Goal: Information Seeking & Learning: Learn about a topic

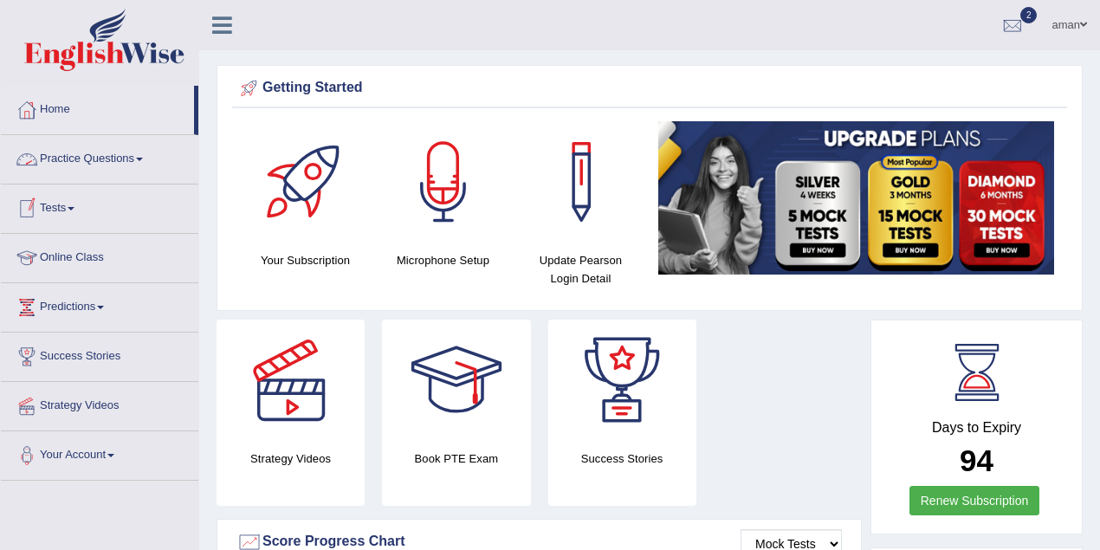
click at [93, 165] on link "Practice Questions" at bounding box center [99, 156] width 197 height 43
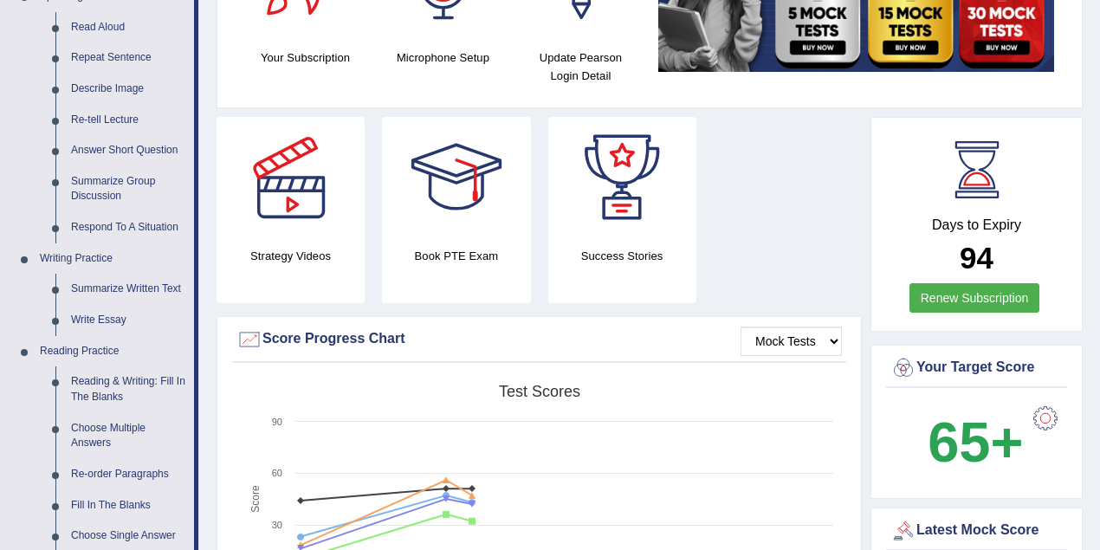
scroll to position [173, 0]
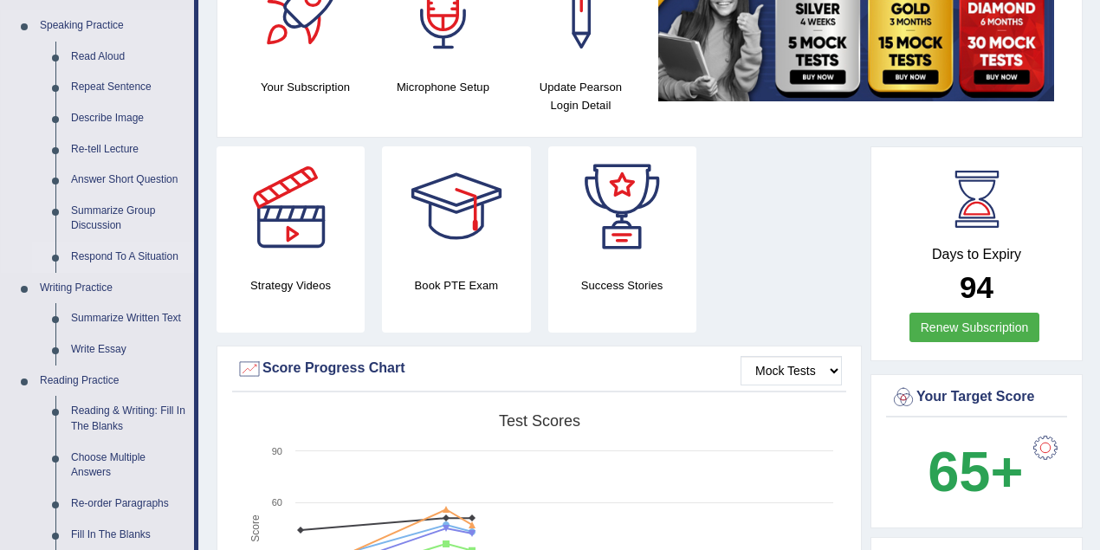
click at [142, 256] on link "Respond To A Situation" at bounding box center [128, 257] width 131 height 31
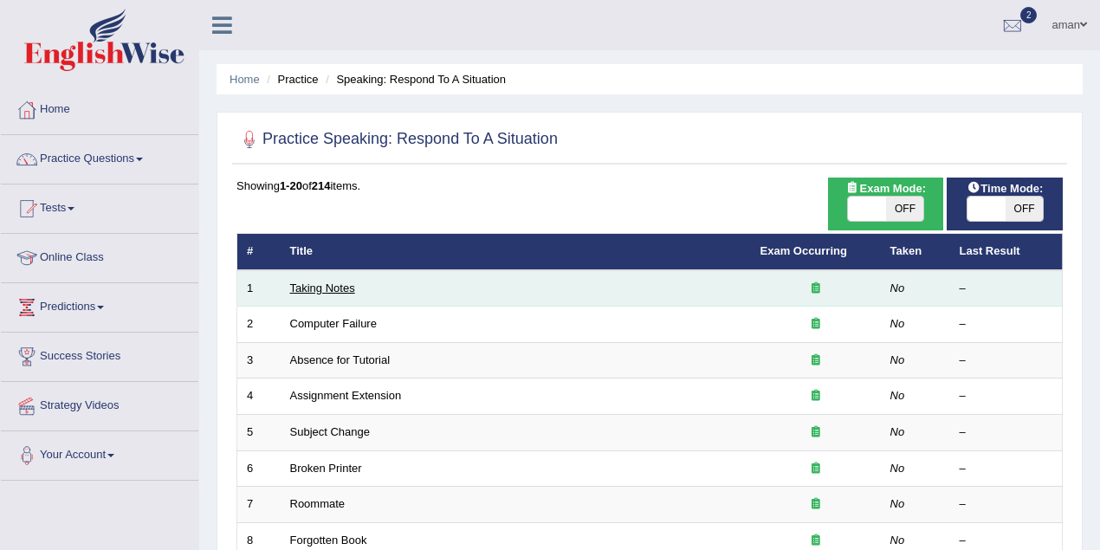
click at [327, 288] on link "Taking Notes" at bounding box center [322, 287] width 65 height 13
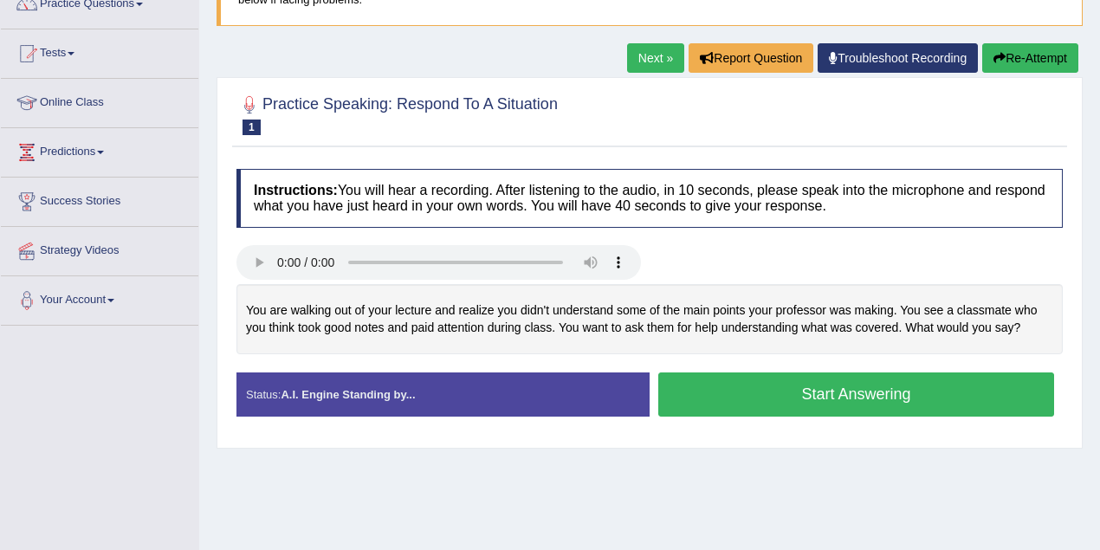
scroll to position [173, 0]
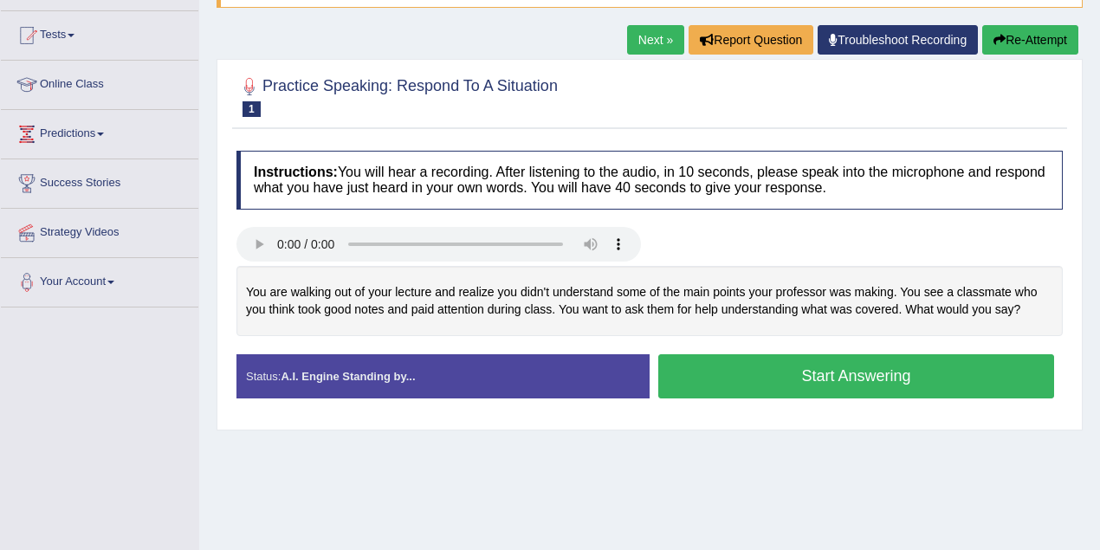
click at [797, 374] on button "Start Answering" at bounding box center [856, 376] width 396 height 44
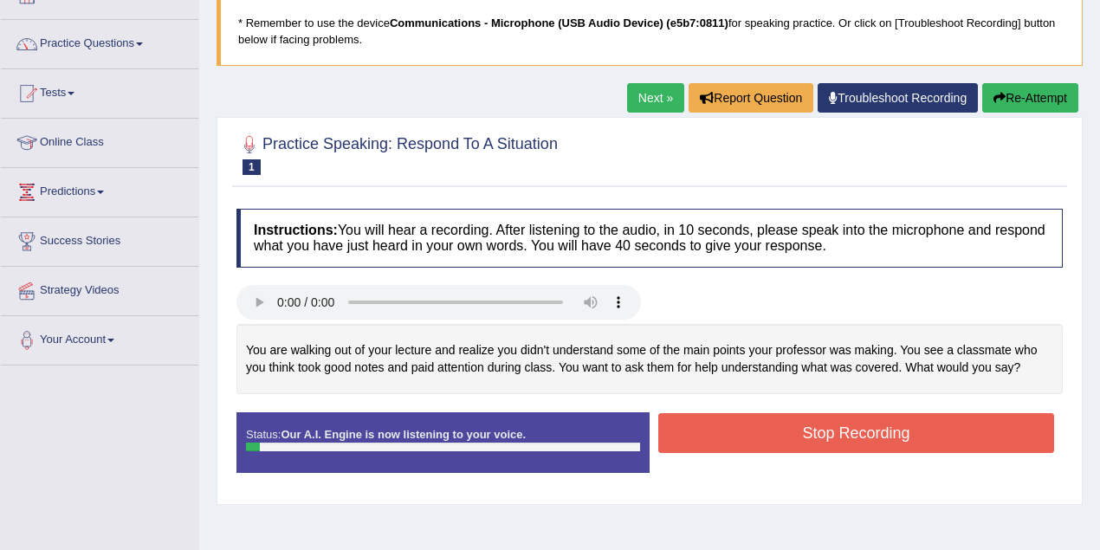
scroll to position [0, 0]
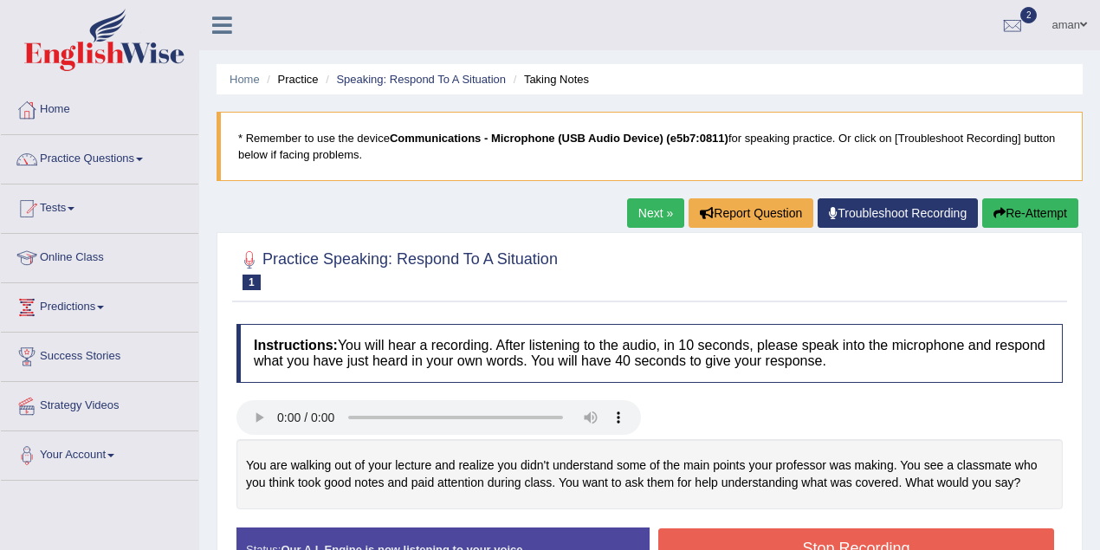
click at [54, 210] on link "Tests" at bounding box center [99, 205] width 197 height 43
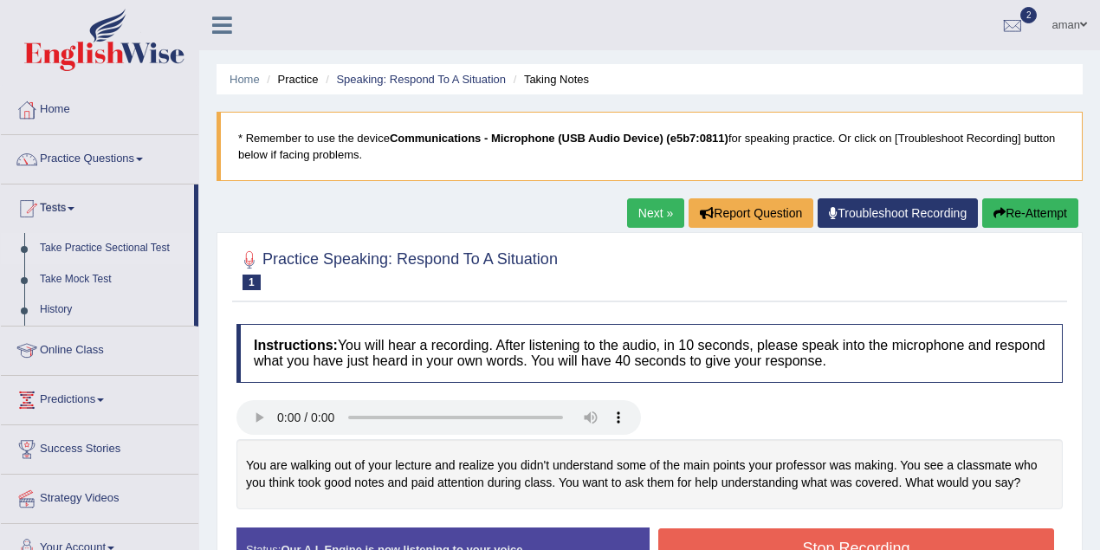
click at [75, 248] on link "Take Practice Sectional Test" at bounding box center [113, 248] width 162 height 31
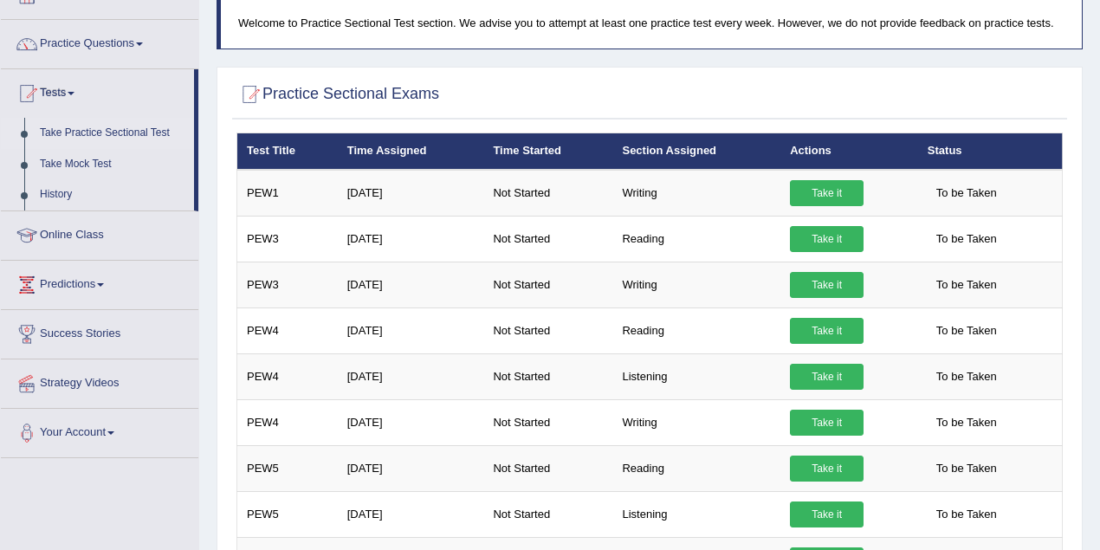
click at [830, 328] on link "Take it" at bounding box center [827, 331] width 74 height 26
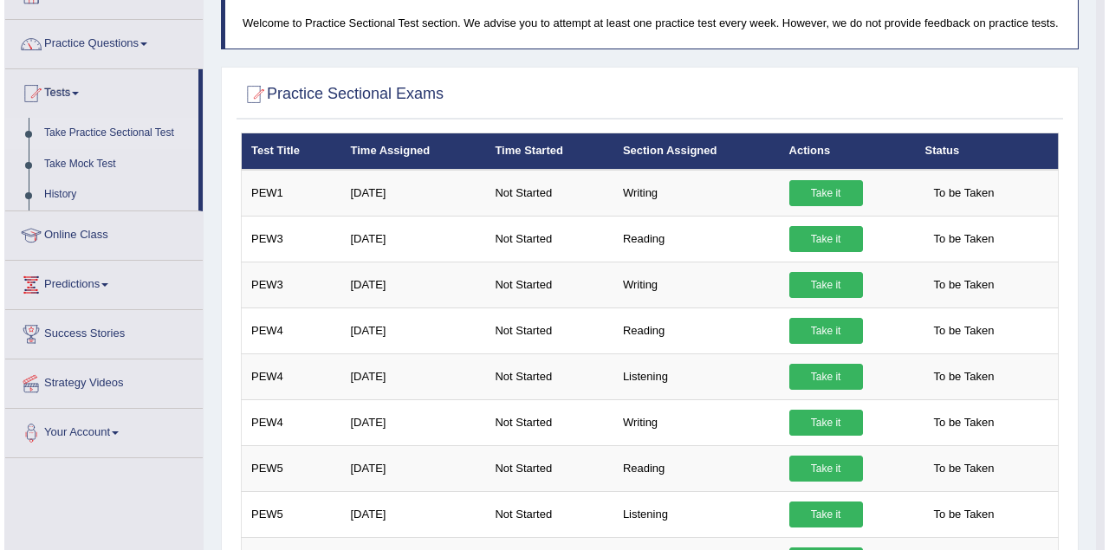
scroll to position [115, 0]
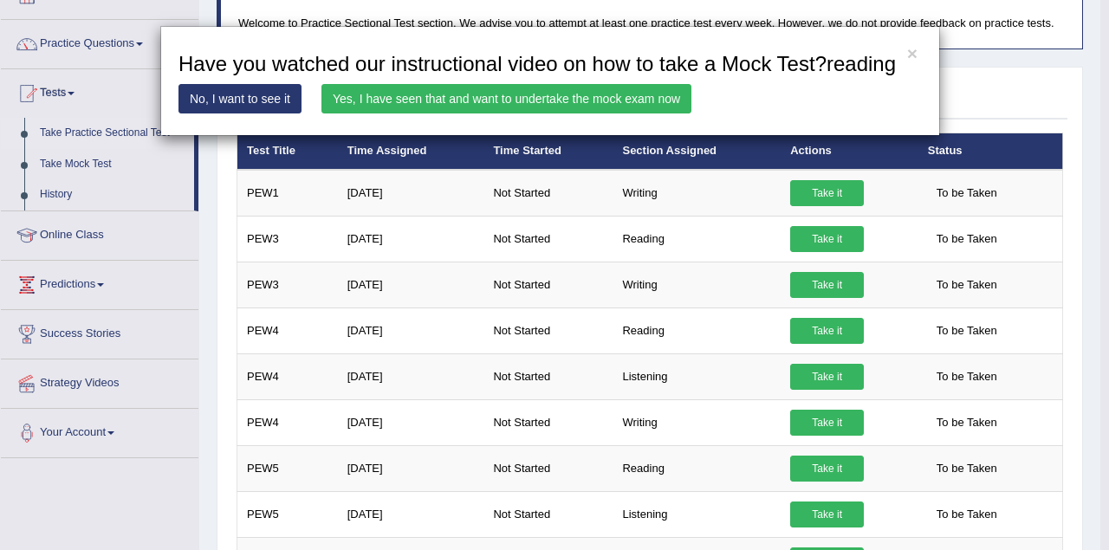
click at [574, 96] on link "Yes, I have seen that and want to undertake the mock exam now" at bounding box center [506, 98] width 370 height 29
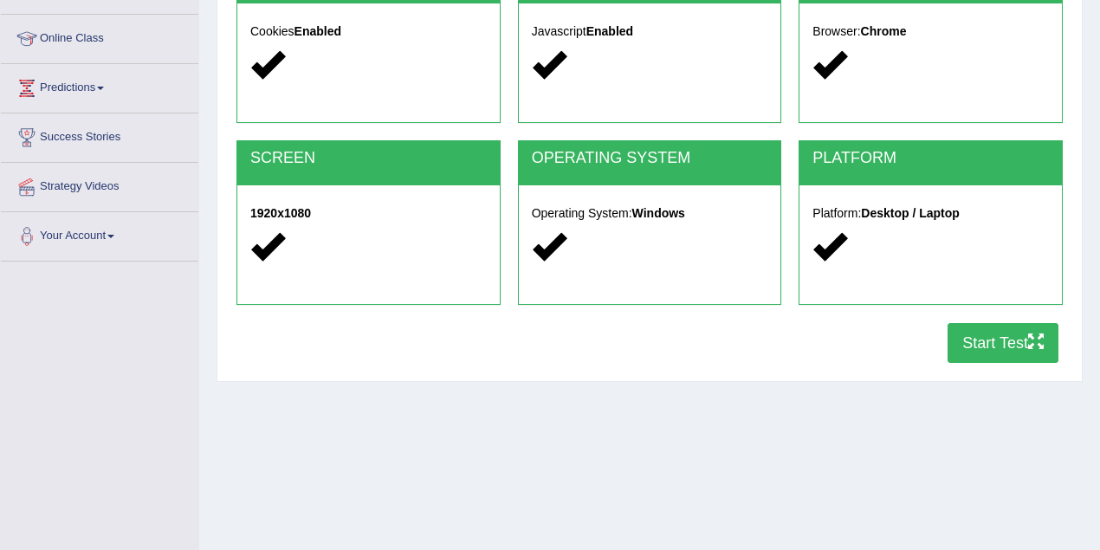
scroll to position [230, 0]
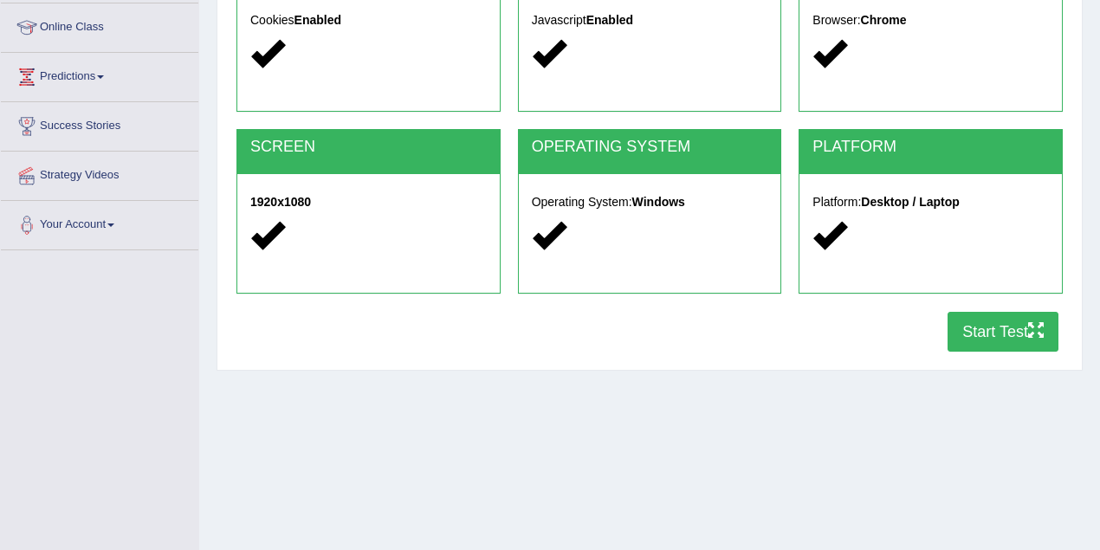
click at [948, 326] on button "Start Test" at bounding box center [1003, 332] width 111 height 40
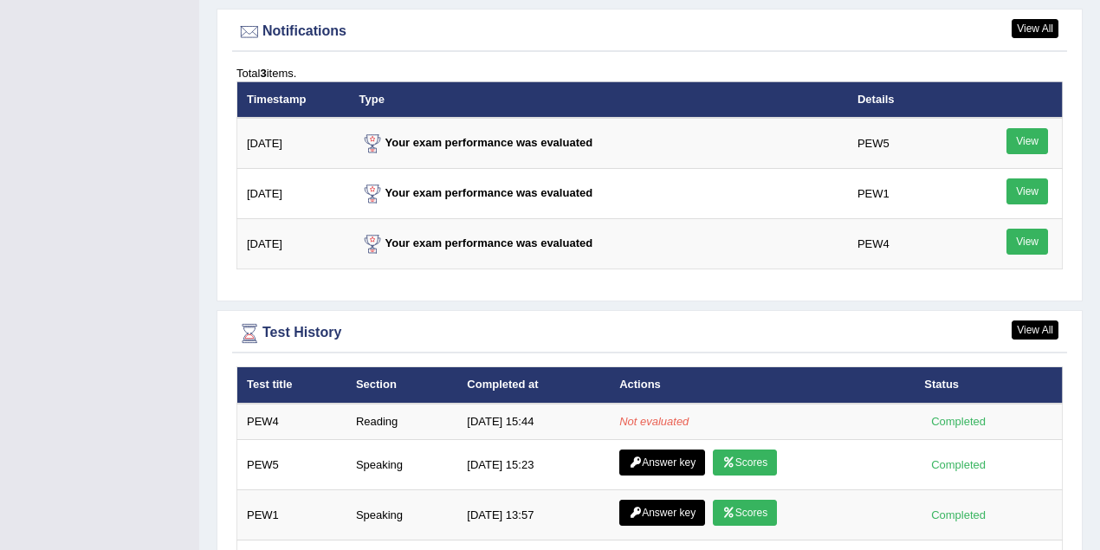
scroll to position [2136, 0]
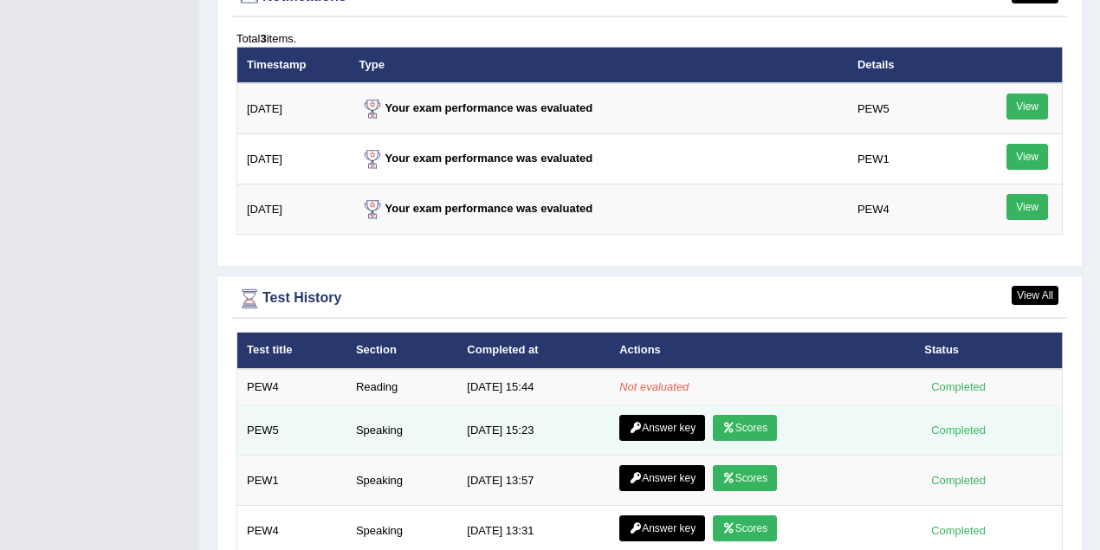
click at [753, 423] on link "Scores" at bounding box center [745, 428] width 64 height 26
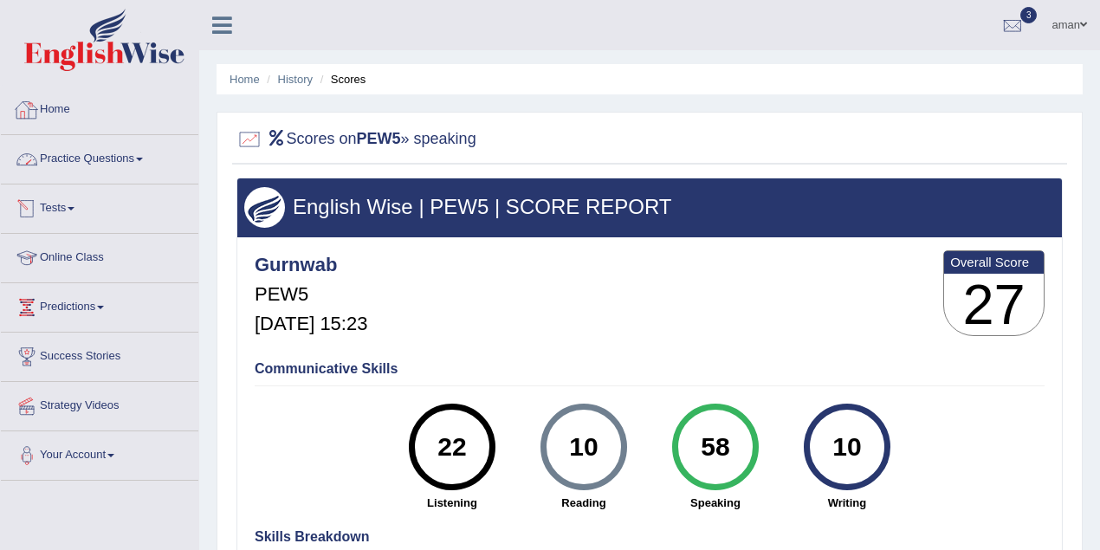
click at [40, 114] on link "Home" at bounding box center [99, 107] width 197 height 43
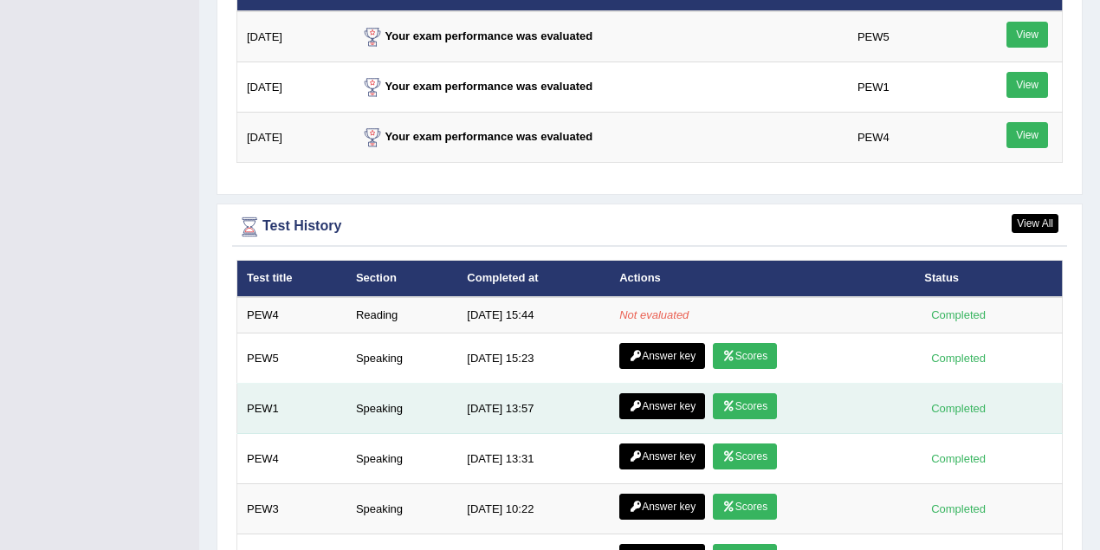
scroll to position [2216, 0]
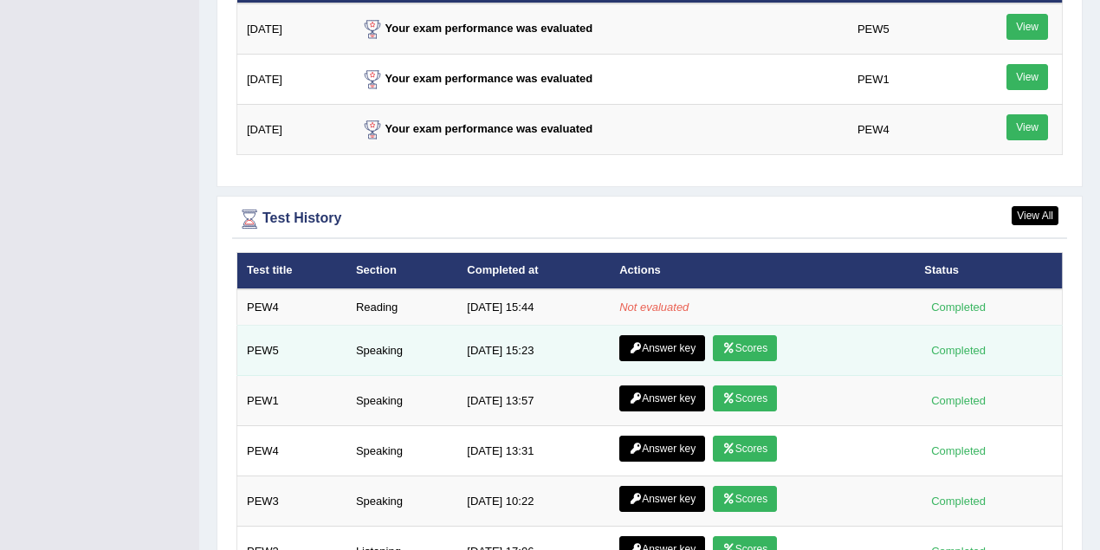
click at [657, 342] on link "Answer key" at bounding box center [662, 348] width 86 height 26
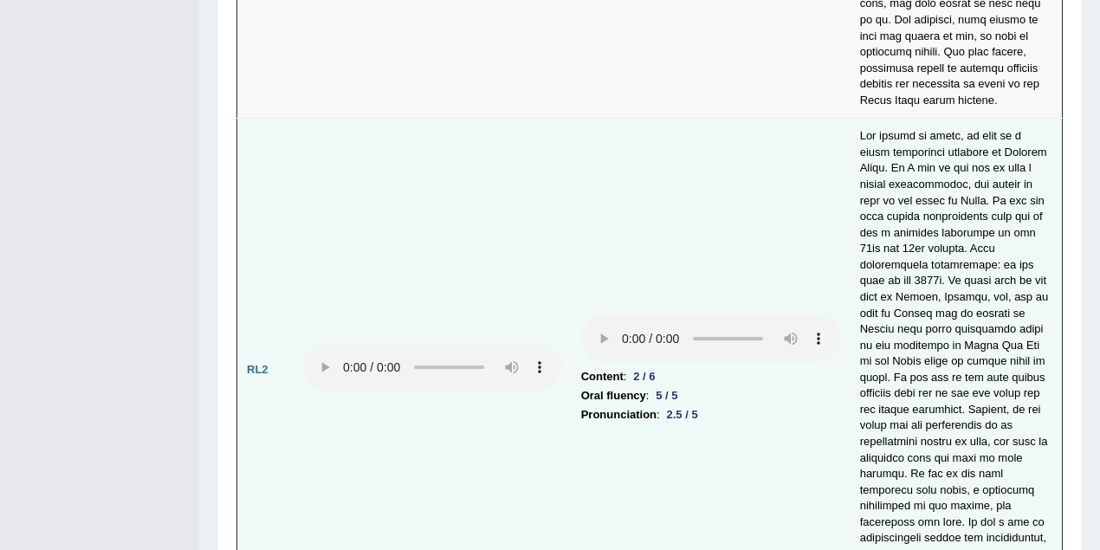
scroll to position [4966, 0]
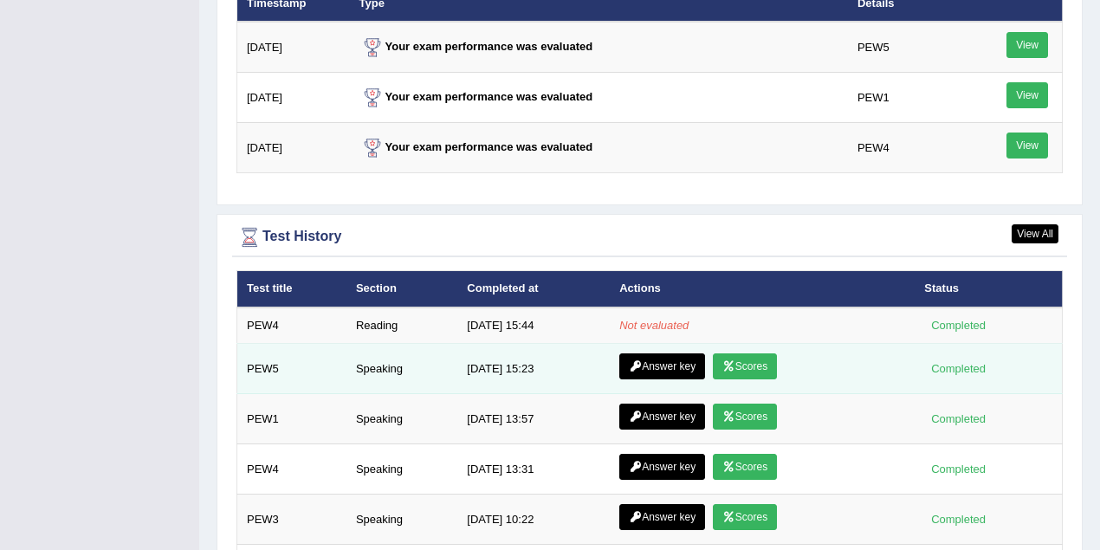
click at [729, 361] on icon at bounding box center [728, 366] width 13 height 10
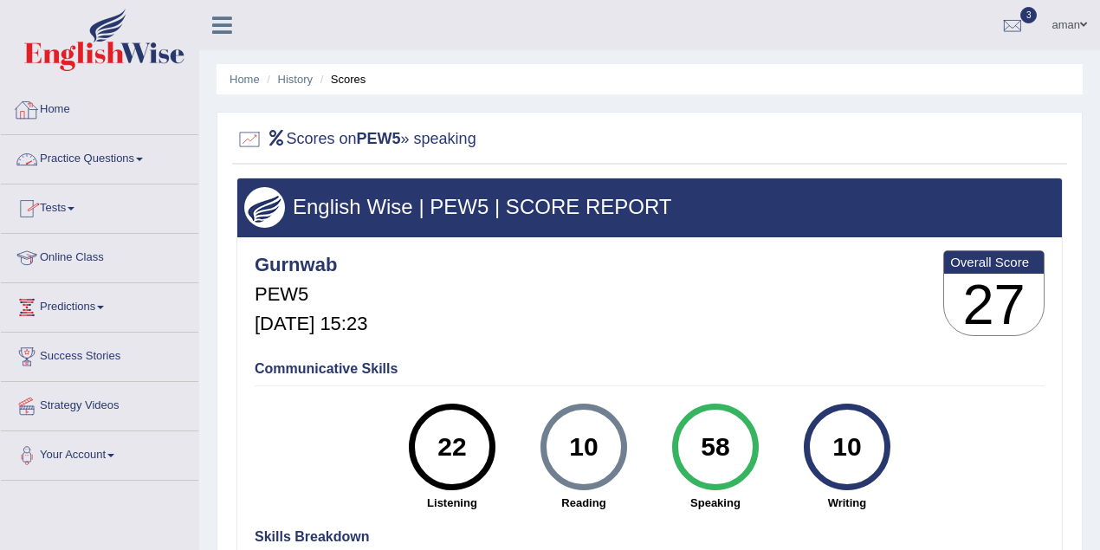
click at [55, 107] on link "Home" at bounding box center [99, 107] width 197 height 43
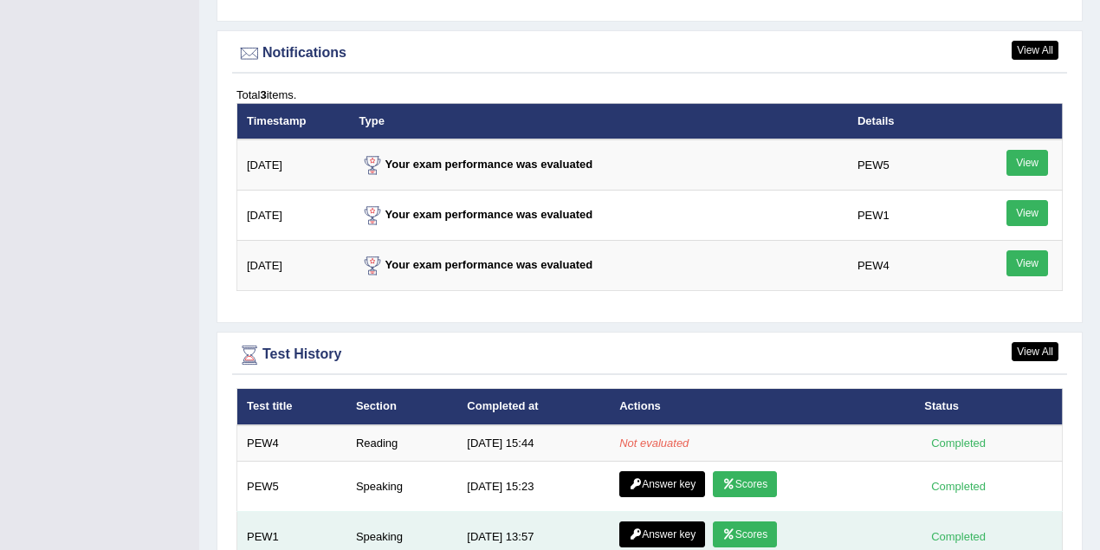
scroll to position [2309, 0]
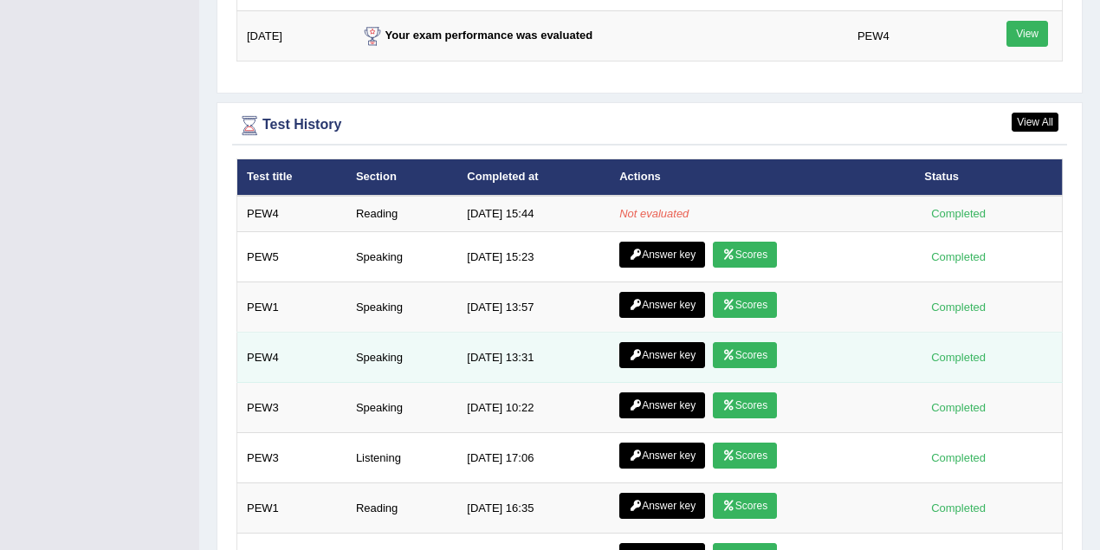
click at [734, 342] on link "Scores" at bounding box center [745, 355] width 64 height 26
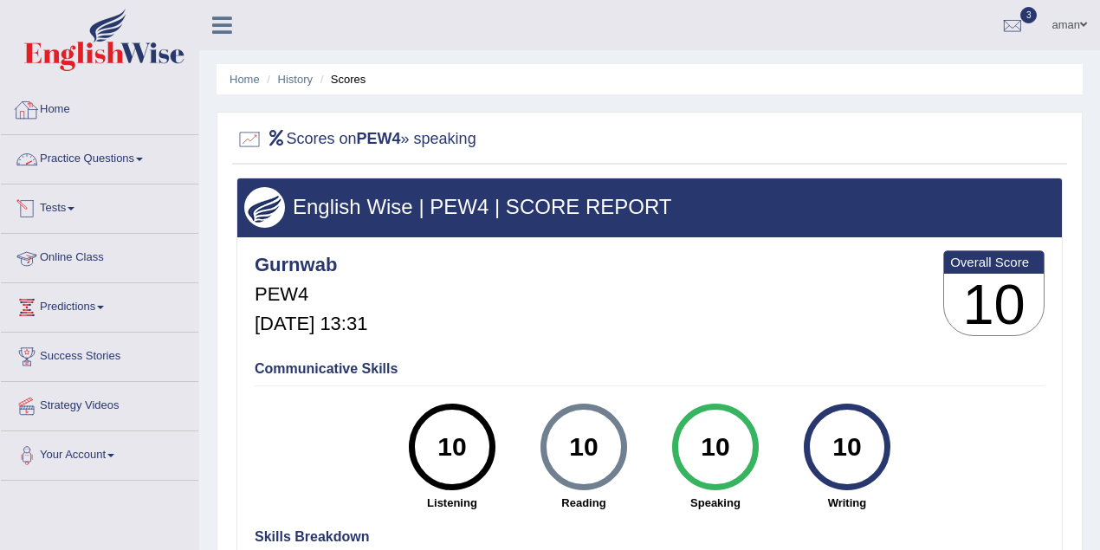
click at [73, 100] on link "Home" at bounding box center [99, 107] width 197 height 43
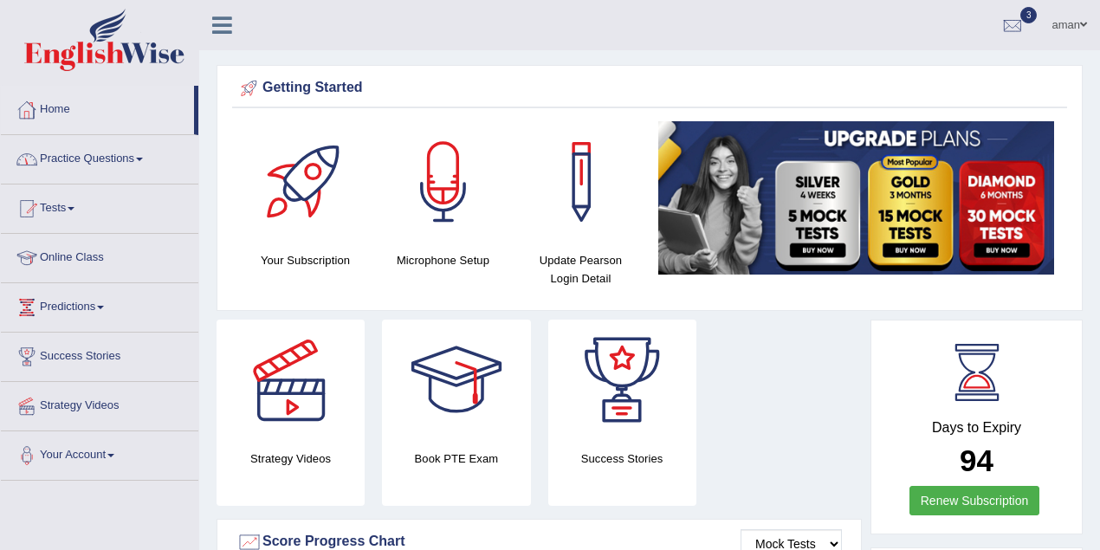
click at [55, 114] on link "Home" at bounding box center [97, 107] width 193 height 43
click at [107, 164] on link "Practice Questions" at bounding box center [99, 156] width 197 height 43
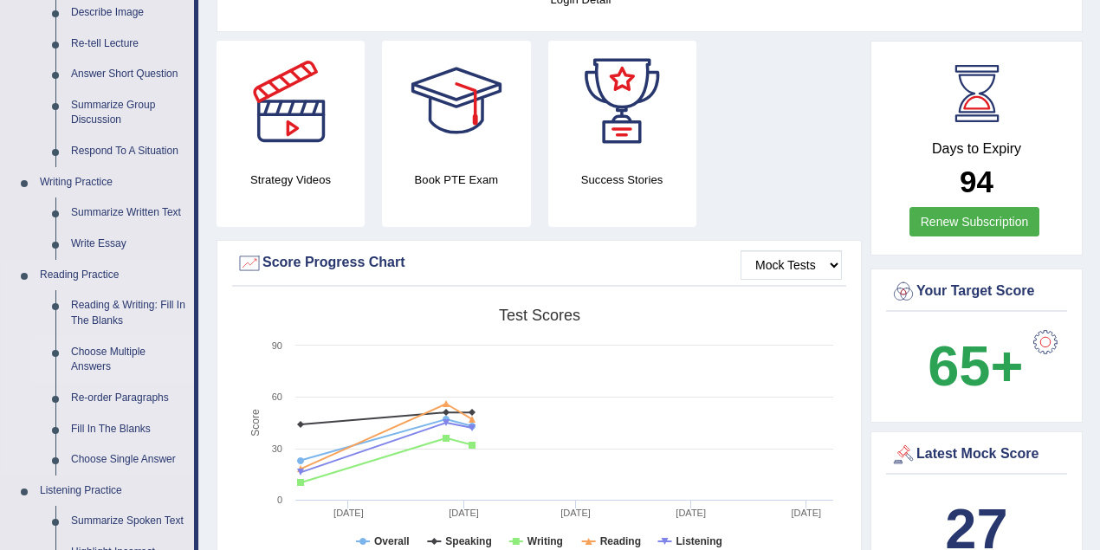
scroll to position [346, 0]
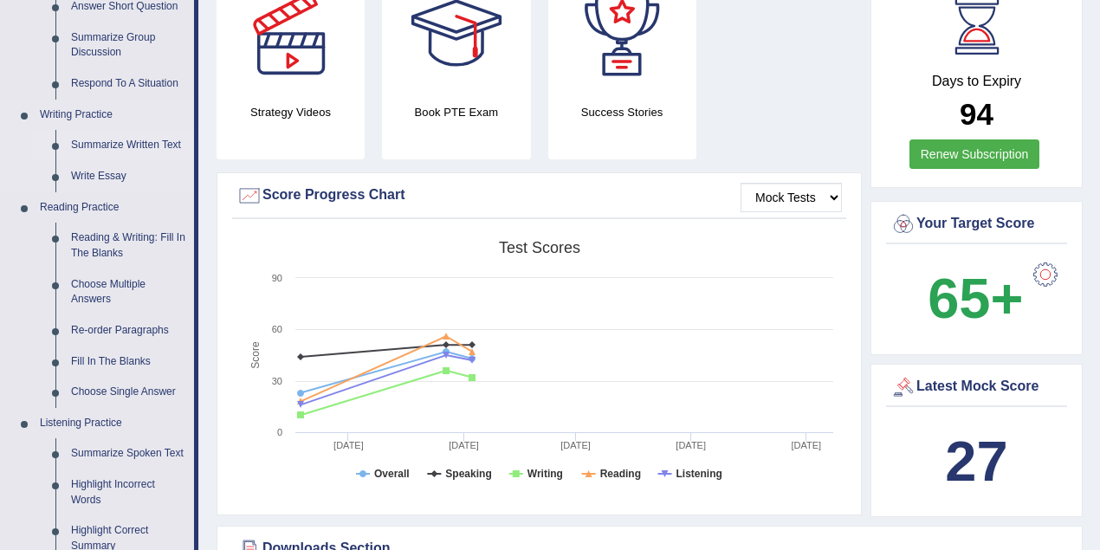
click at [102, 144] on link "Summarize Written Text" at bounding box center [128, 145] width 131 height 31
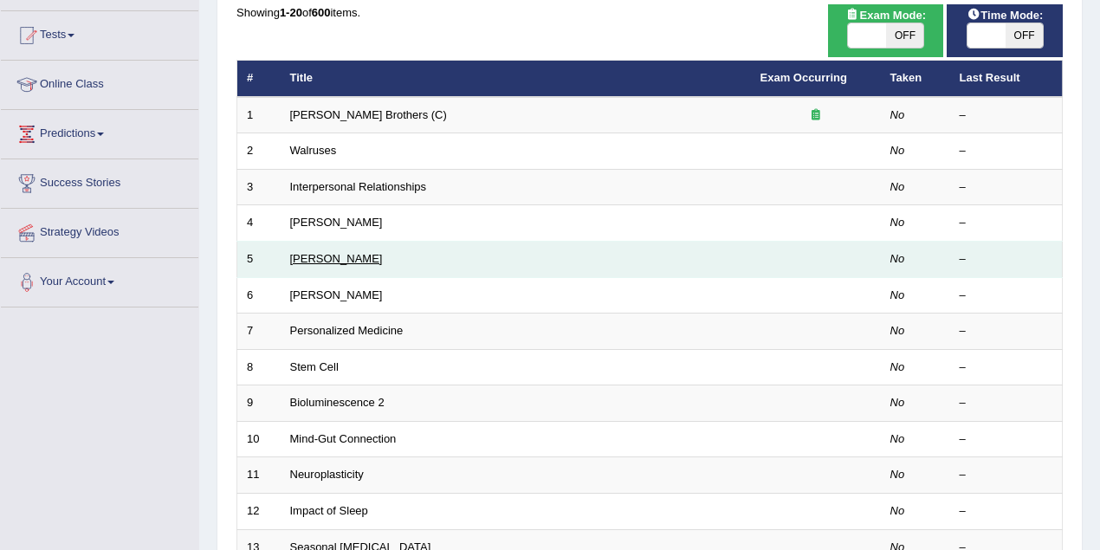
click at [306, 252] on link "[PERSON_NAME]" at bounding box center [336, 258] width 93 height 13
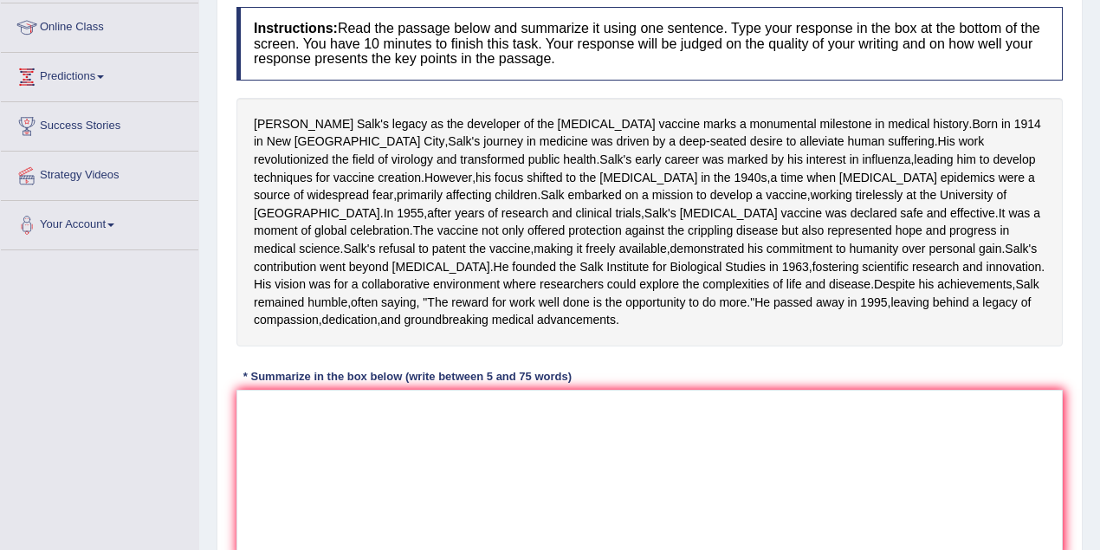
scroll to position [288, 0]
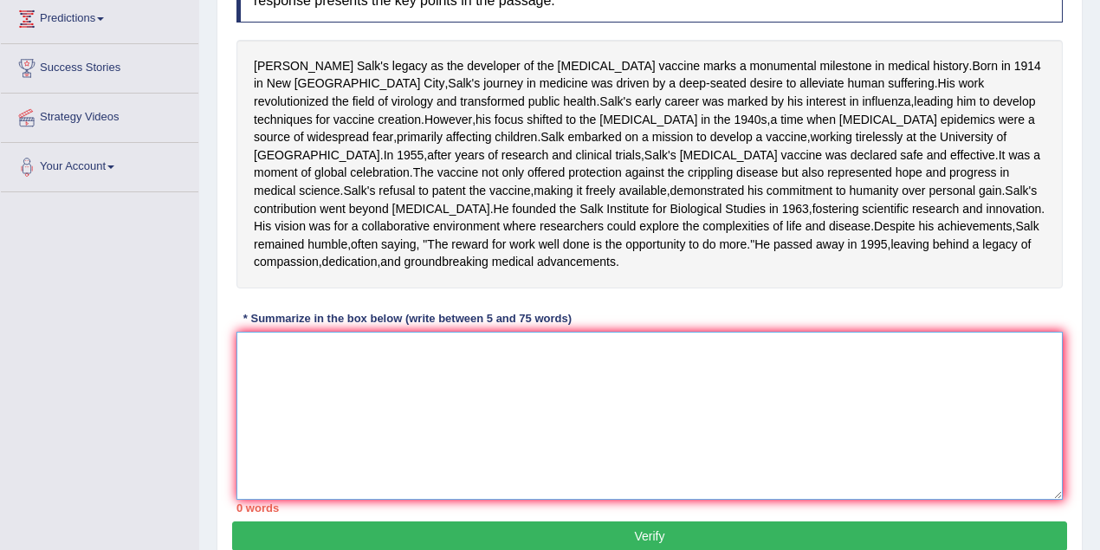
click at [271, 460] on textarea at bounding box center [649, 416] width 826 height 168
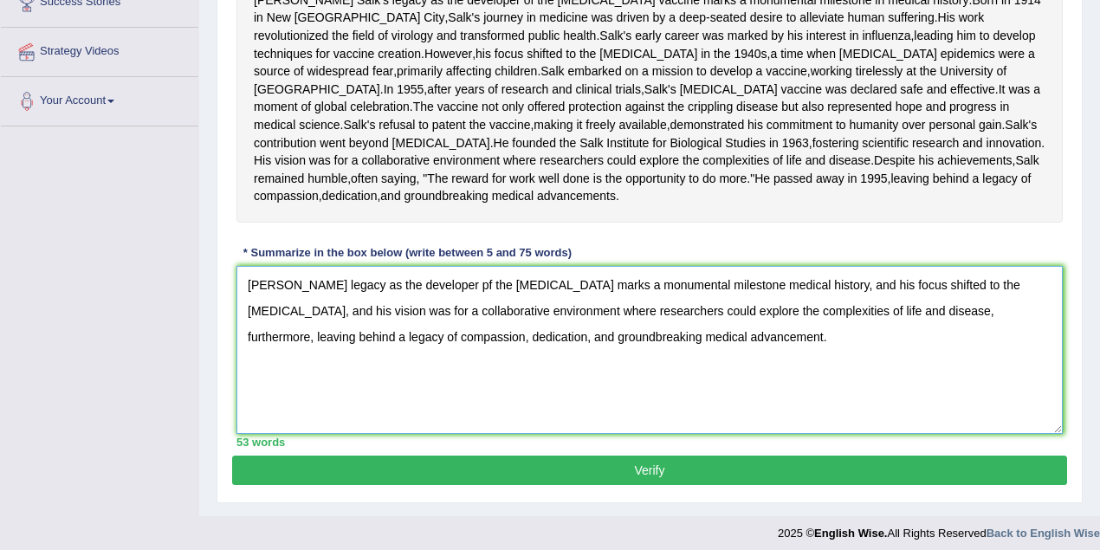
scroll to position [333, 0]
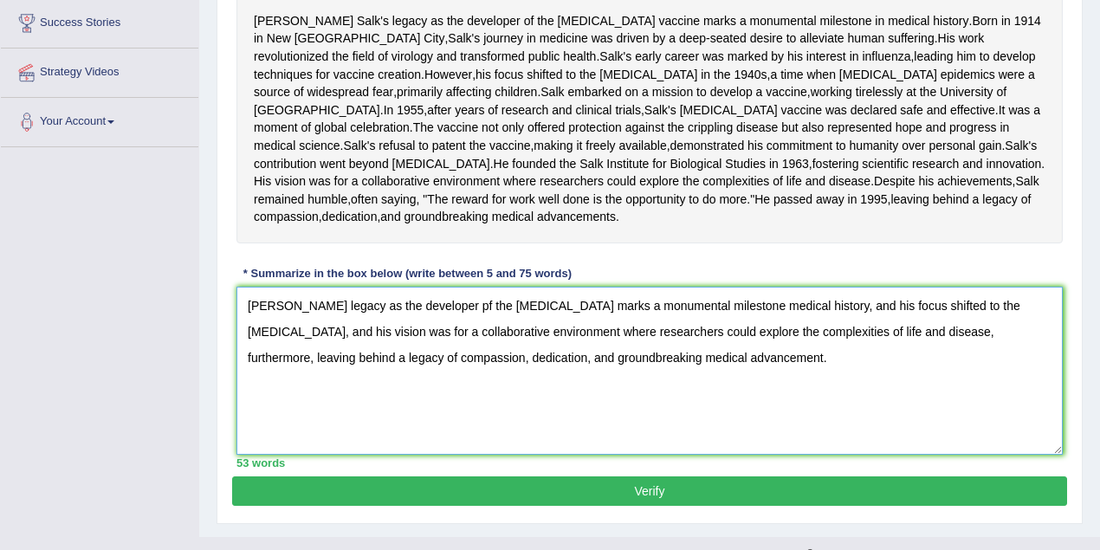
click at [450, 391] on textarea "Jonas salk legacy as the developer pf the polio vaccine marks a monumental mile…" at bounding box center [649, 371] width 826 height 168
click at [435, 391] on textarea "Jonas salk legacy as the developerof the polio vaccine marks a monumental miles…" at bounding box center [649, 371] width 826 height 168
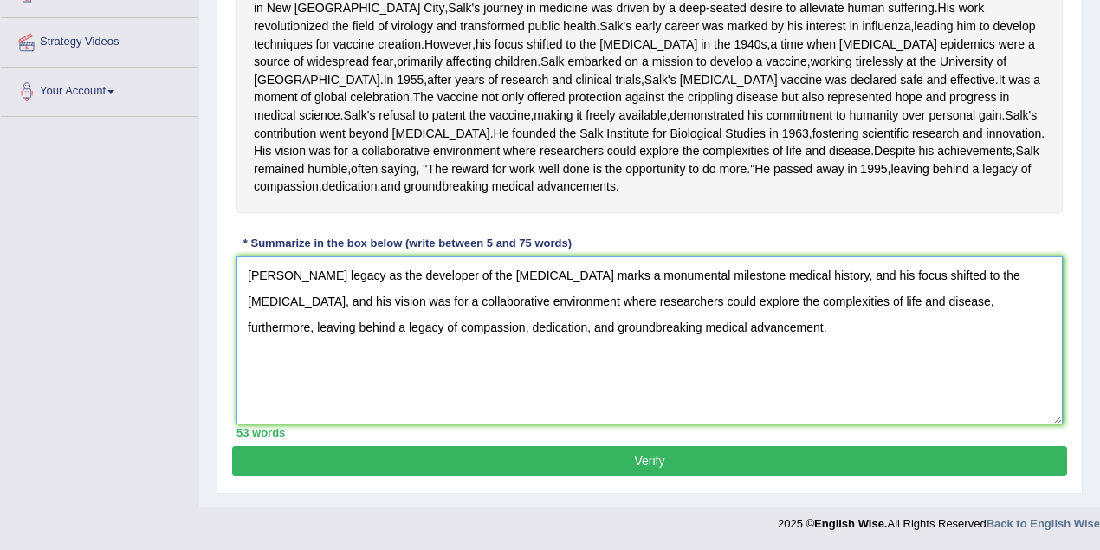
type textarea "Jonas salk legacy as the developer of the polio vaccine marks a monumental mile…"
click at [730, 463] on button "Verify" at bounding box center [649, 460] width 835 height 29
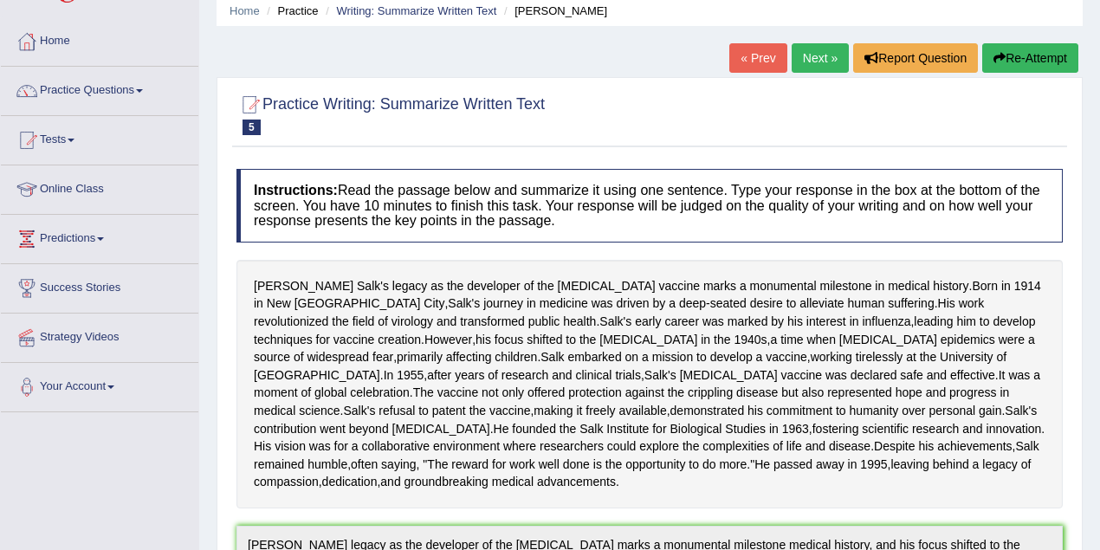
scroll to position [35, 0]
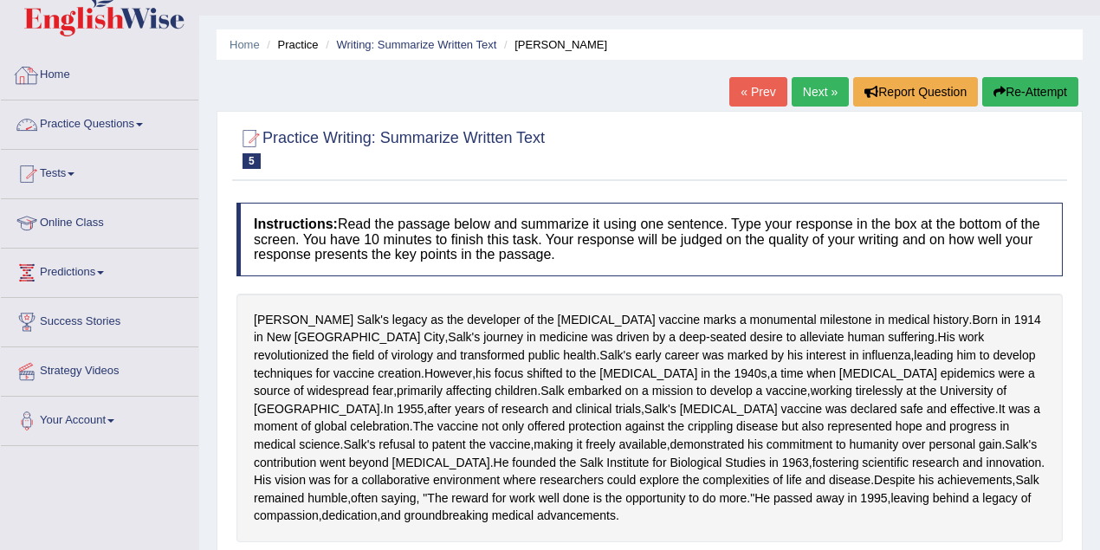
click at [55, 74] on link "Home" at bounding box center [99, 72] width 197 height 43
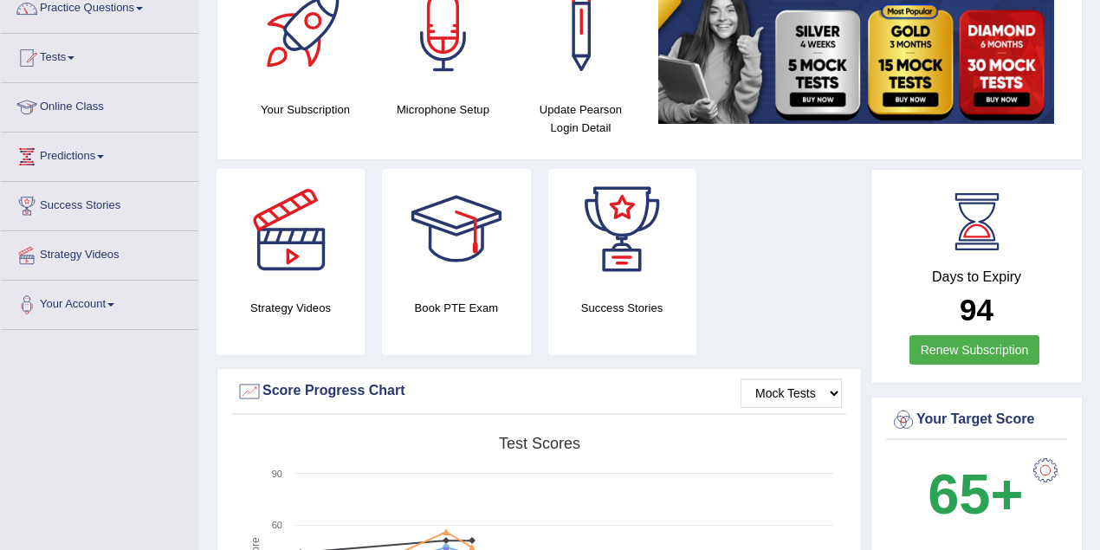
scroll to position [7, 0]
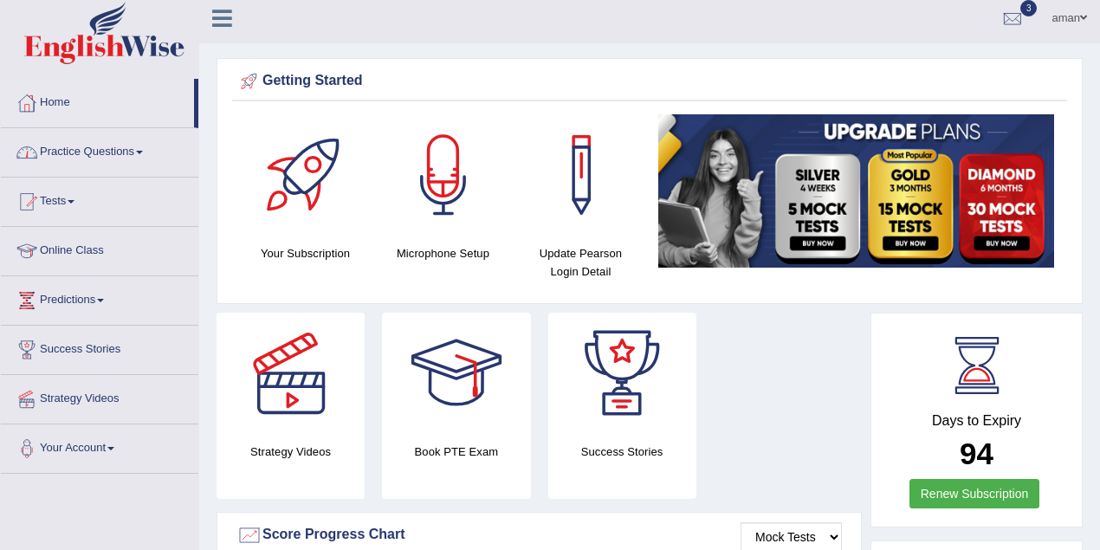
click at [91, 156] on link "Practice Questions" at bounding box center [99, 149] width 197 height 43
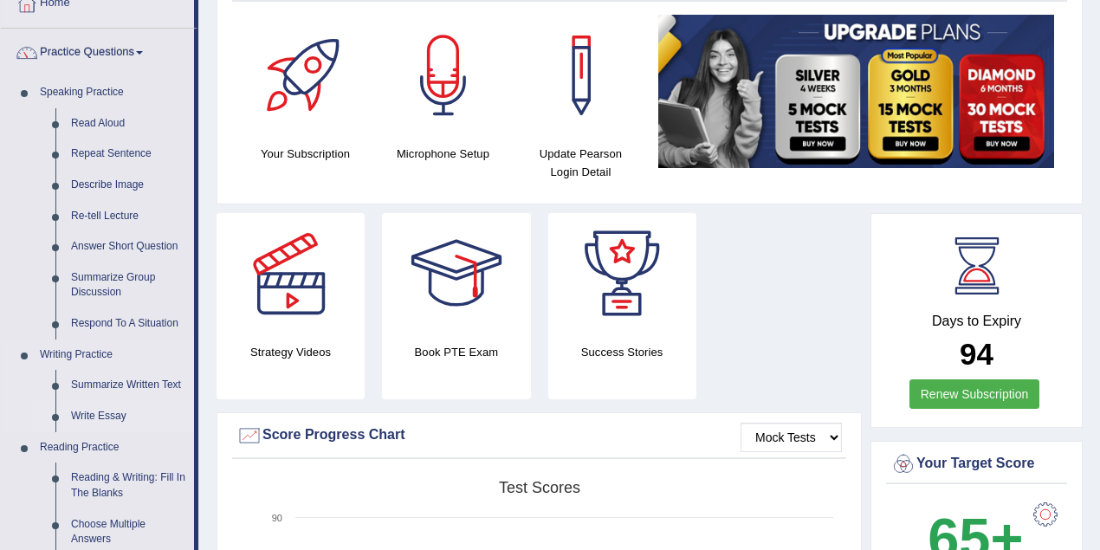
scroll to position [180, 0]
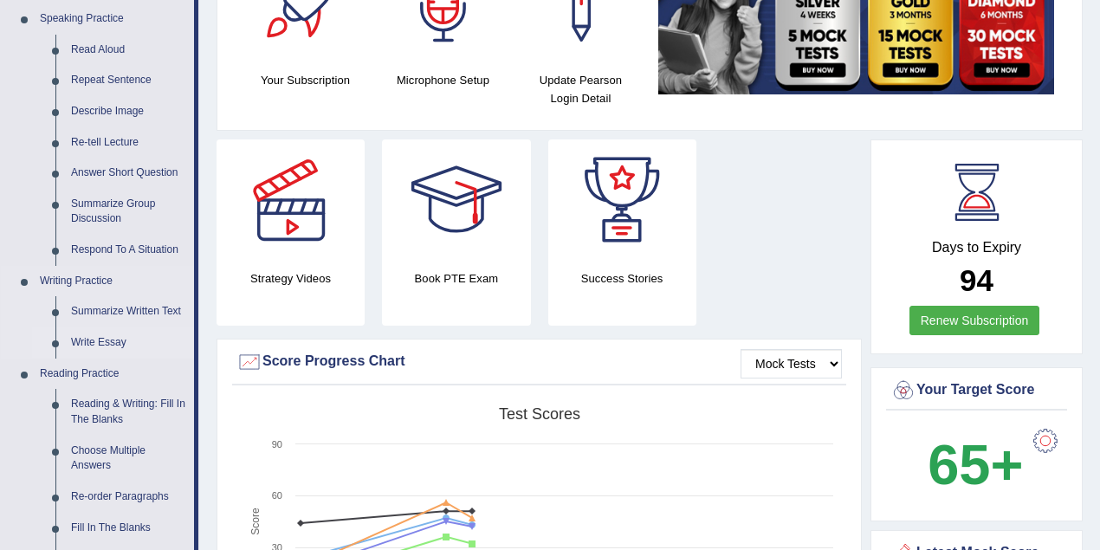
click at [97, 346] on link "Write Essay" at bounding box center [128, 342] width 131 height 31
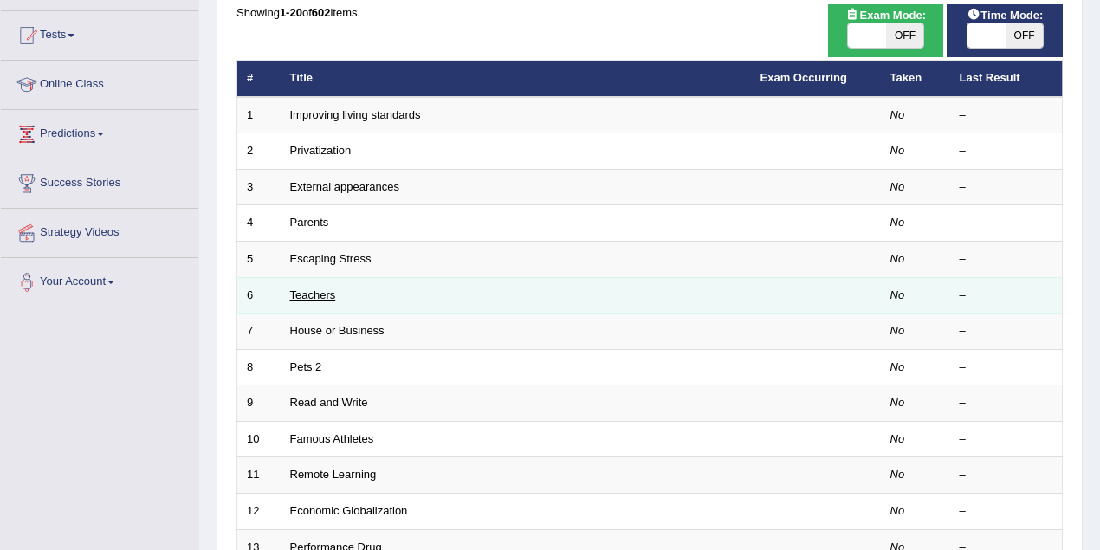
click at [307, 293] on link "Teachers" at bounding box center [313, 294] width 46 height 13
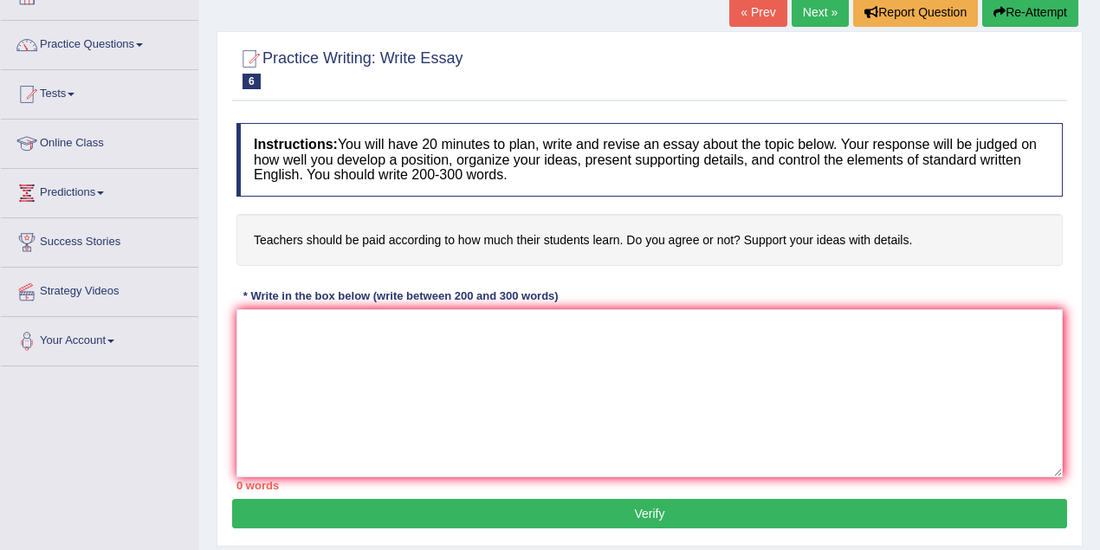
scroll to position [115, 0]
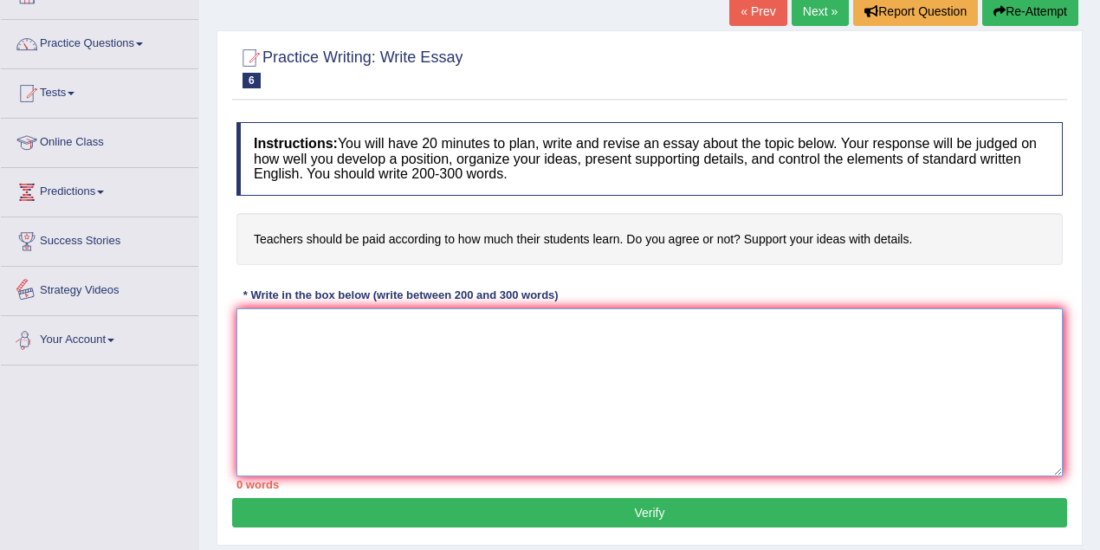
click at [270, 329] on textarea at bounding box center [649, 392] width 826 height 168
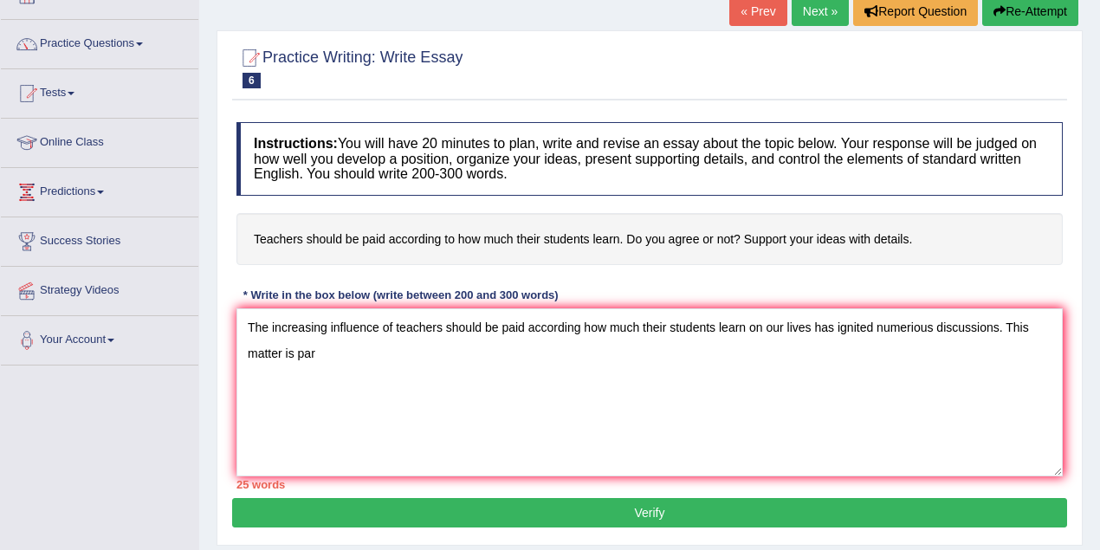
click at [248, 227] on h4 "Teachers should be paid according to how much their students learn. Do you agre…" at bounding box center [649, 239] width 826 height 53
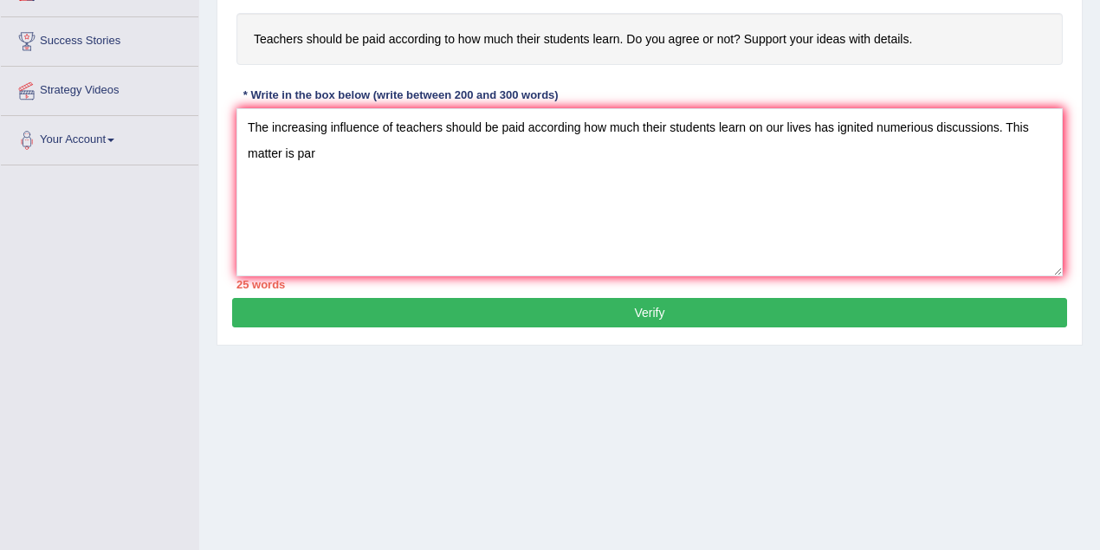
scroll to position [359, 0]
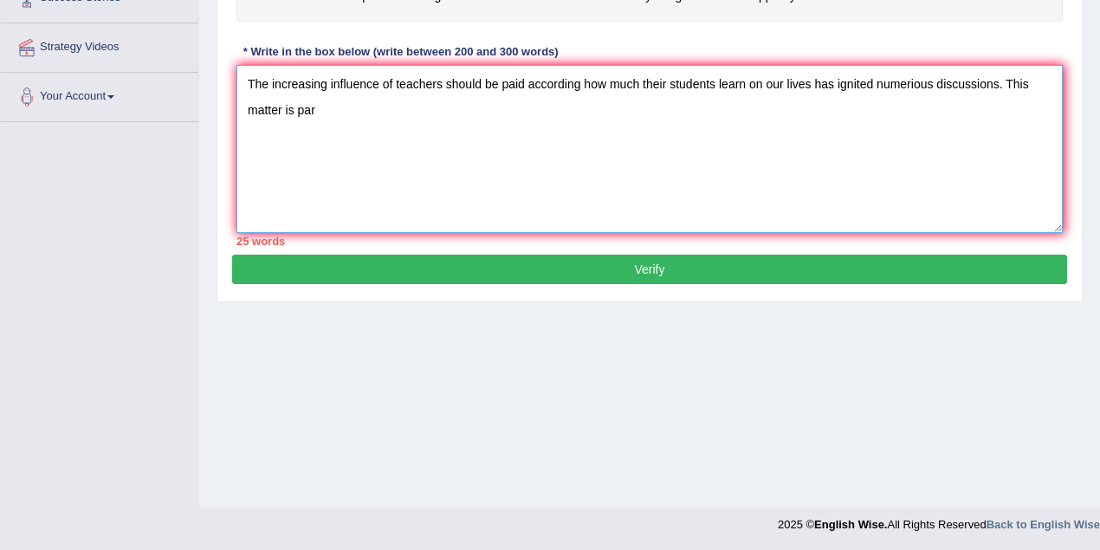
click at [315, 115] on textarea "The increasing influence of teachers should be paid according how much their st…" at bounding box center [649, 149] width 826 height 168
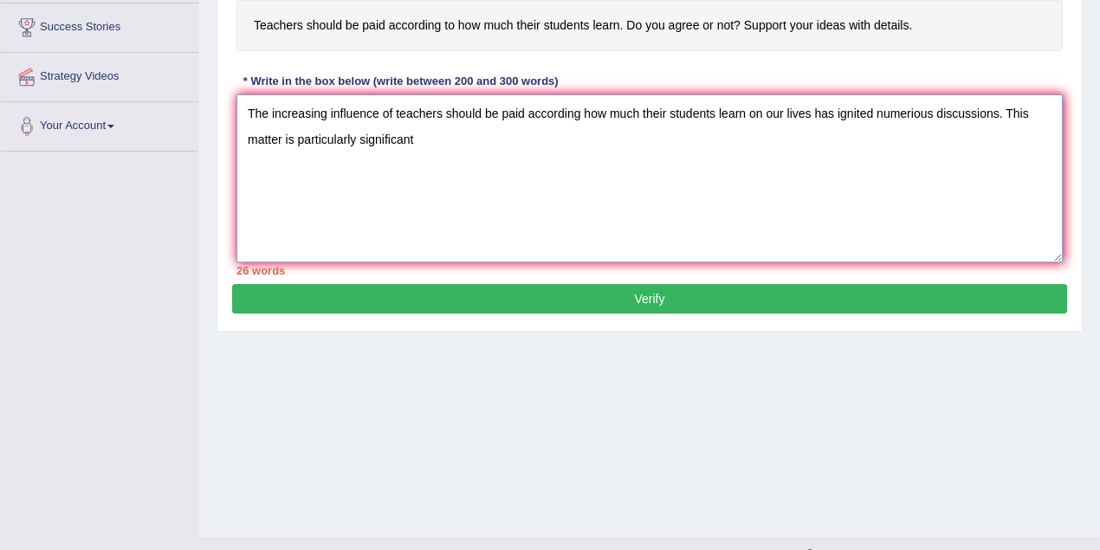
scroll to position [301, 0]
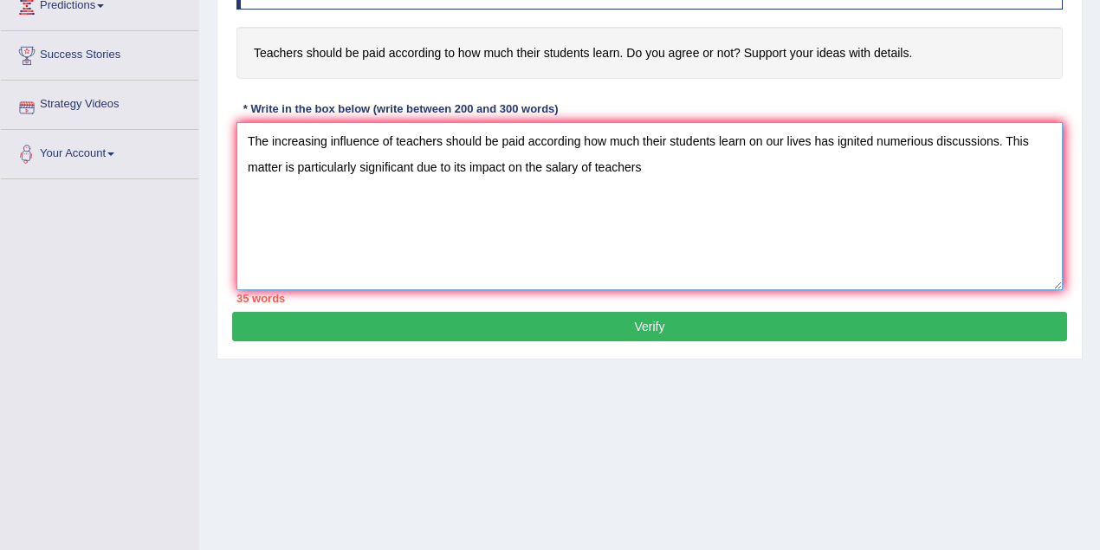
click at [577, 165] on textarea "The increasing influence of teachers should be paid according how much their st…" at bounding box center [649, 206] width 826 height 168
click at [652, 165] on textarea "The increasing influence of teachers should be paid according how much their st…" at bounding box center [649, 206] width 826 height 168
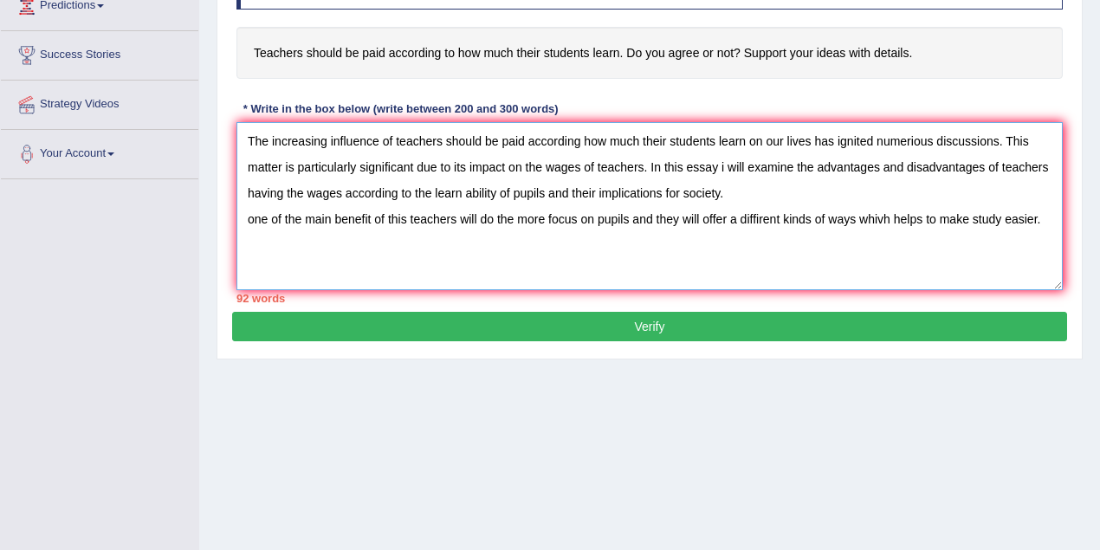
click at [883, 218] on textarea "The increasing influence of teachers should be paid according how much their st…" at bounding box center [649, 206] width 826 height 168
click at [1045, 218] on textarea "The increasing influence of teachers should be paid according how much their st…" at bounding box center [649, 206] width 826 height 168
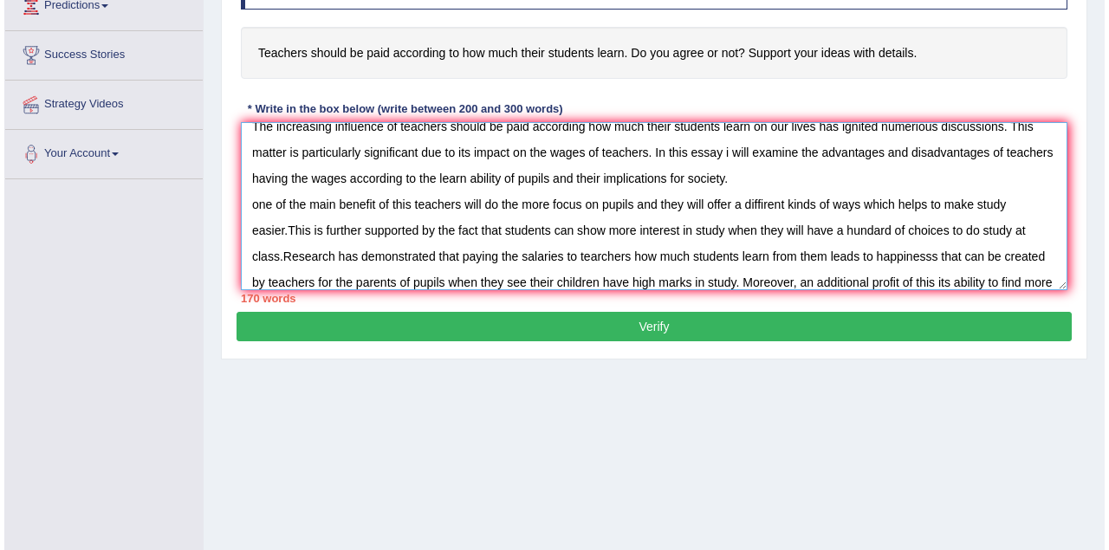
scroll to position [41, 0]
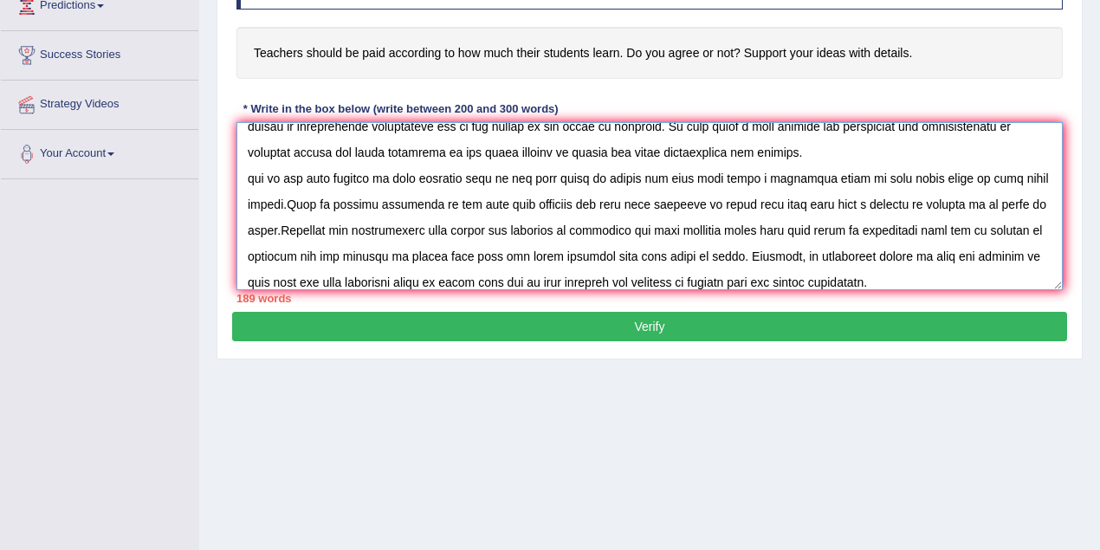
type textarea "The increasing influence of teachers should be paid according how much their st…"
click at [696, 322] on button "Verify" at bounding box center [649, 326] width 835 height 29
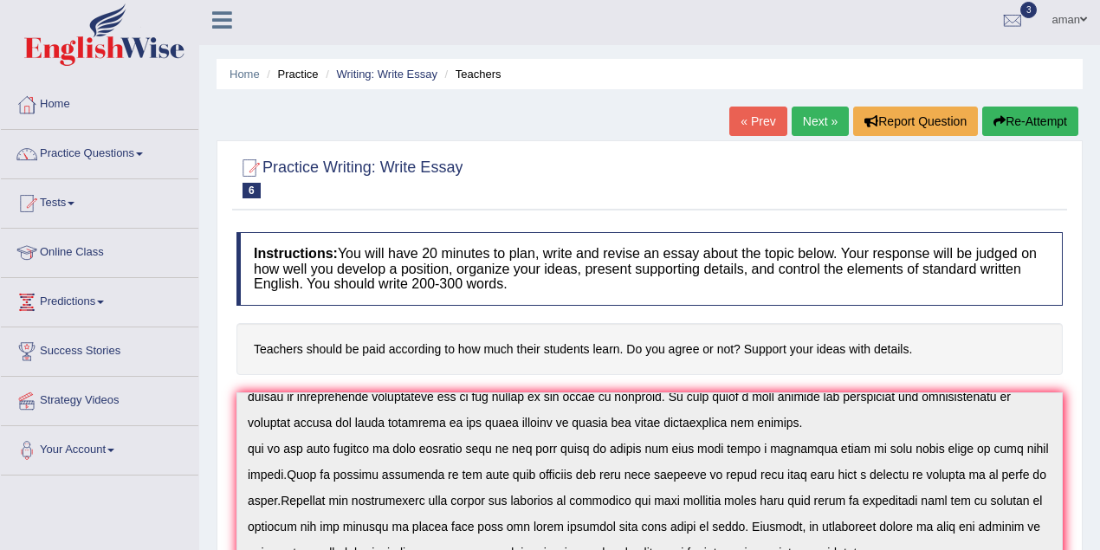
scroll to position [0, 0]
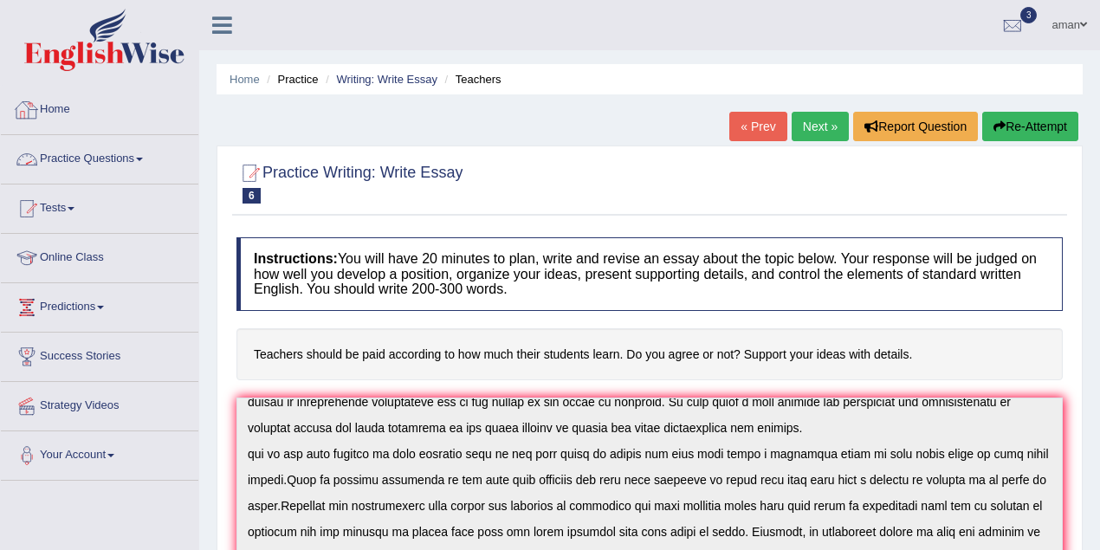
click at [66, 110] on link "Home" at bounding box center [99, 107] width 197 height 43
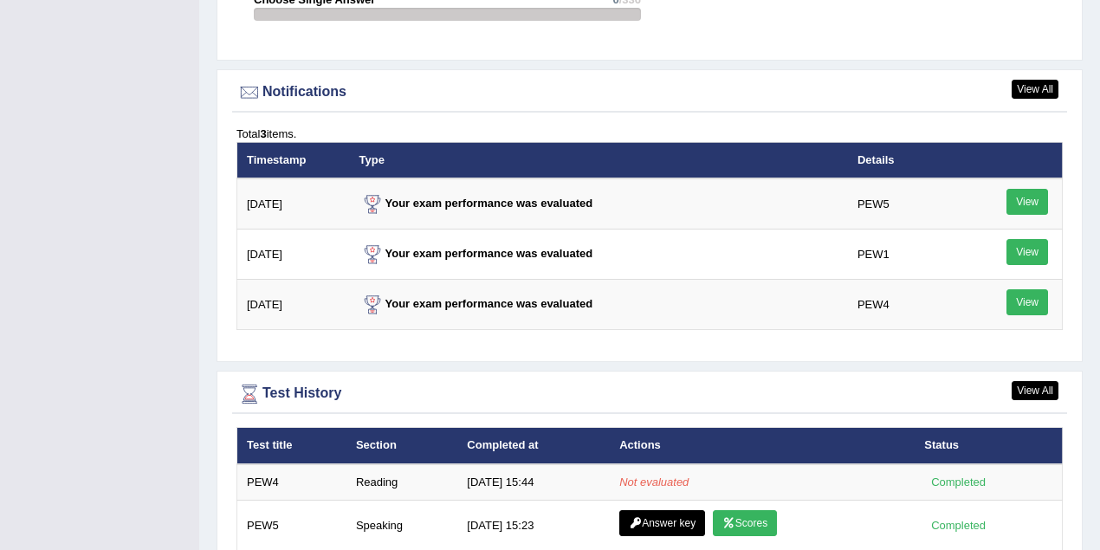
scroll to position [2194, 0]
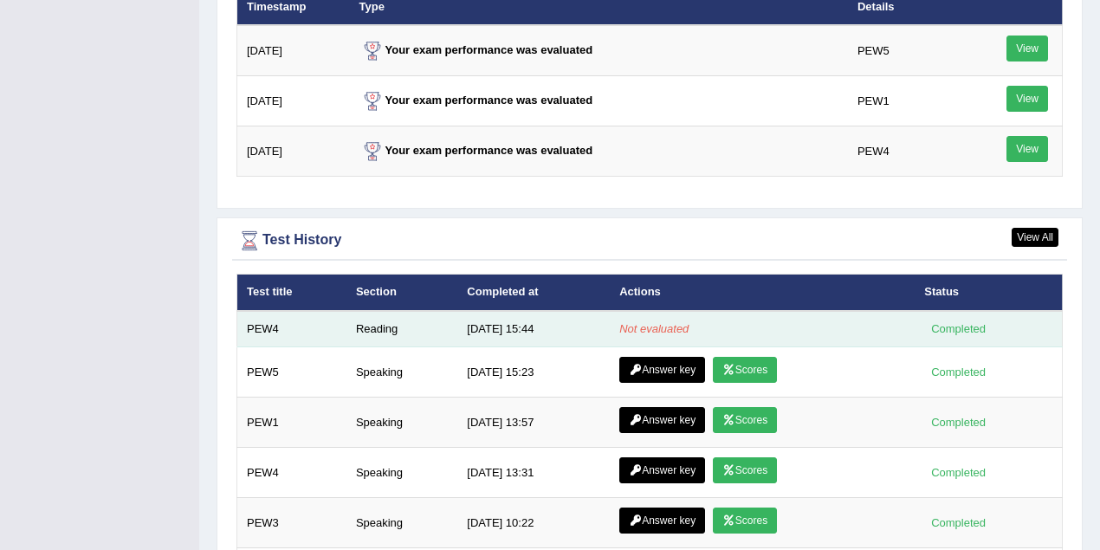
click at [480, 318] on td "[DATE] 15:44" at bounding box center [533, 329] width 152 height 36
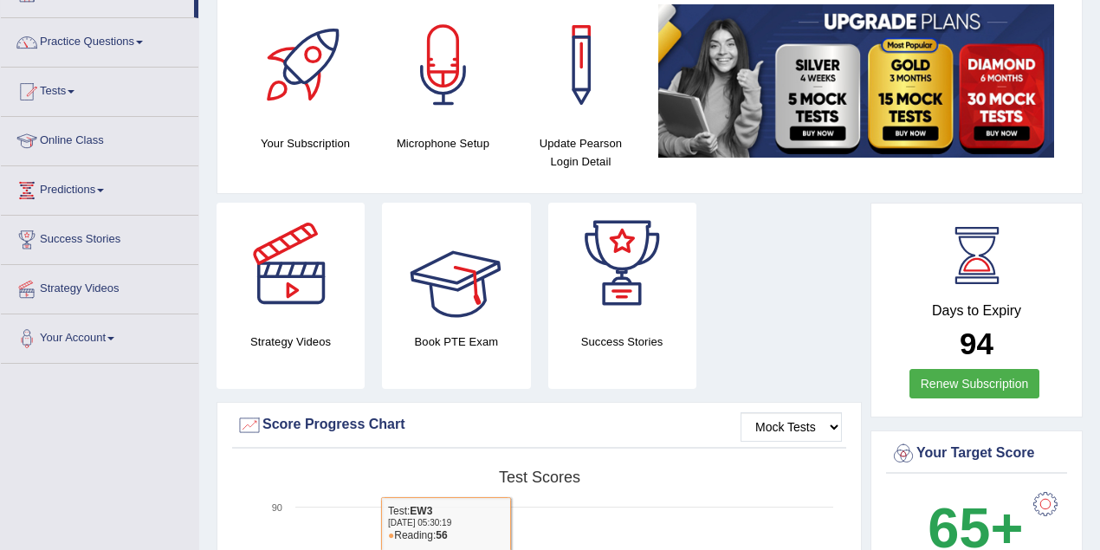
scroll to position [0, 0]
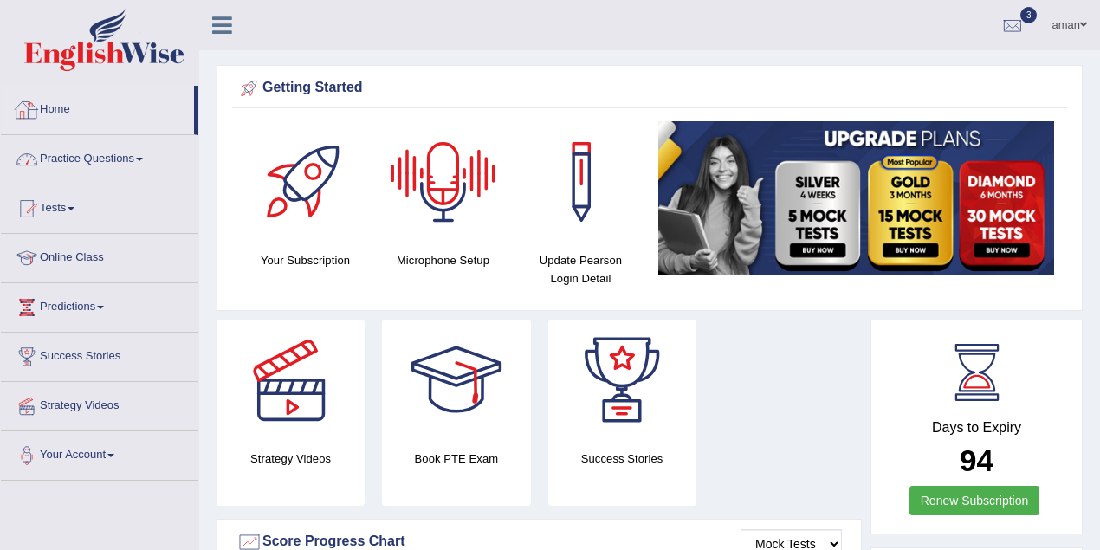
click at [84, 157] on link "Practice Questions" at bounding box center [99, 156] width 197 height 43
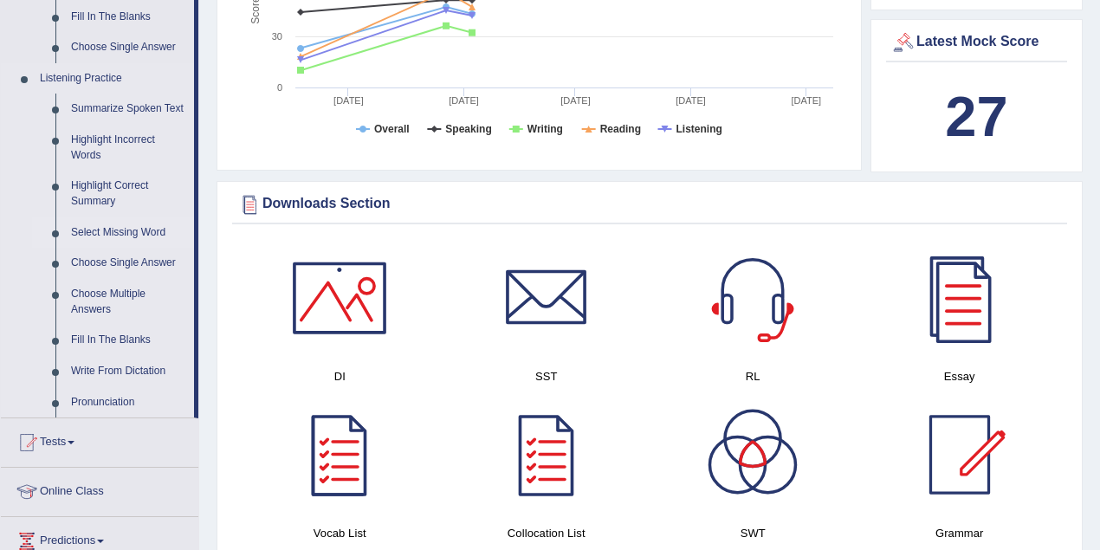
scroll to position [693, 0]
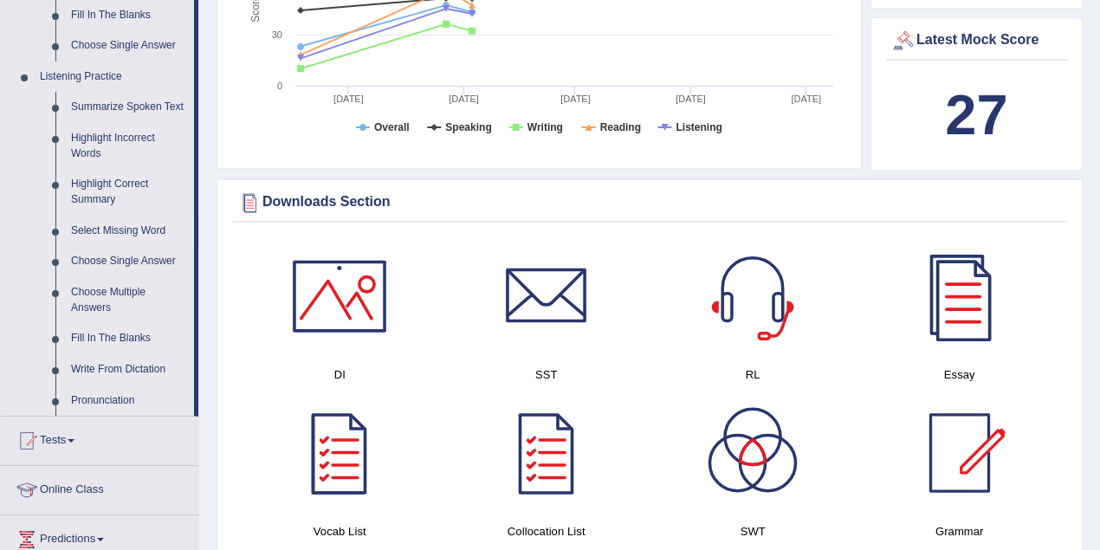
click at [125, 230] on link "Select Missing Word" at bounding box center [128, 231] width 131 height 31
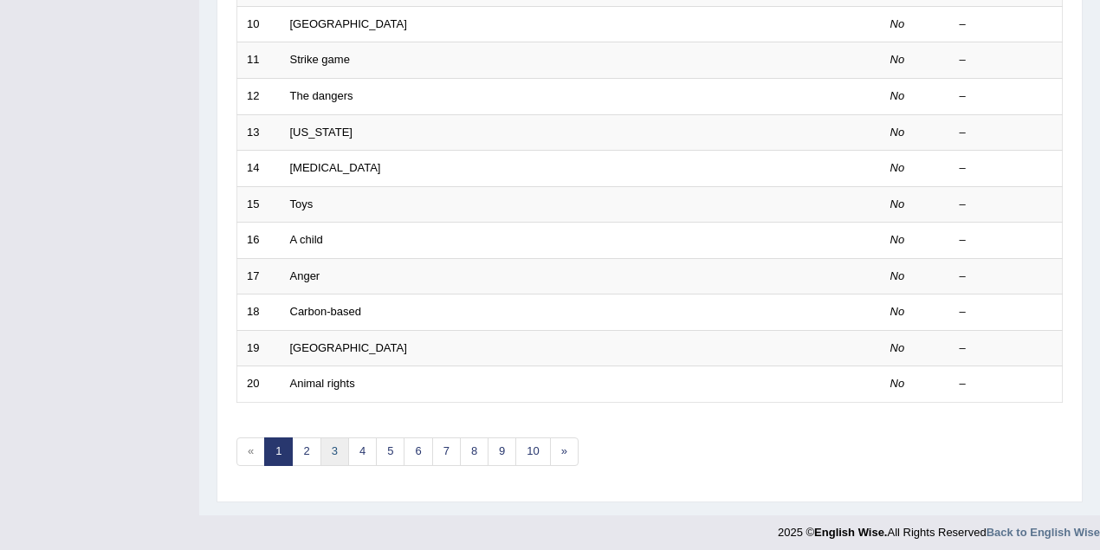
click at [336, 441] on link "3" at bounding box center [334, 451] width 29 height 29
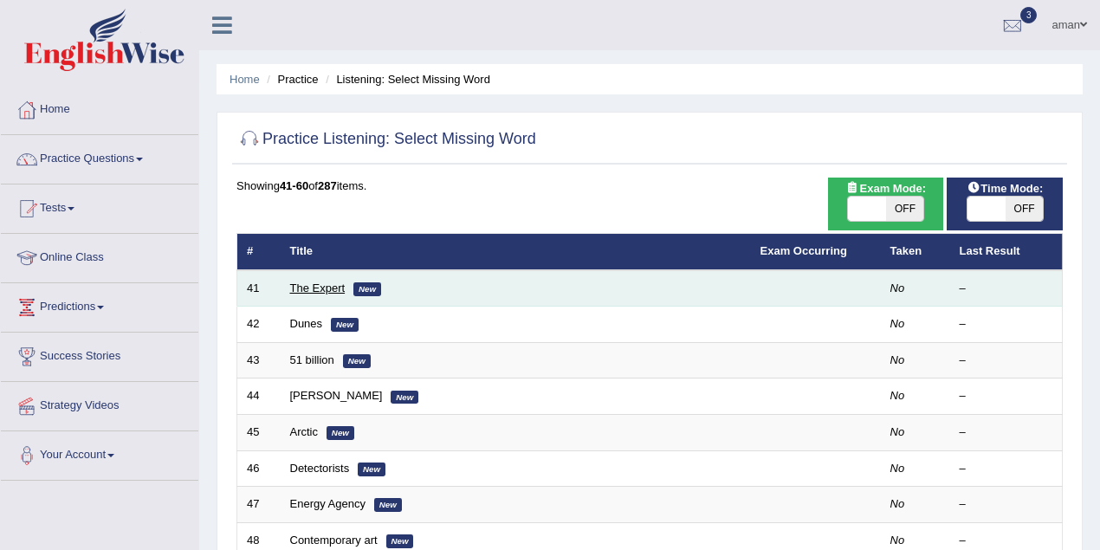
click at [314, 288] on link "The Expert" at bounding box center [317, 287] width 55 height 13
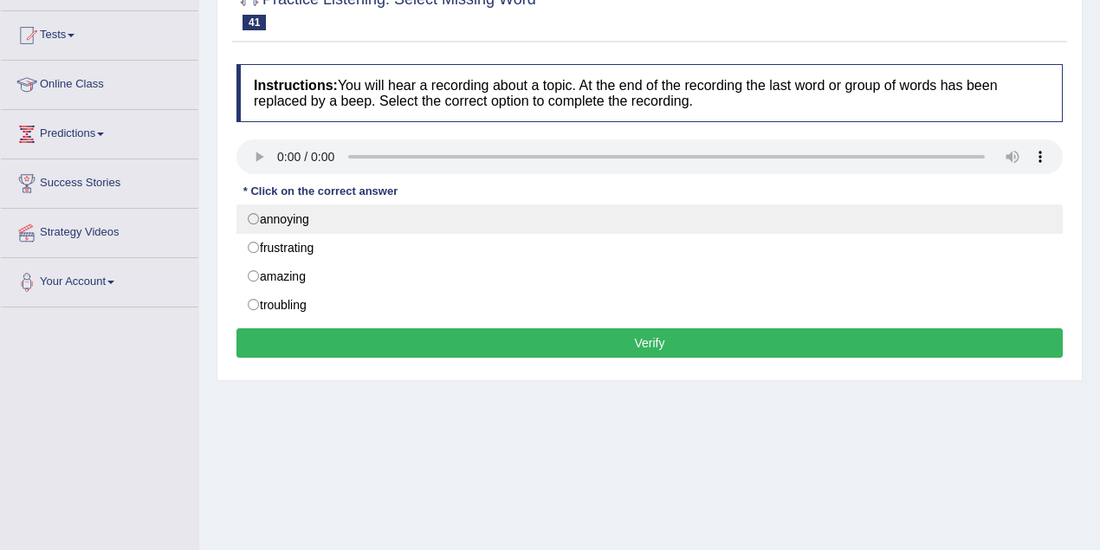
click at [251, 221] on label "annoying" at bounding box center [649, 218] width 826 height 29
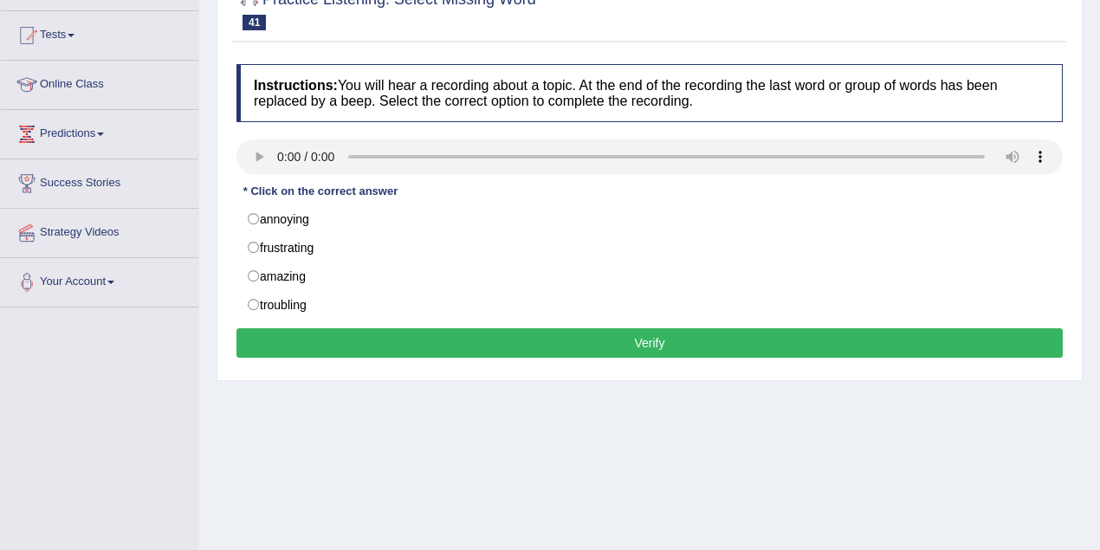
radio input "true"
click at [485, 342] on button "Verify" at bounding box center [649, 342] width 826 height 29
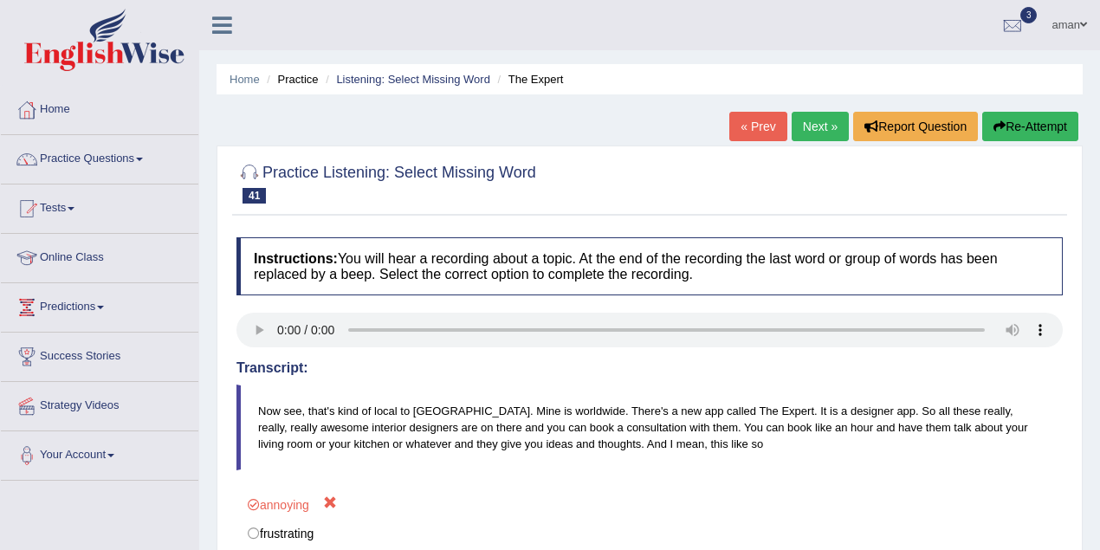
click at [805, 129] on link "Next »" at bounding box center [820, 126] width 57 height 29
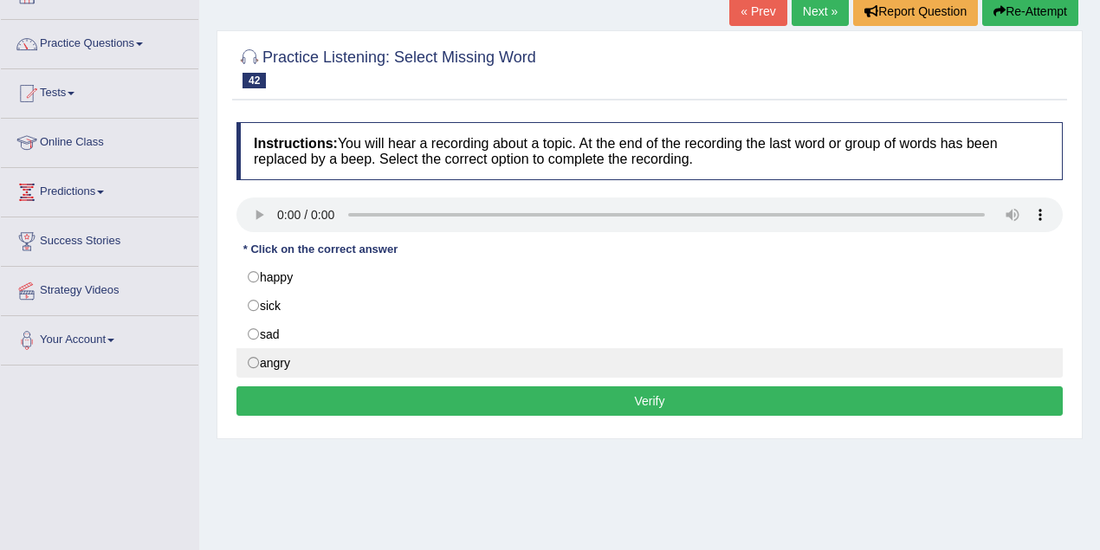
click at [258, 358] on label "angry" at bounding box center [649, 362] width 826 height 29
radio input "true"
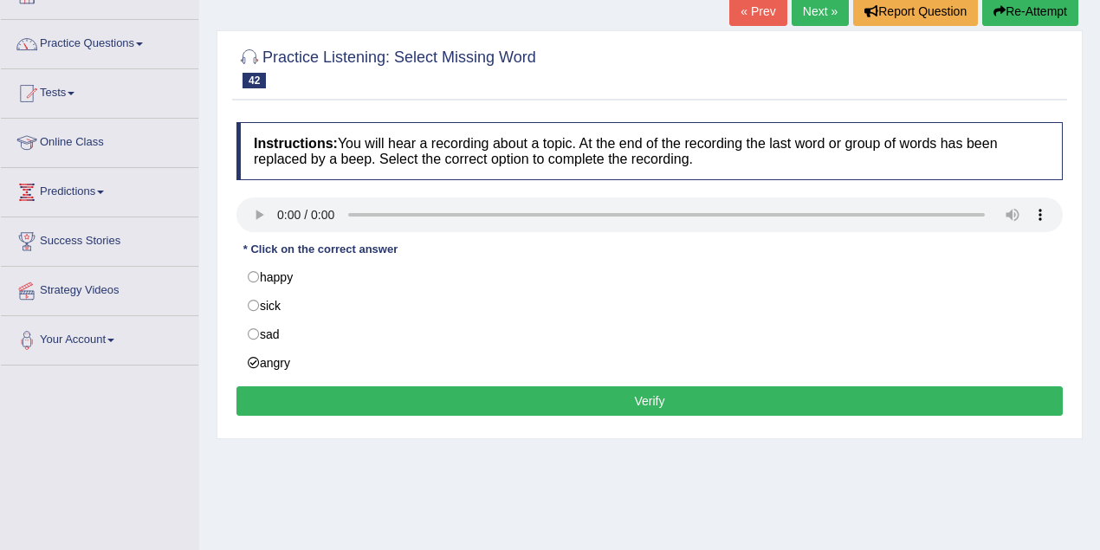
click at [409, 402] on button "Verify" at bounding box center [649, 400] width 826 height 29
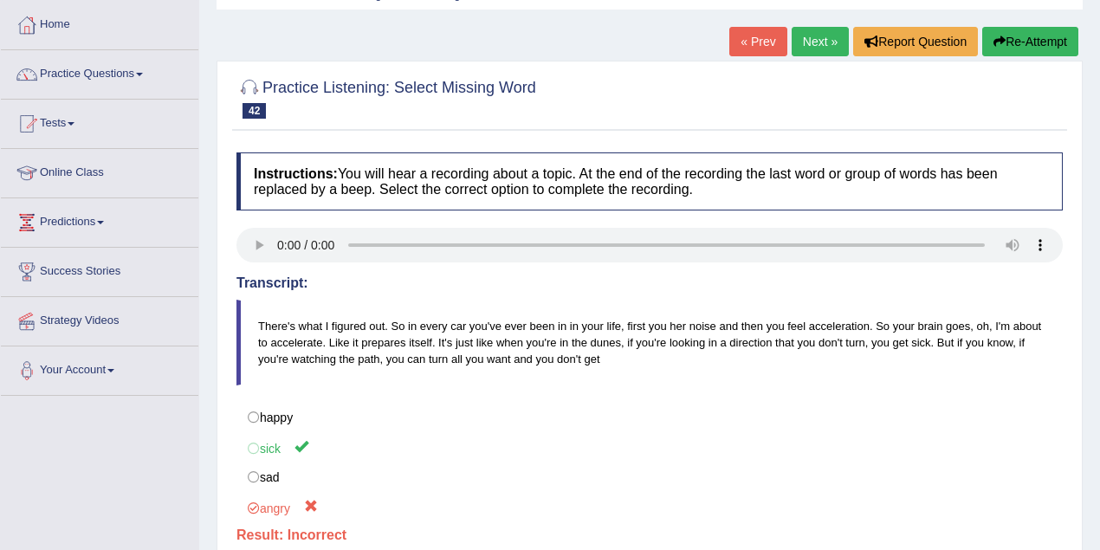
scroll to position [57, 0]
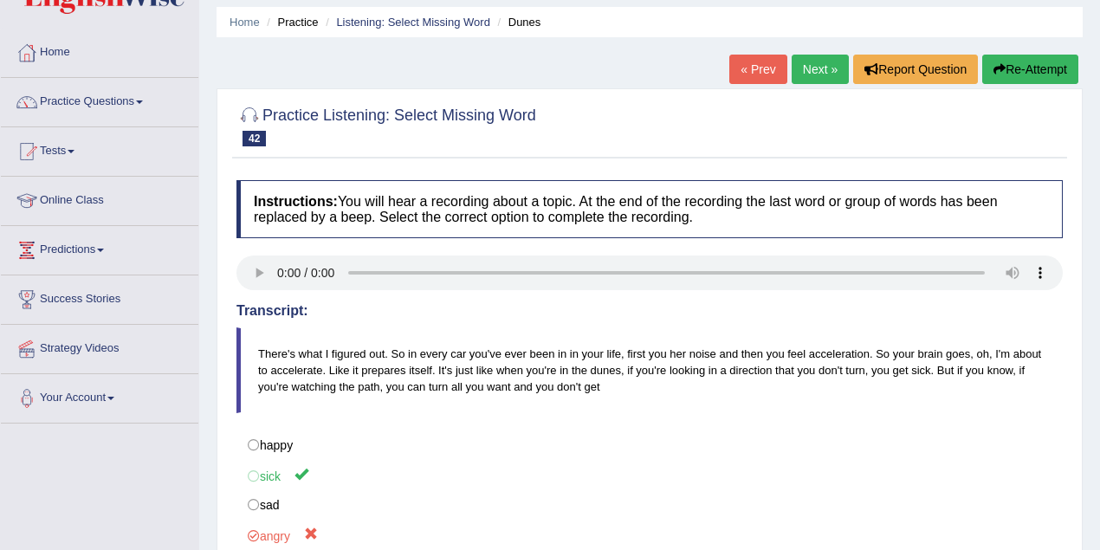
click at [830, 66] on link "Next »" at bounding box center [820, 69] width 57 height 29
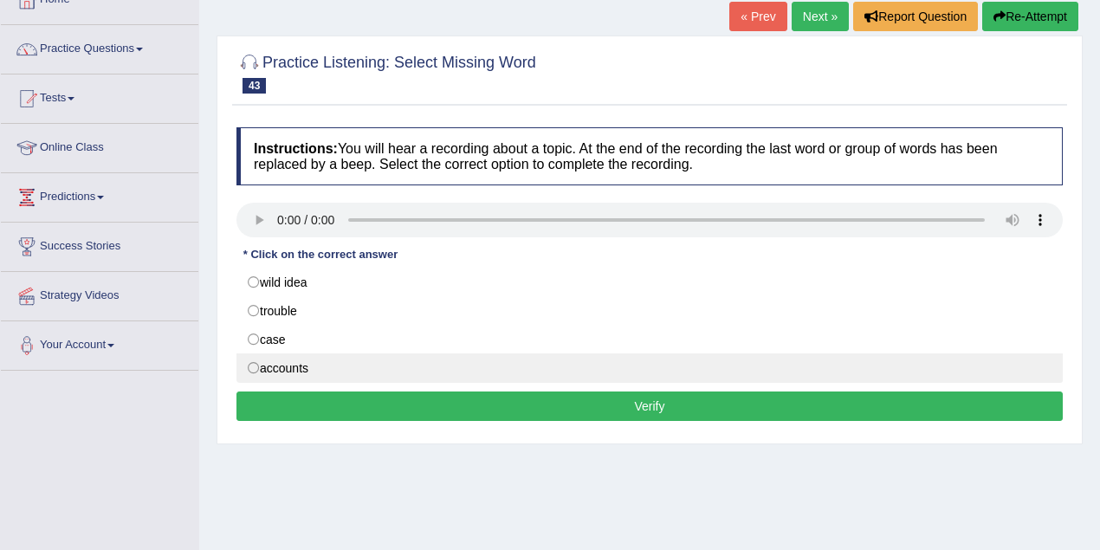
scroll to position [115, 0]
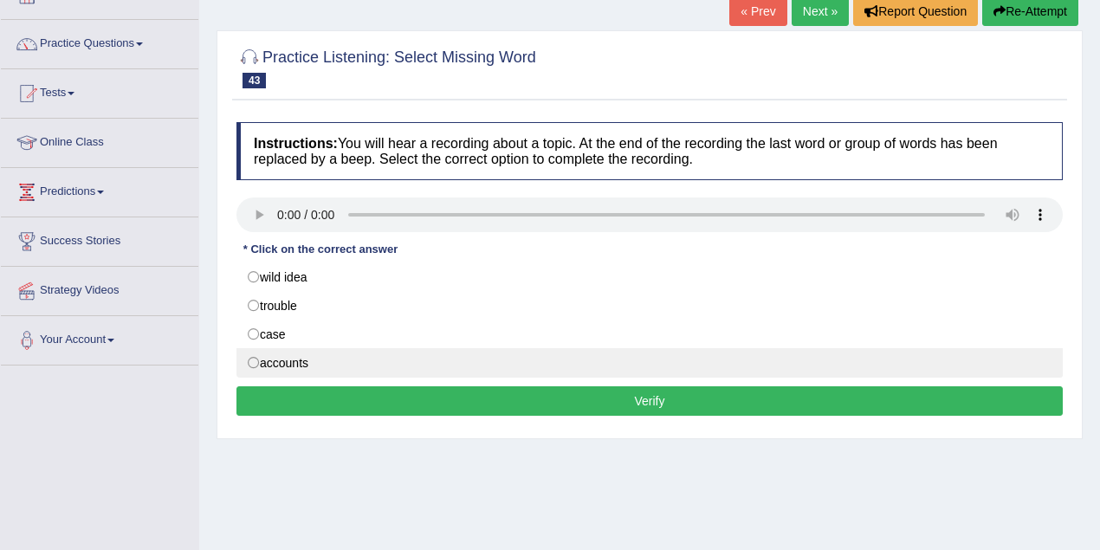
click at [251, 353] on label "accounts" at bounding box center [649, 362] width 826 height 29
radio input "true"
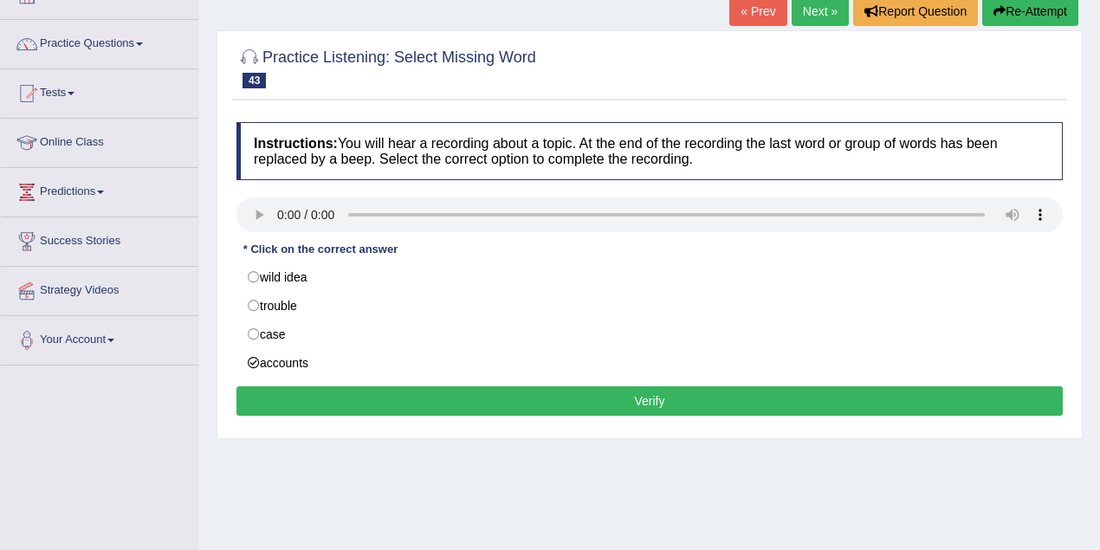
click at [447, 386] on button "Verify" at bounding box center [649, 400] width 826 height 29
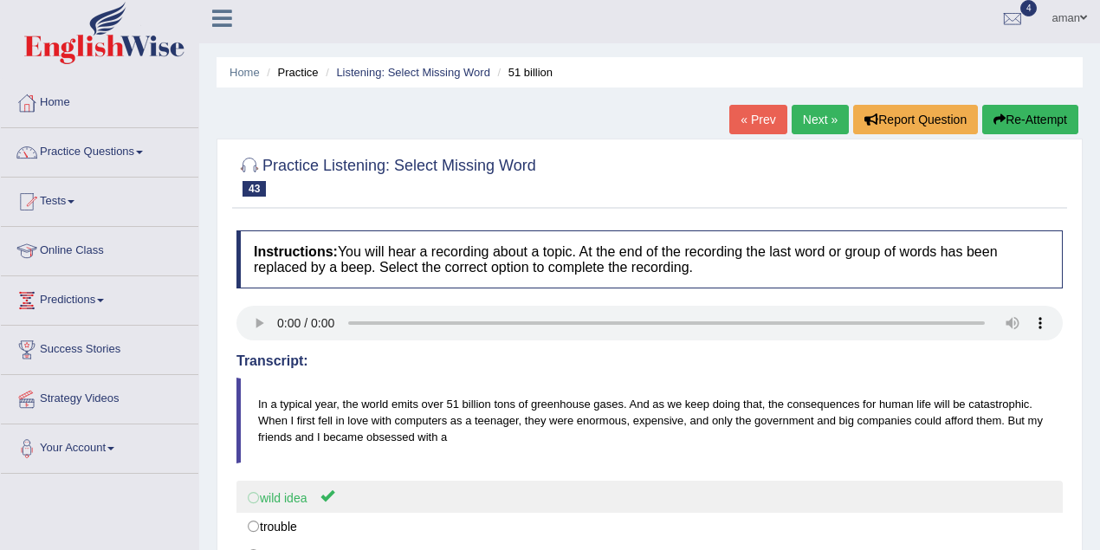
scroll to position [0, 0]
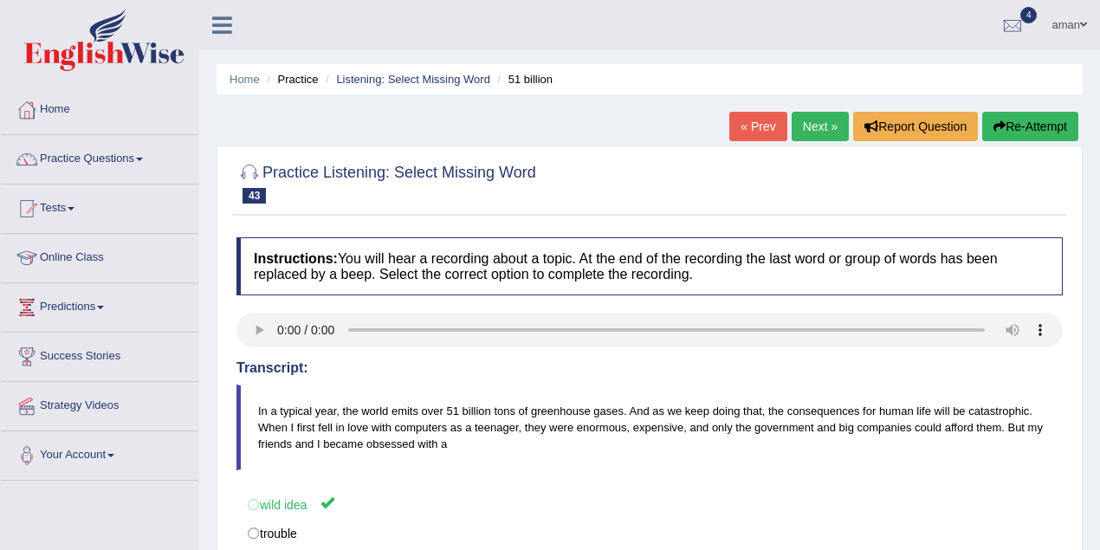
click at [799, 134] on link "Next »" at bounding box center [820, 126] width 57 height 29
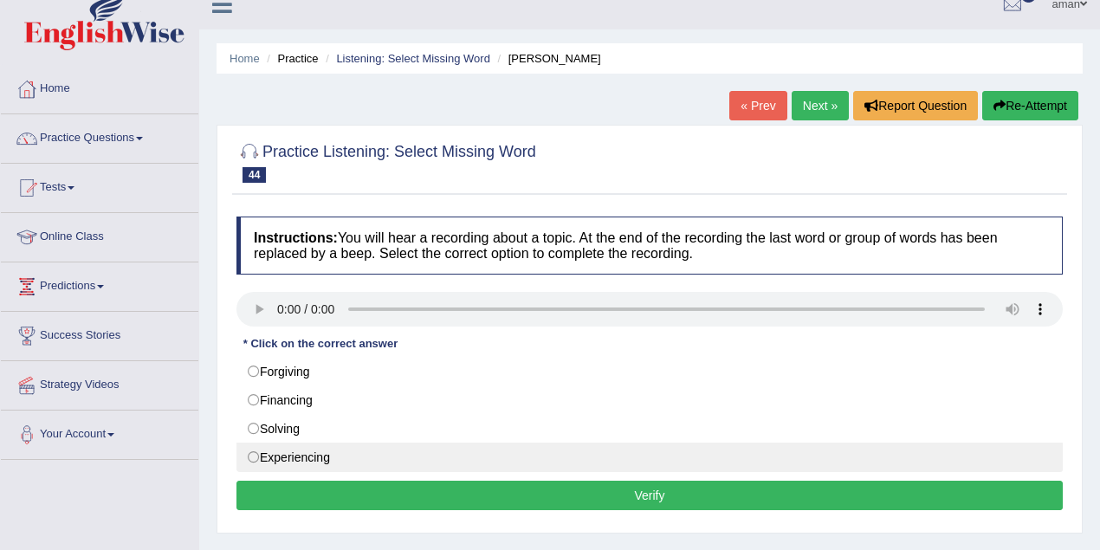
scroll to position [57, 0]
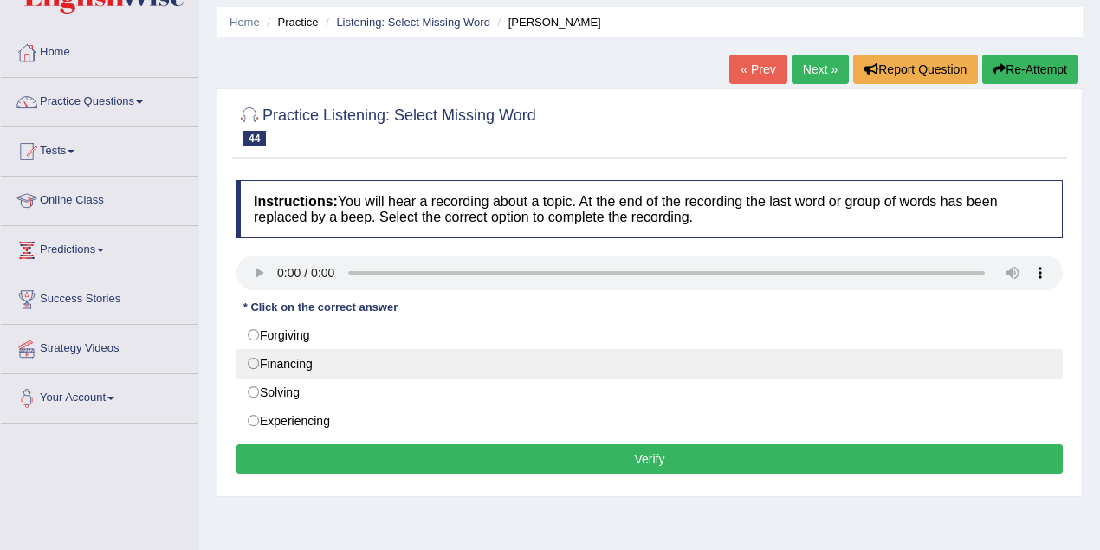
drag, startPoint x: 255, startPoint y: 359, endPoint x: 270, endPoint y: 372, distance: 20.3
click at [262, 365] on label "Financing" at bounding box center [649, 363] width 826 height 29
radio input "true"
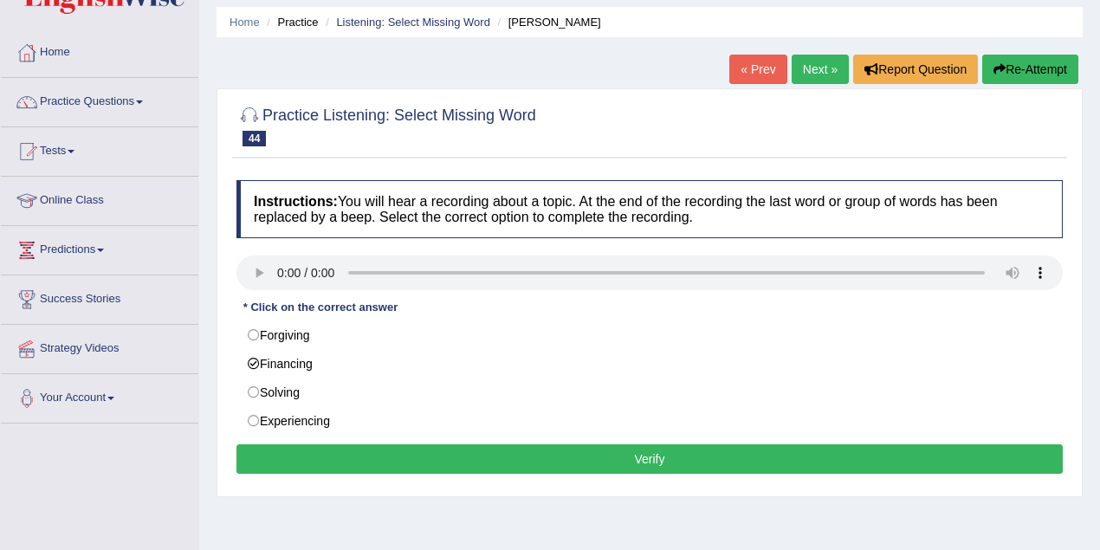
click at [374, 456] on button "Verify" at bounding box center [649, 458] width 826 height 29
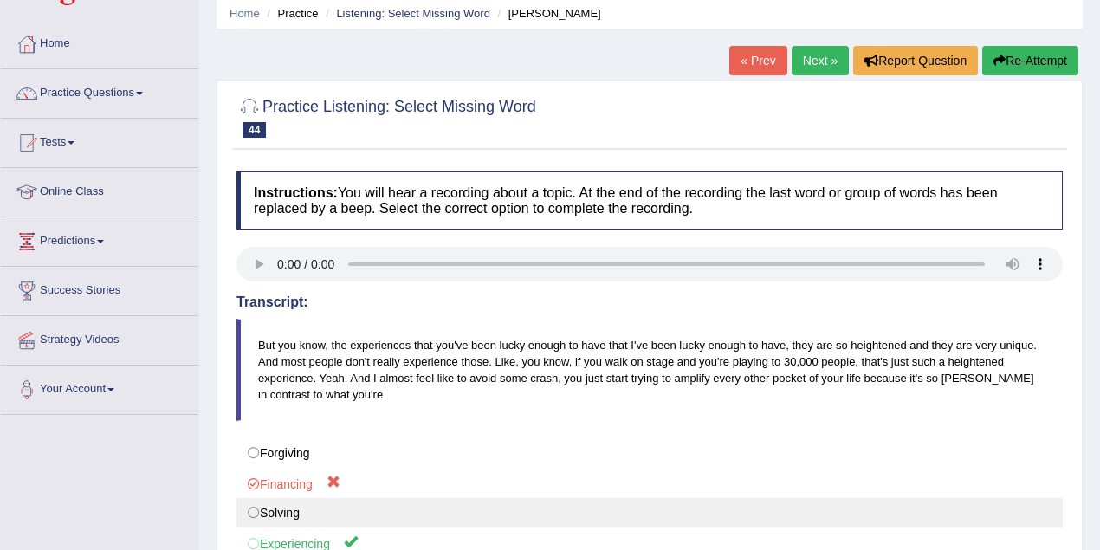
scroll to position [0, 0]
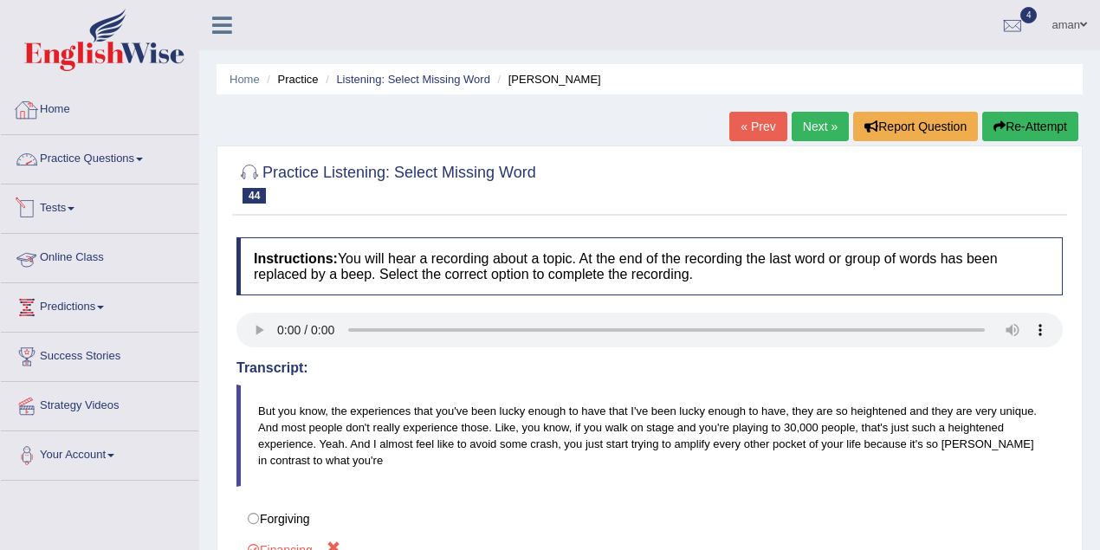
click at [67, 113] on link "Home" at bounding box center [99, 107] width 197 height 43
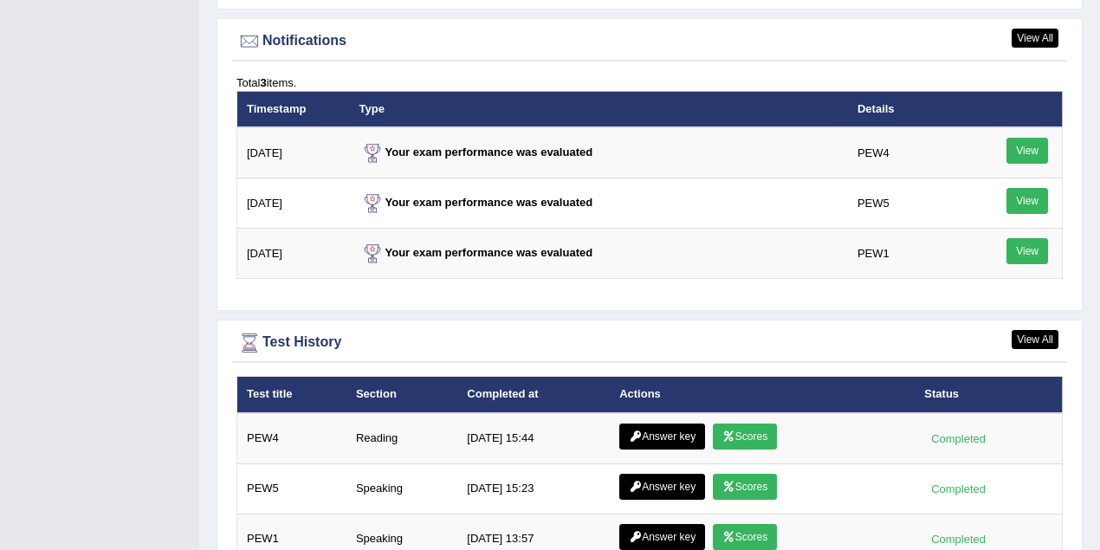
scroll to position [2093, 0]
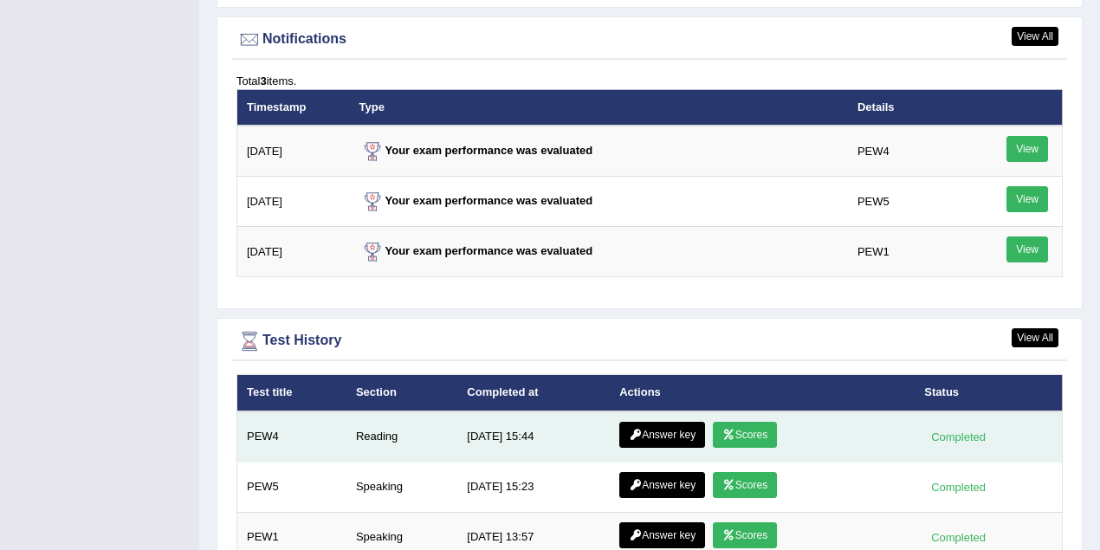
click at [735, 423] on link "Scores" at bounding box center [745, 435] width 64 height 26
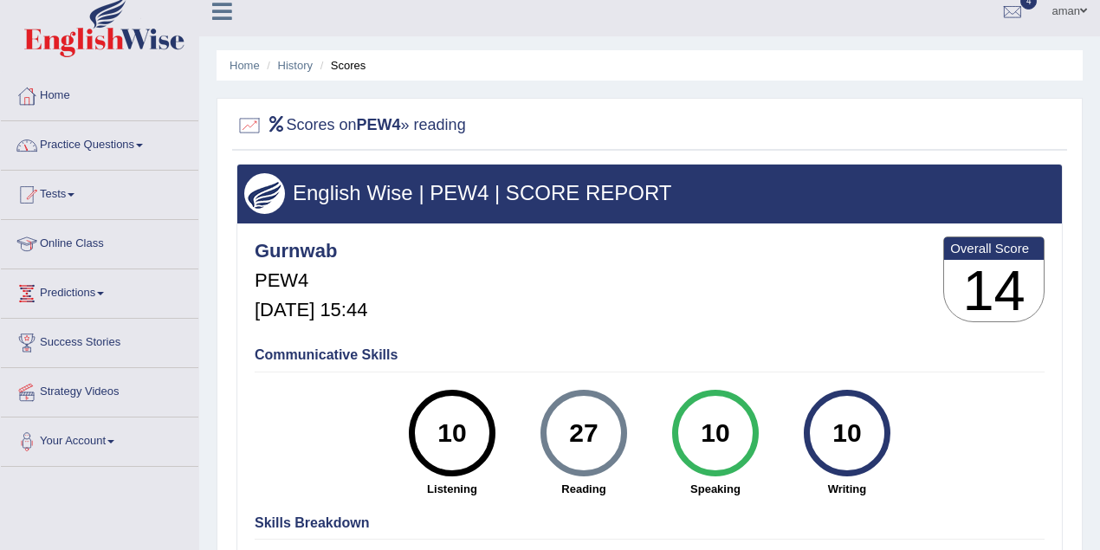
scroll to position [12, 0]
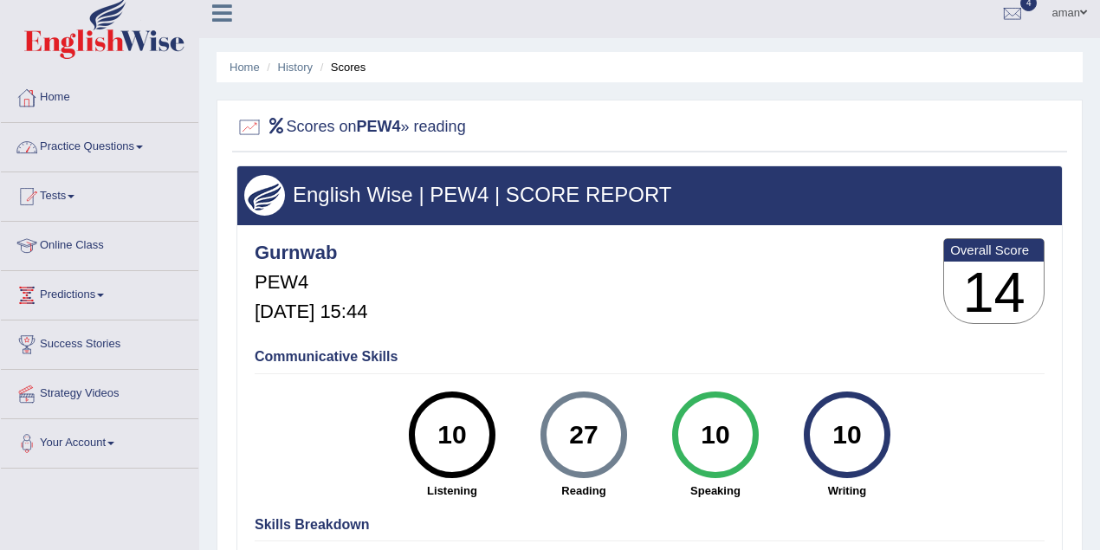
click at [66, 94] on link "Home" at bounding box center [99, 95] width 197 height 43
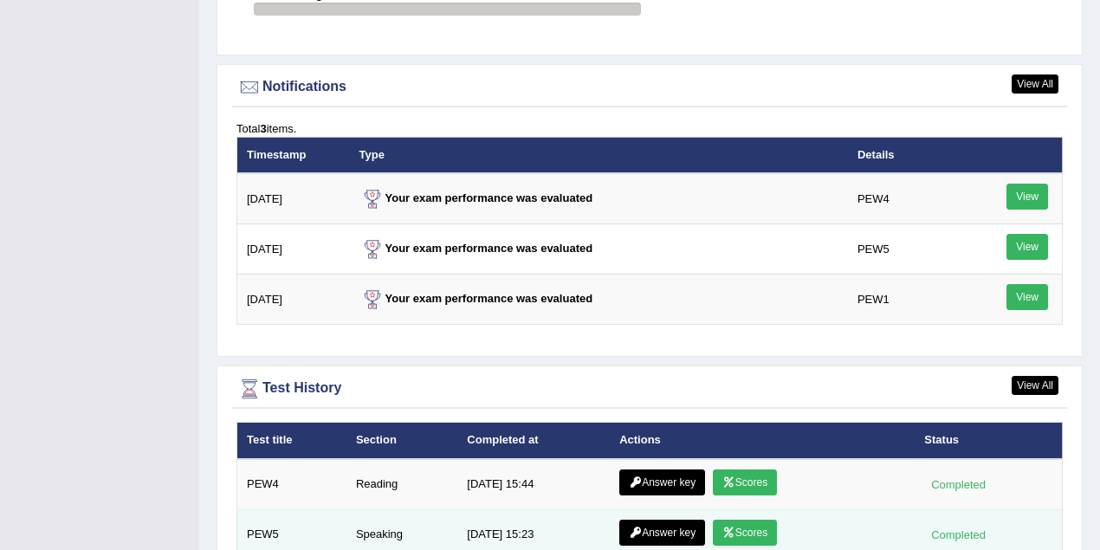
scroll to position [2235, 0]
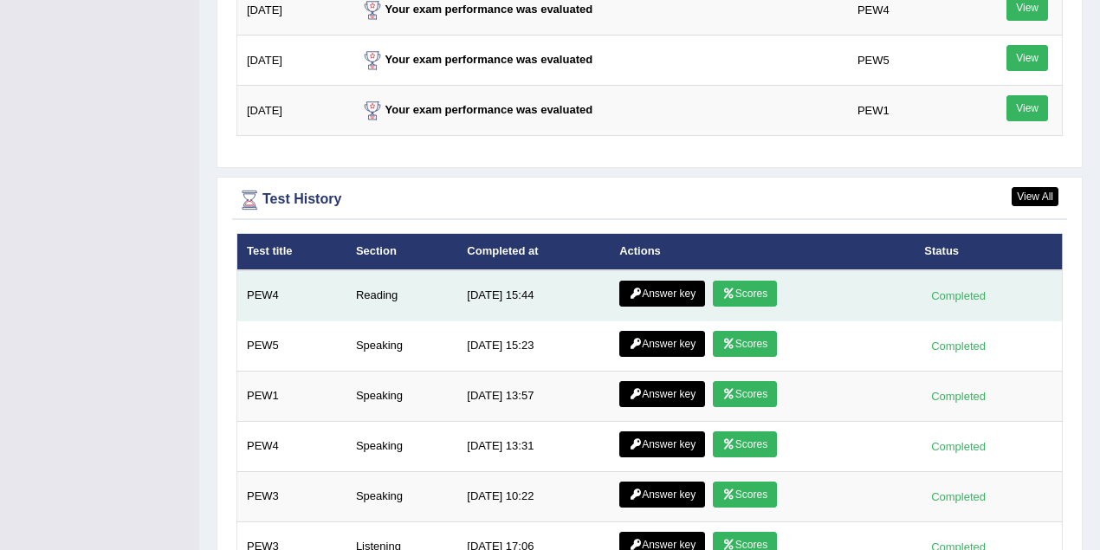
click at [670, 281] on link "Answer key" at bounding box center [662, 294] width 86 height 26
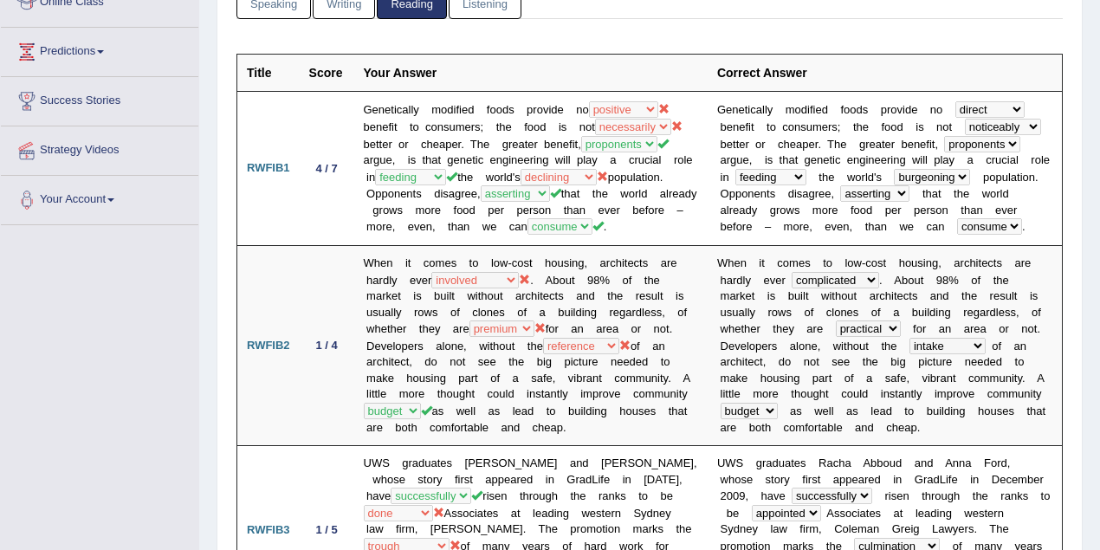
scroll to position [24, 0]
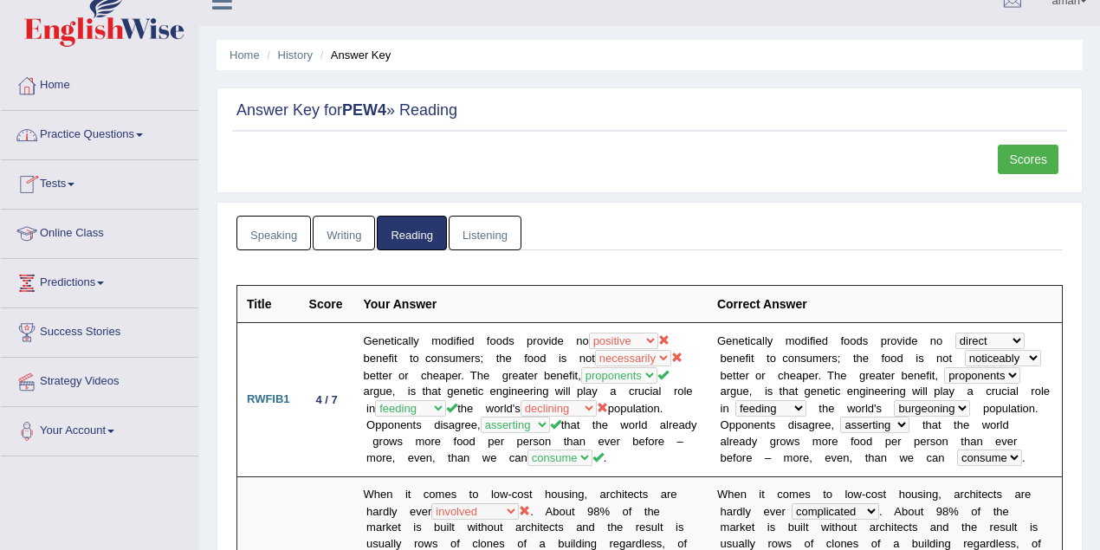
click at [78, 137] on link "Practice Questions" at bounding box center [99, 132] width 197 height 43
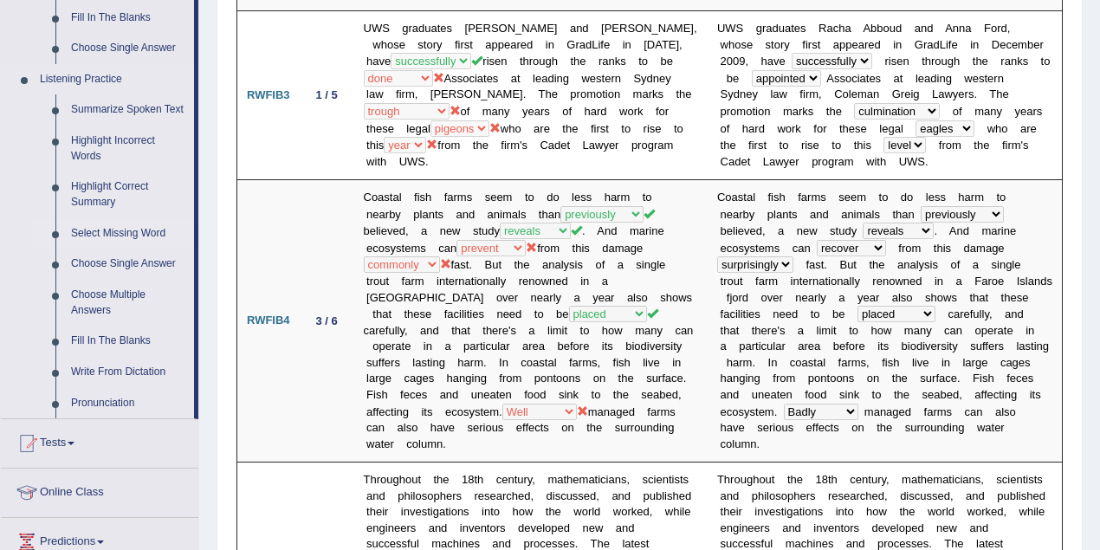
scroll to position [717, 0]
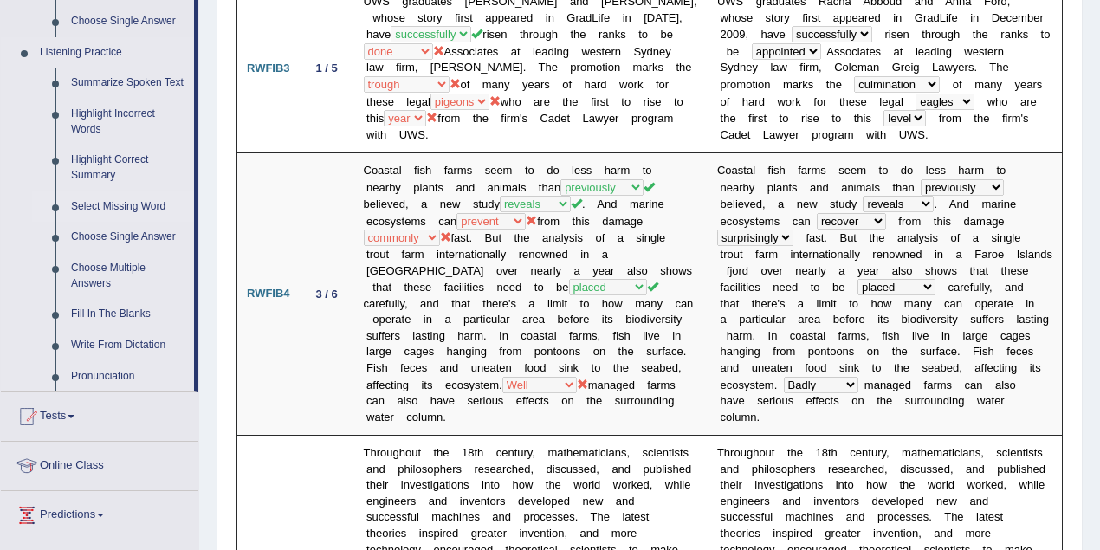
click at [116, 202] on link "Select Missing Word" at bounding box center [128, 206] width 131 height 31
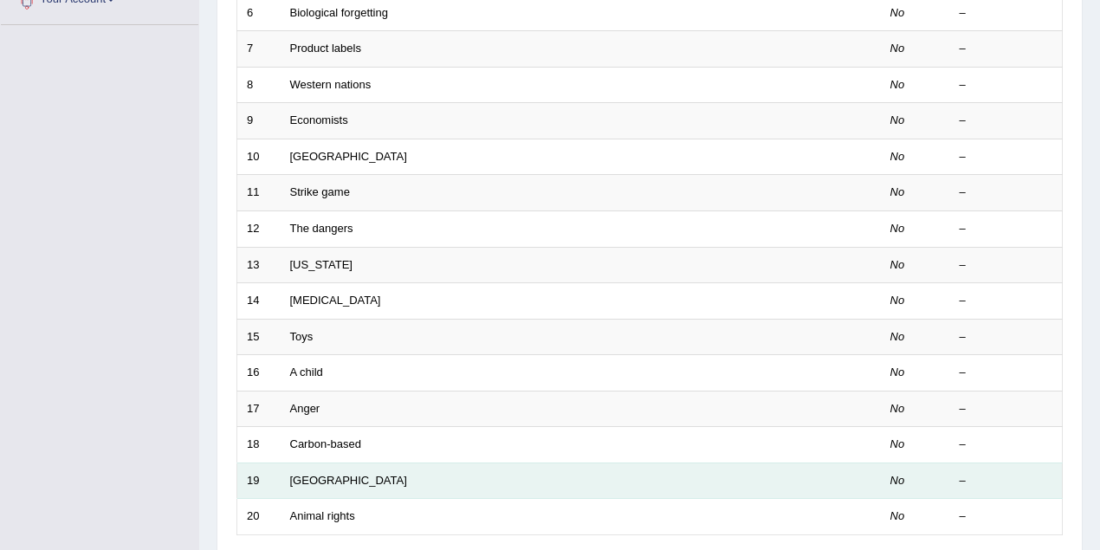
scroll to position [588, 0]
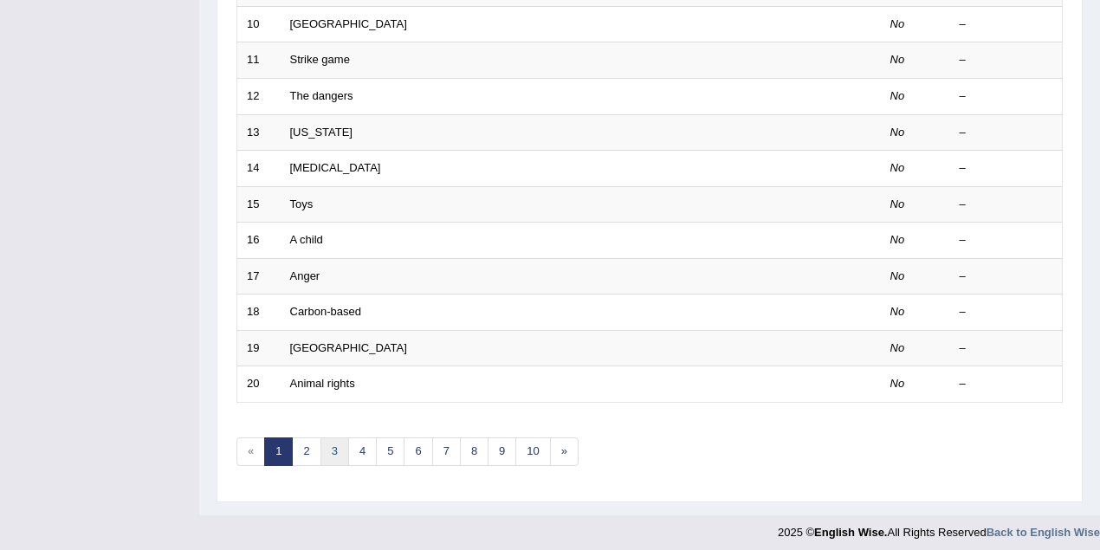
click at [327, 437] on link "3" at bounding box center [334, 451] width 29 height 29
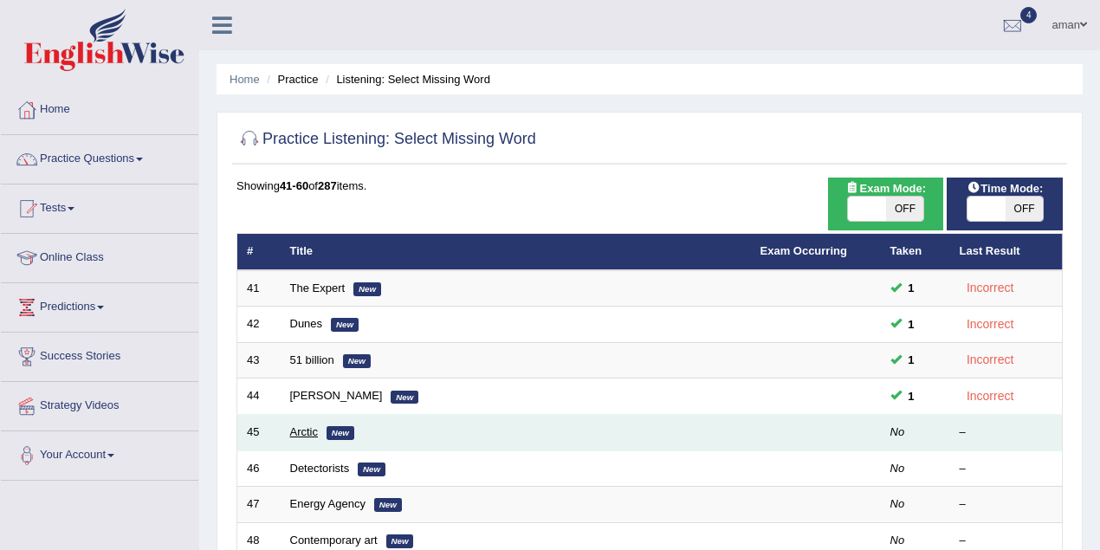
click at [294, 428] on link "Arctic" at bounding box center [304, 431] width 29 height 13
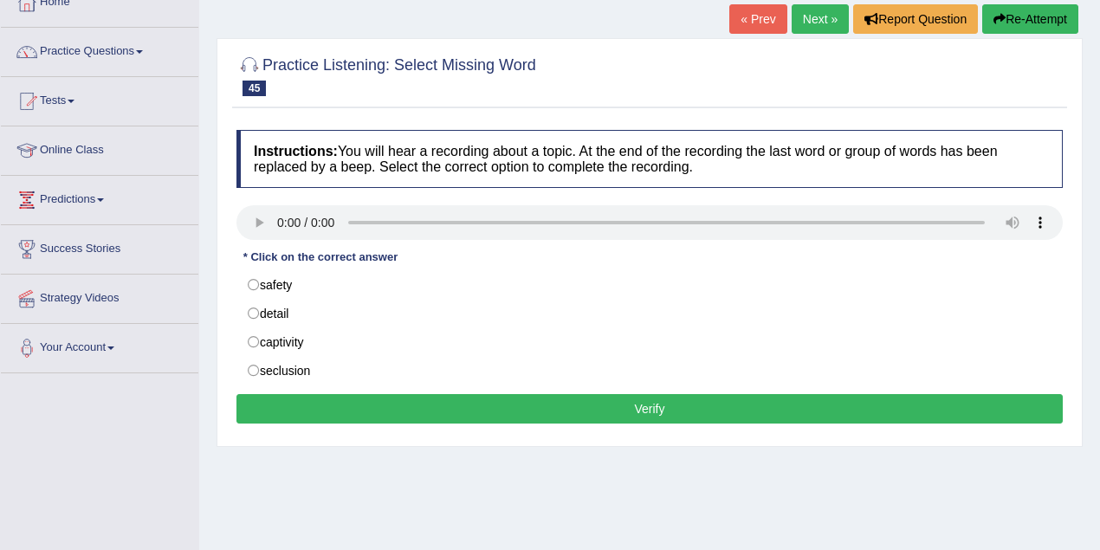
scroll to position [173, 0]
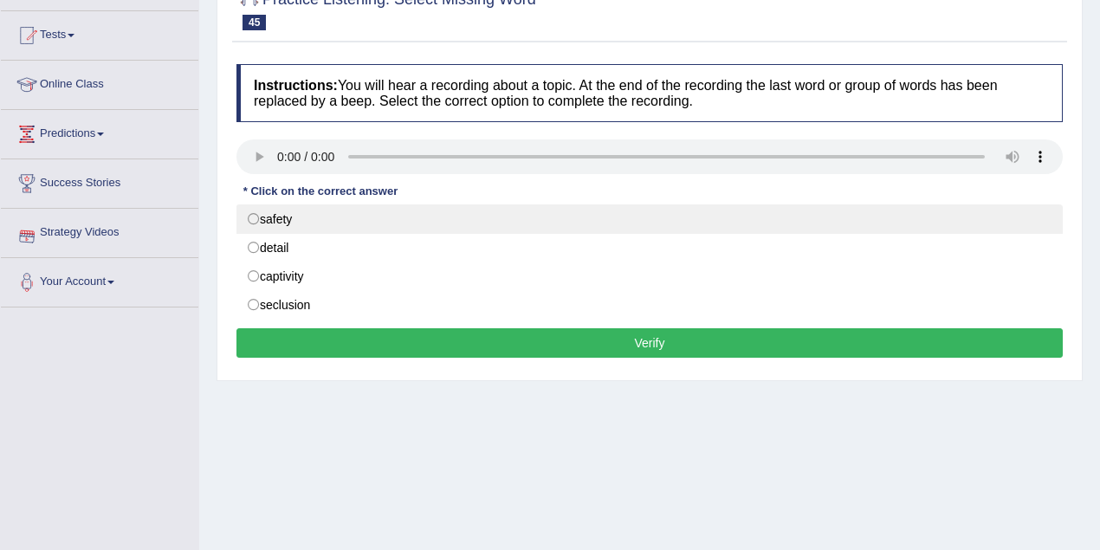
click at [255, 217] on label "safety" at bounding box center [649, 218] width 826 height 29
radio input "true"
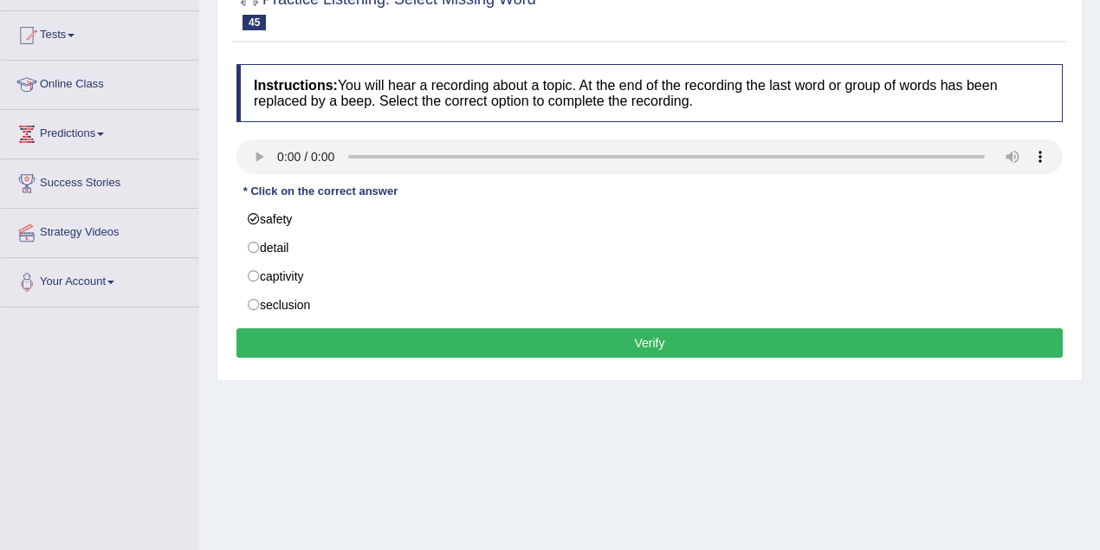
click at [400, 341] on button "Verify" at bounding box center [649, 342] width 826 height 29
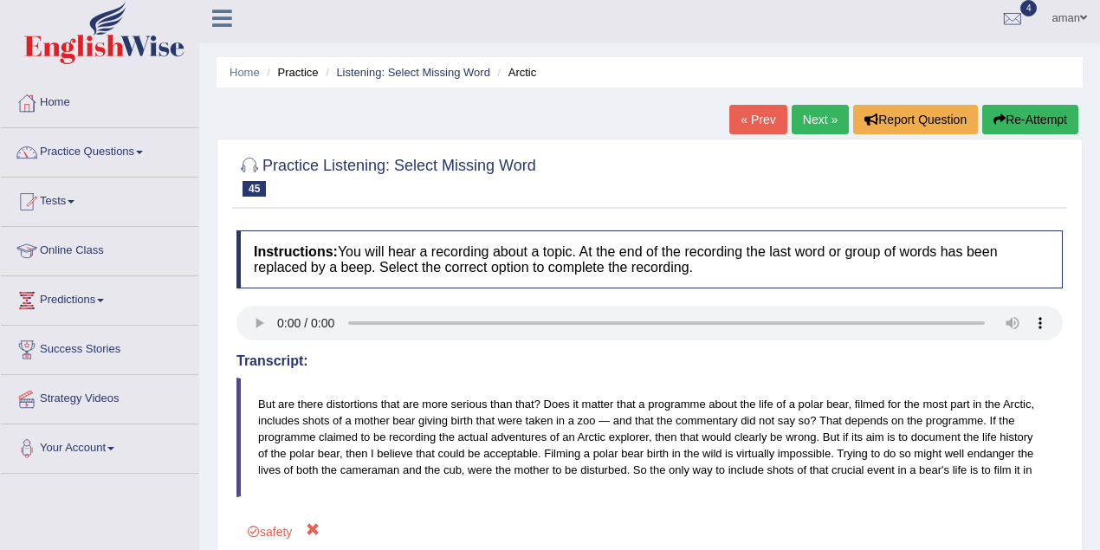
scroll to position [0, 0]
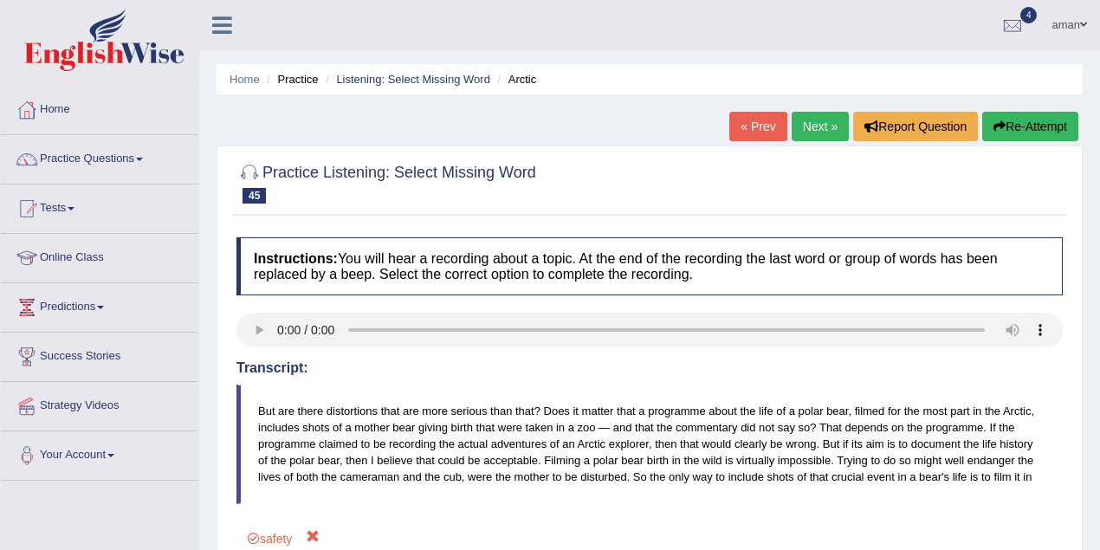
click at [792, 128] on link "Next »" at bounding box center [820, 126] width 57 height 29
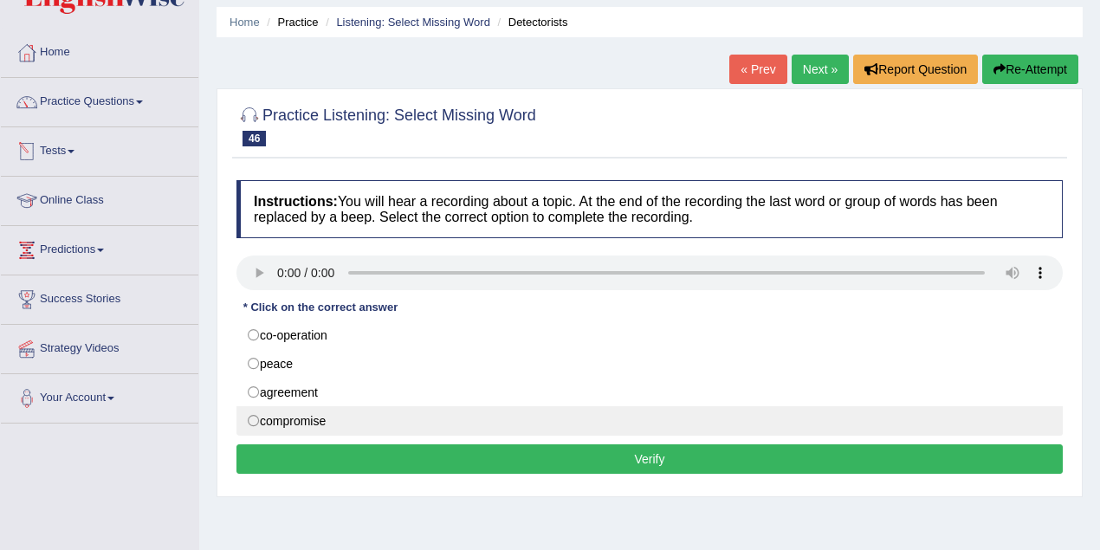
scroll to position [57, 0]
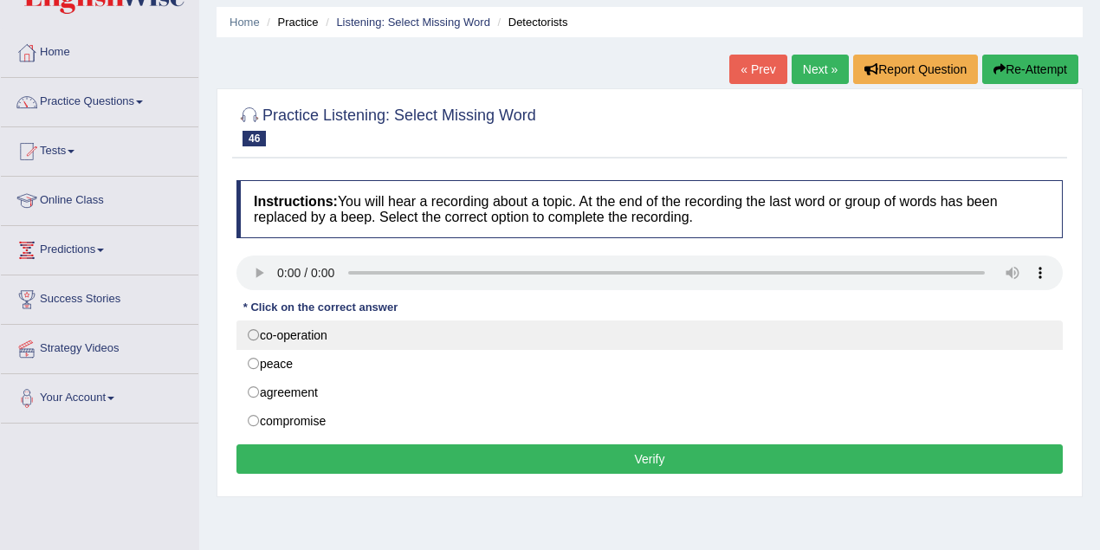
click at [258, 326] on label "co-operation" at bounding box center [649, 334] width 826 height 29
radio input "true"
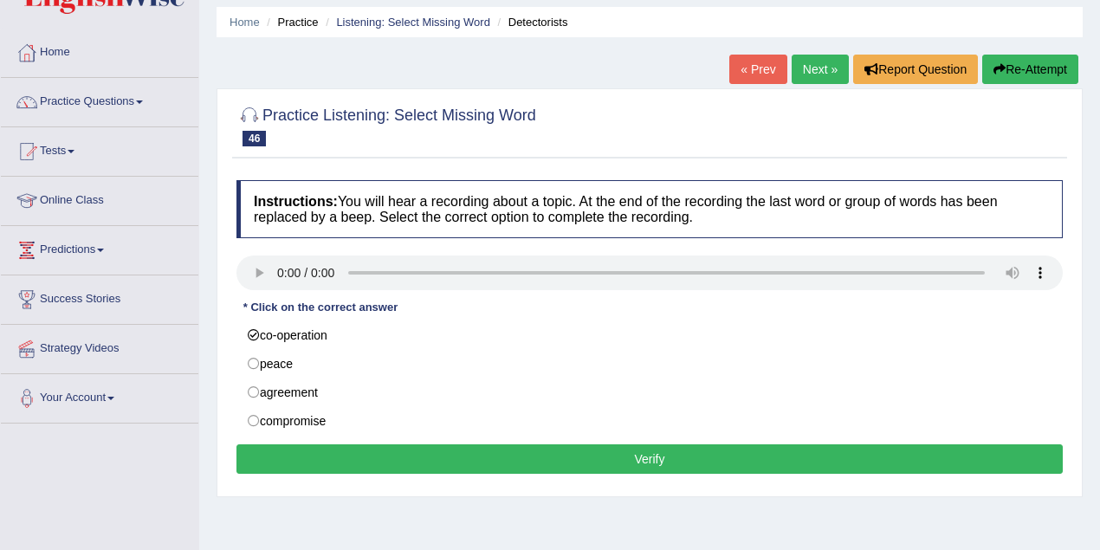
click at [449, 454] on button "Verify" at bounding box center [649, 458] width 826 height 29
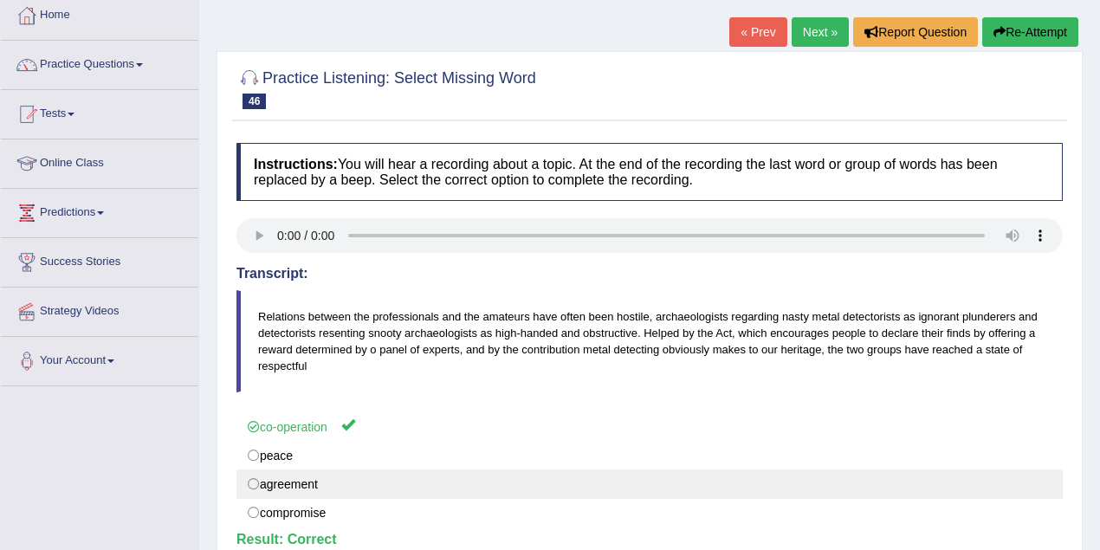
scroll to position [115, 0]
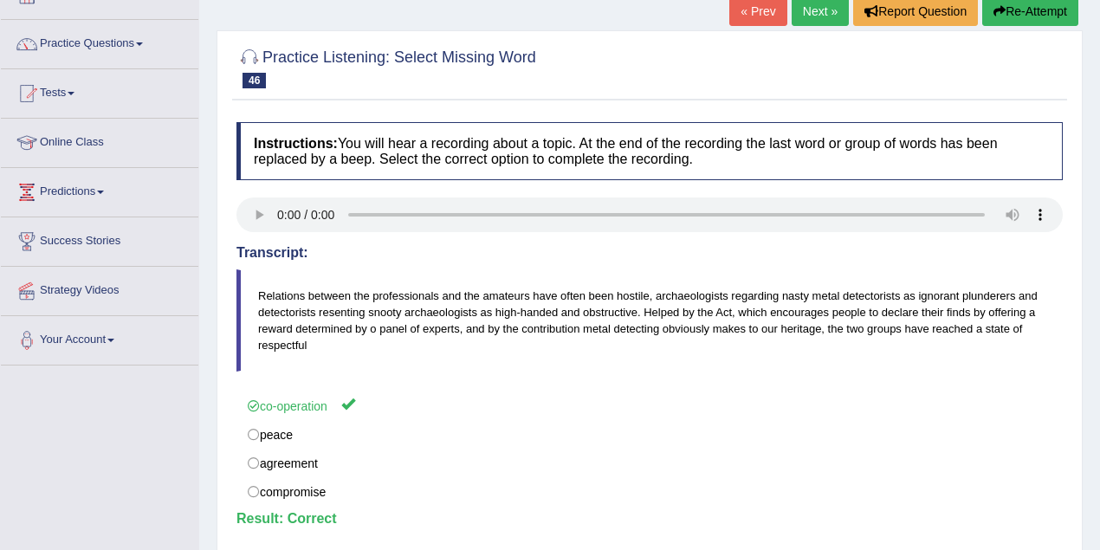
click at [811, 8] on link "Next »" at bounding box center [820, 11] width 57 height 29
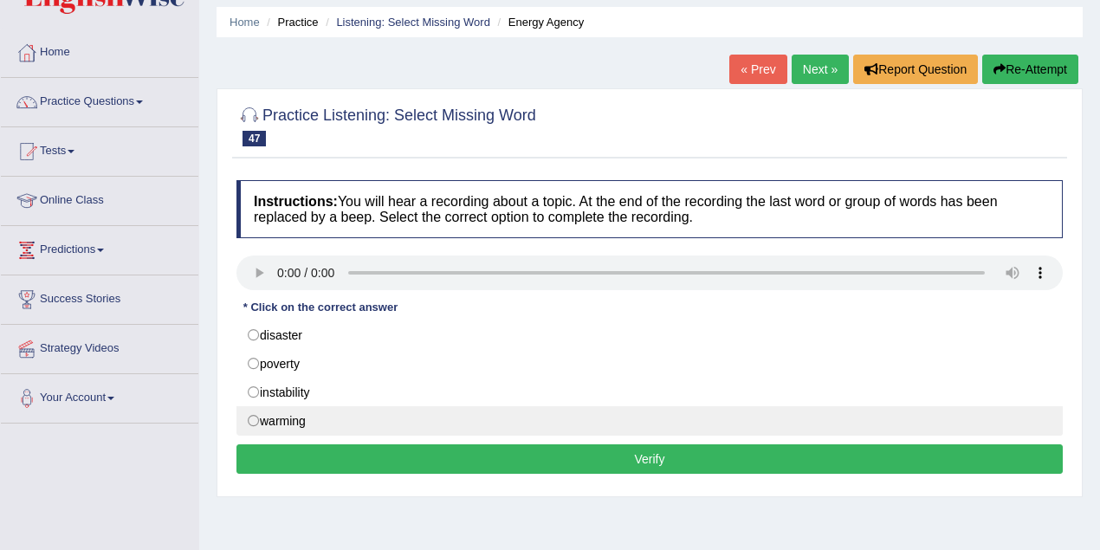
click at [307, 423] on label "warming" at bounding box center [649, 420] width 826 height 29
radio input "true"
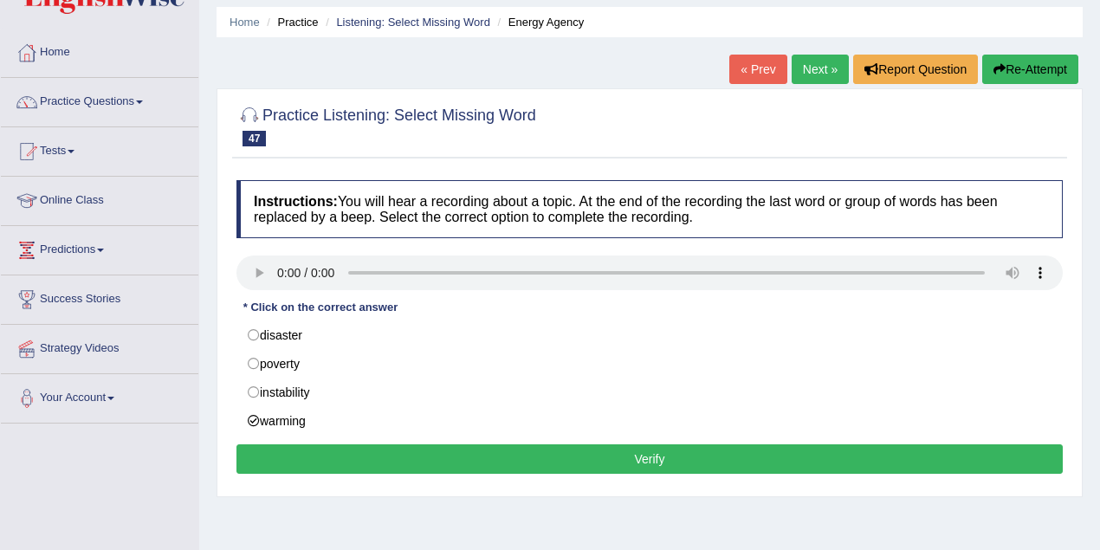
click at [355, 450] on button "Verify" at bounding box center [649, 458] width 826 height 29
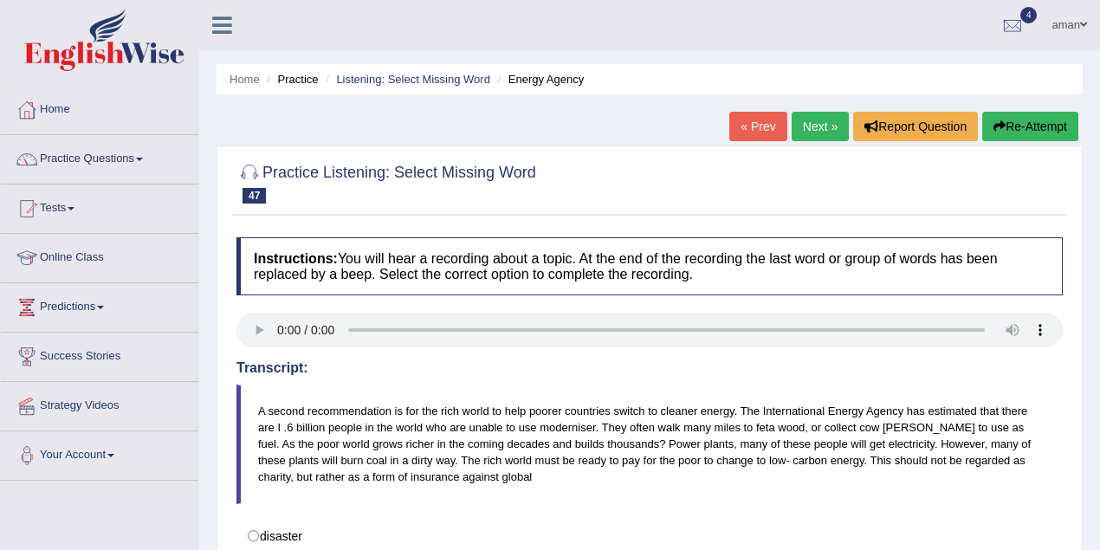
click at [814, 125] on link "Next »" at bounding box center [820, 126] width 57 height 29
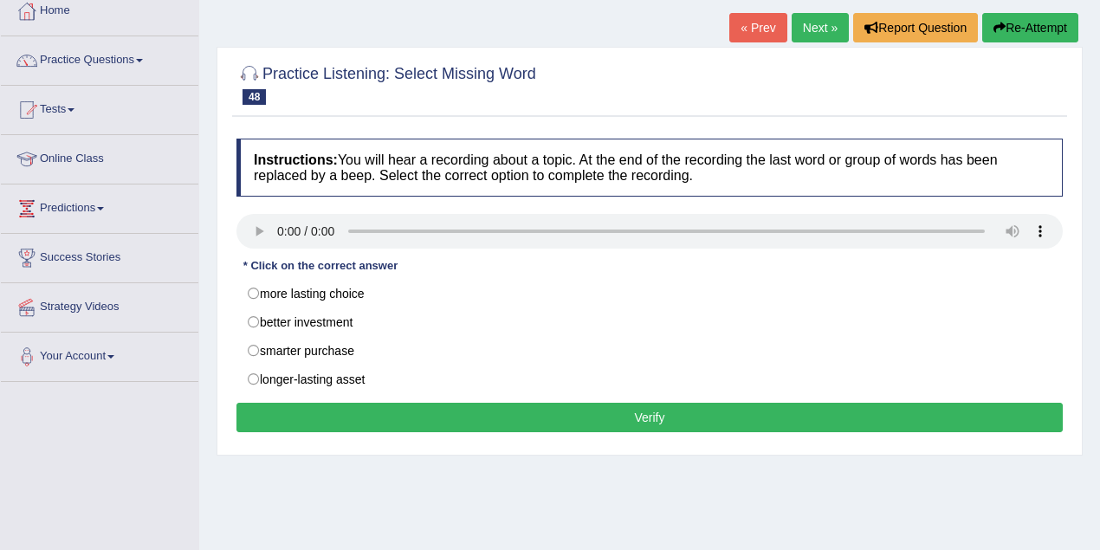
scroll to position [115, 0]
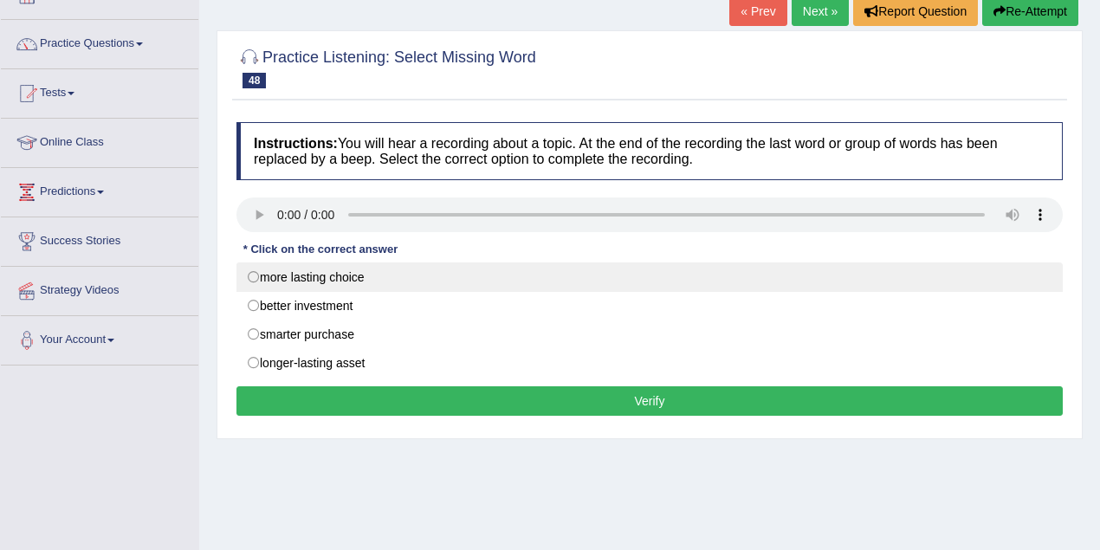
click at [253, 278] on label "more lasting choice" at bounding box center [649, 276] width 826 height 29
radio input "true"
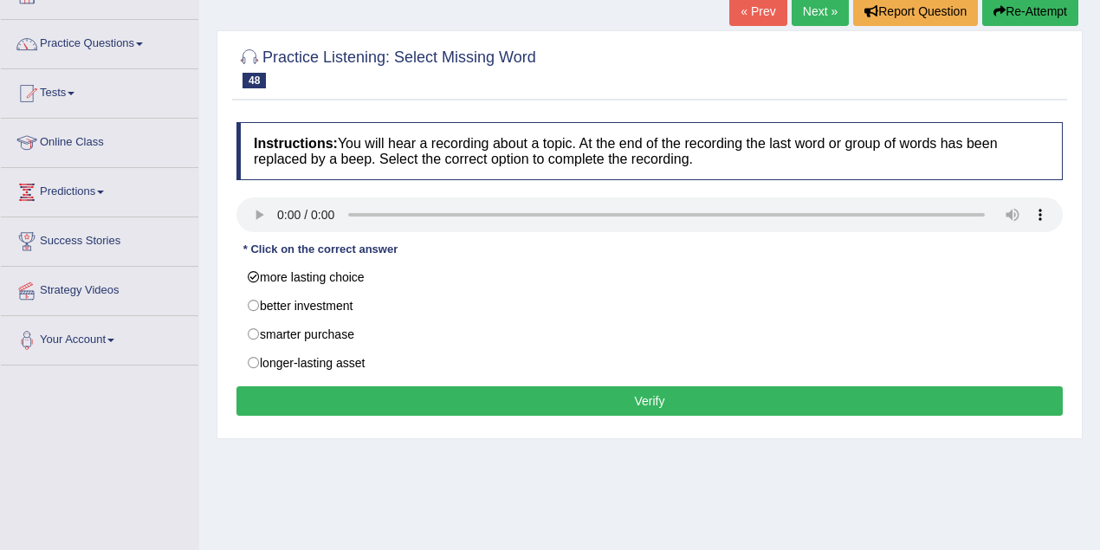
click at [343, 390] on button "Verify" at bounding box center [649, 400] width 826 height 29
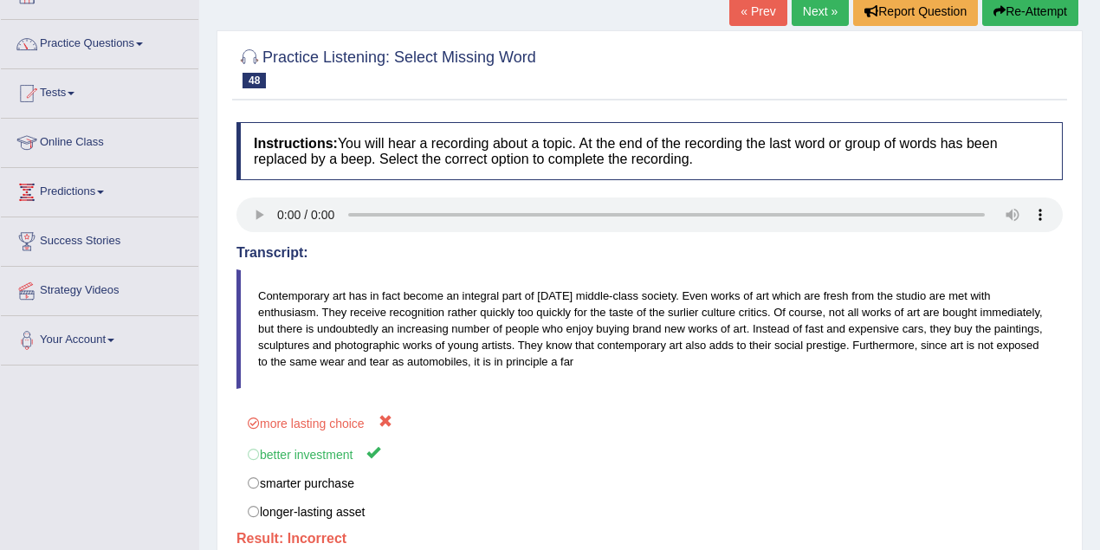
click at [809, 16] on link "Next »" at bounding box center [820, 11] width 57 height 29
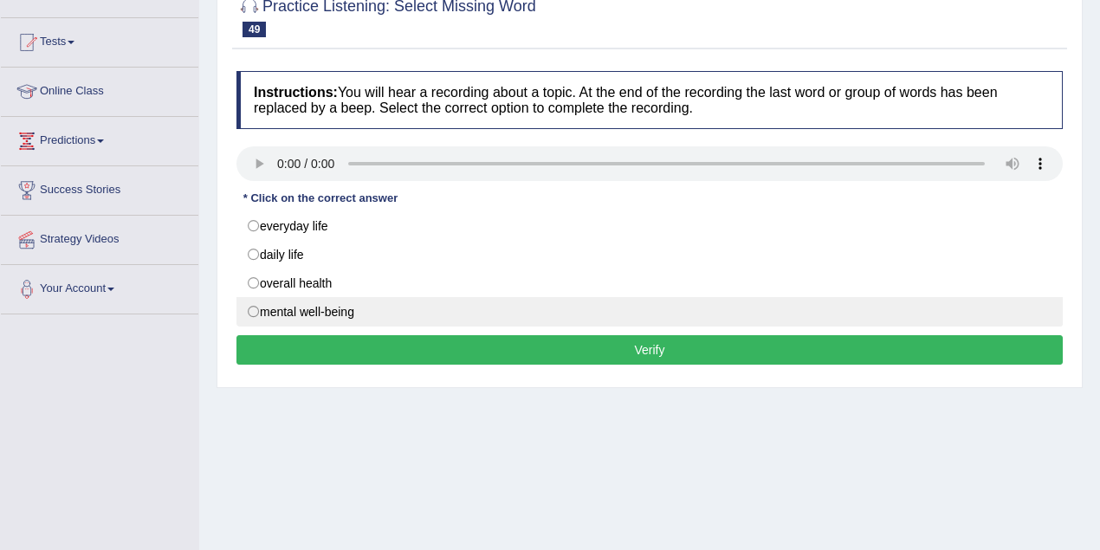
scroll to position [173, 0]
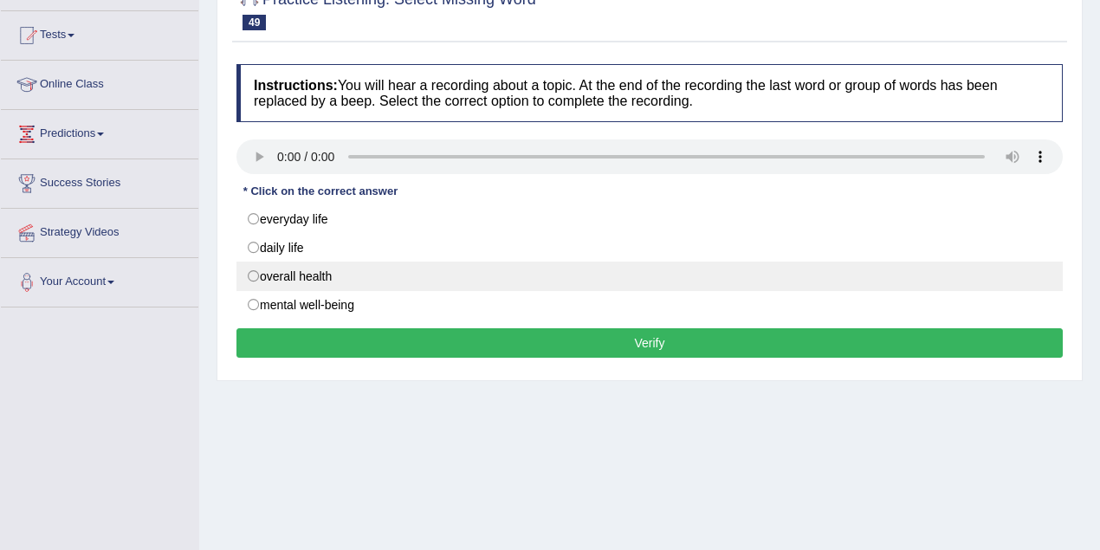
click at [254, 274] on label "overall health" at bounding box center [649, 276] width 826 height 29
radio input "true"
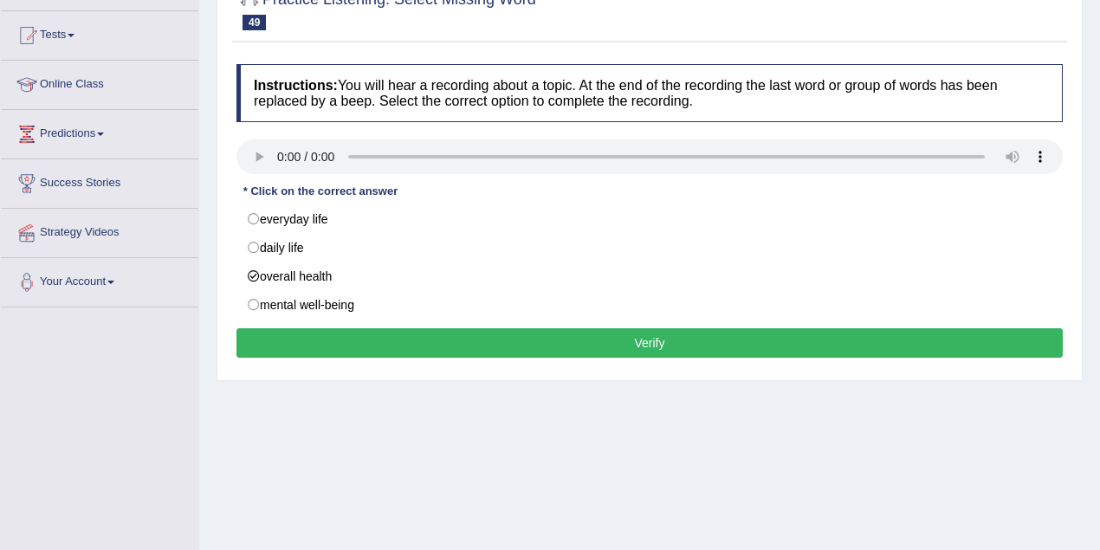
click at [339, 336] on button "Verify" at bounding box center [649, 342] width 826 height 29
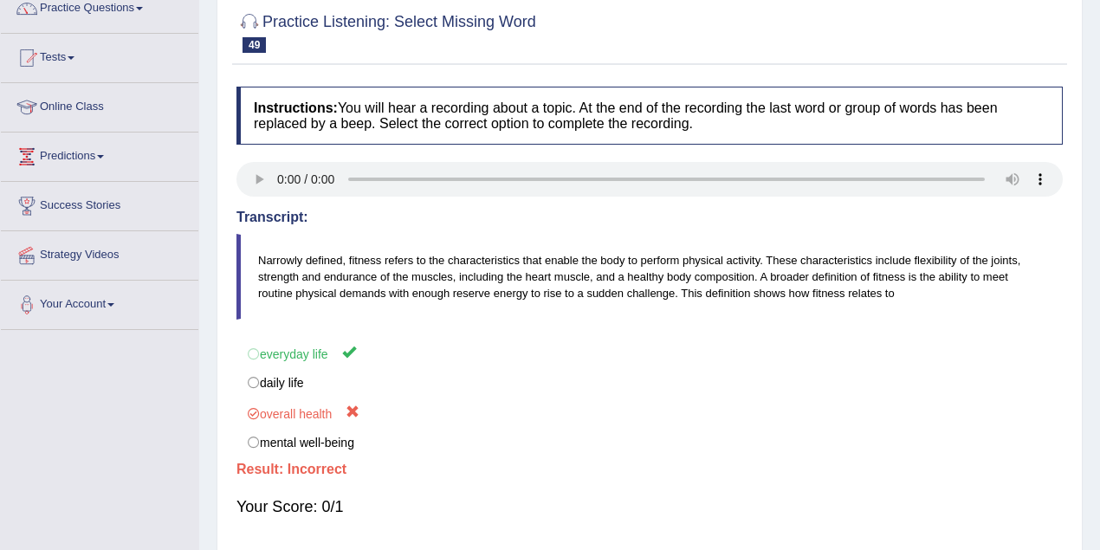
scroll to position [0, 0]
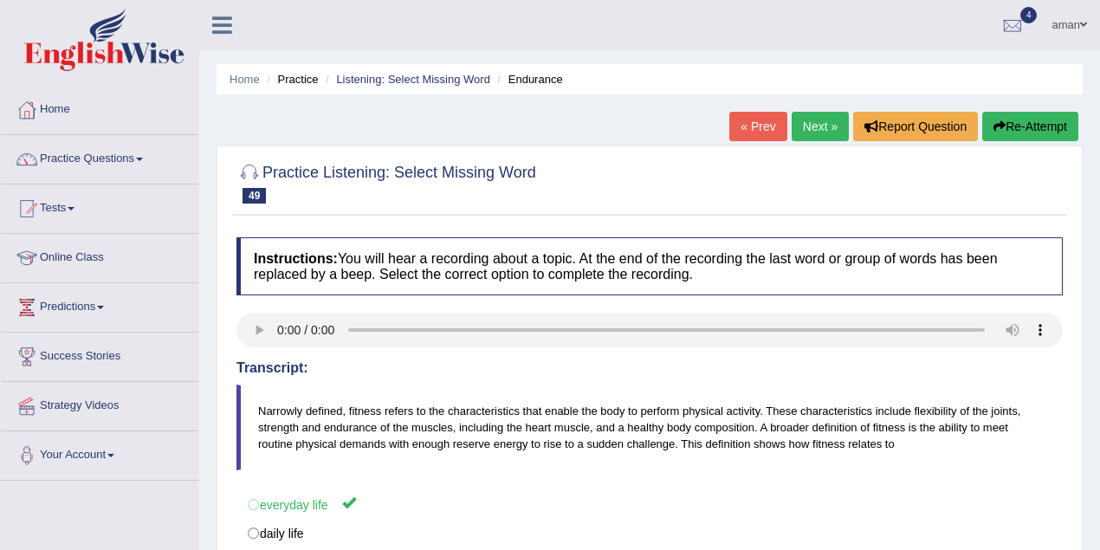
click at [794, 121] on link "Next »" at bounding box center [820, 126] width 57 height 29
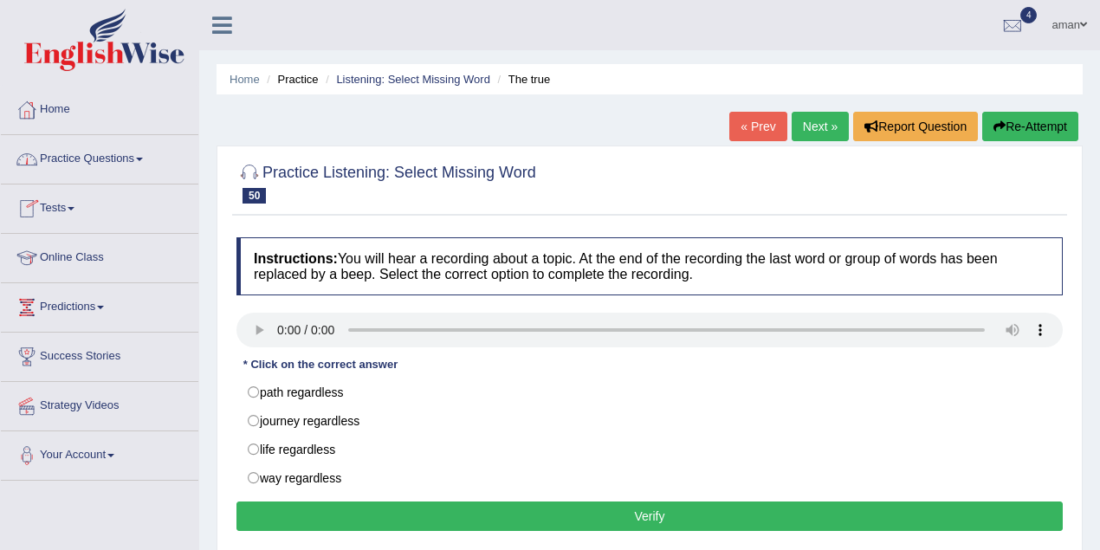
click at [80, 163] on link "Practice Questions" at bounding box center [99, 156] width 197 height 43
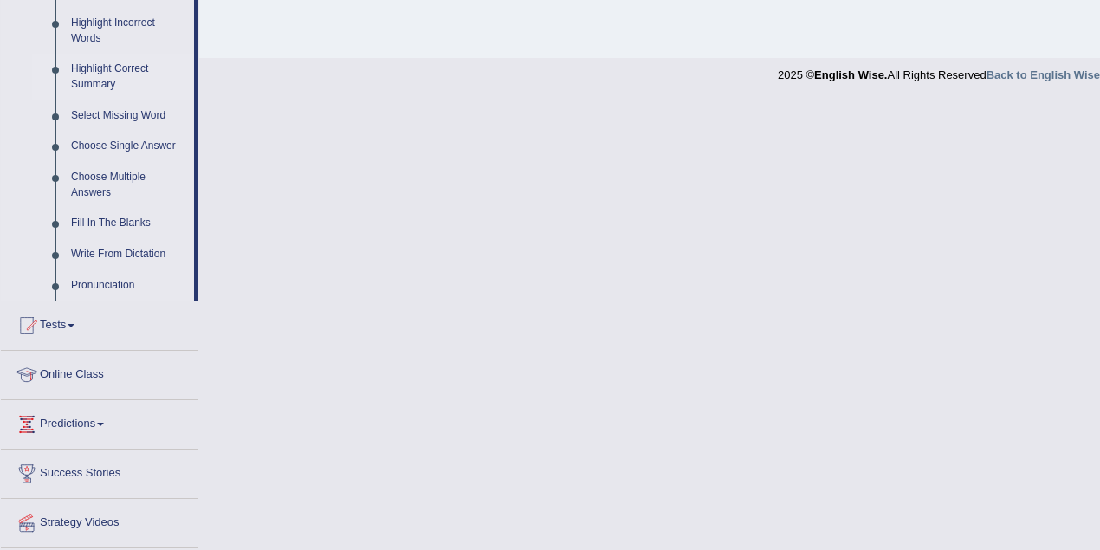
scroll to position [750, 0]
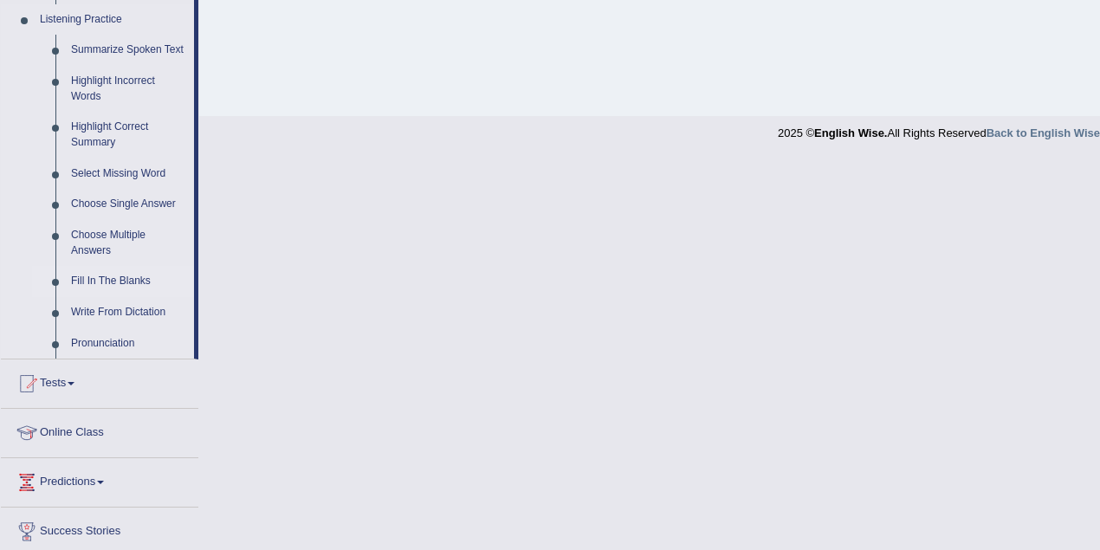
click at [145, 279] on link "Fill In The Blanks" at bounding box center [128, 281] width 131 height 31
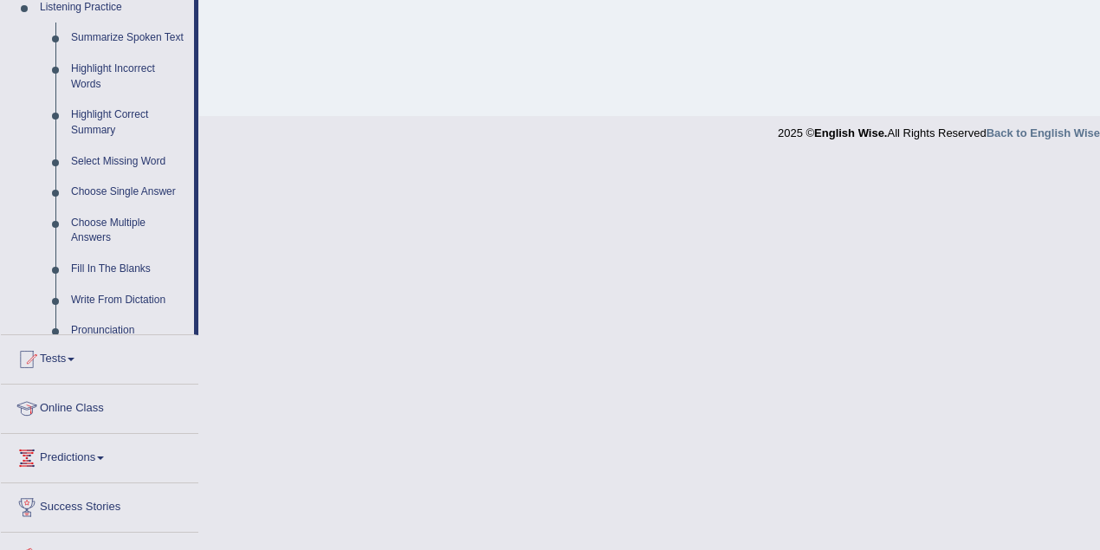
scroll to position [359, 0]
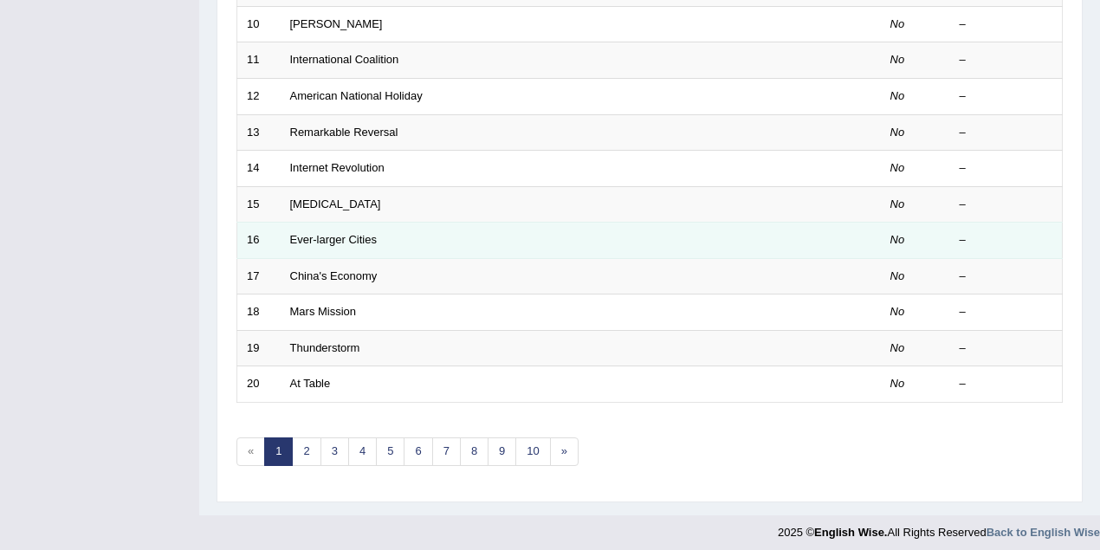
scroll to position [530, 0]
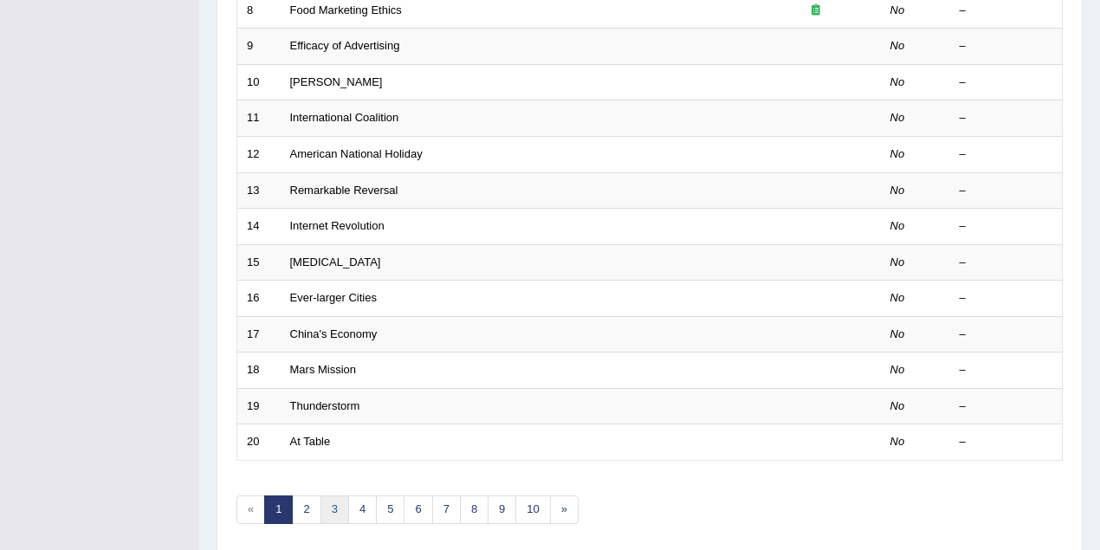
click at [328, 497] on link "3" at bounding box center [334, 509] width 29 height 29
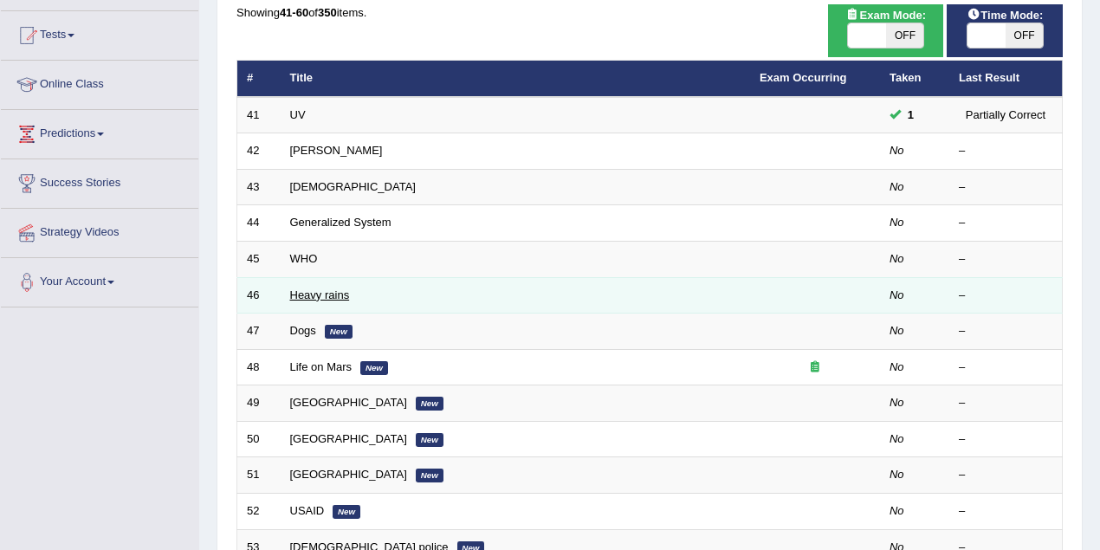
click at [329, 293] on link "Heavy rains" at bounding box center [320, 294] width 60 height 13
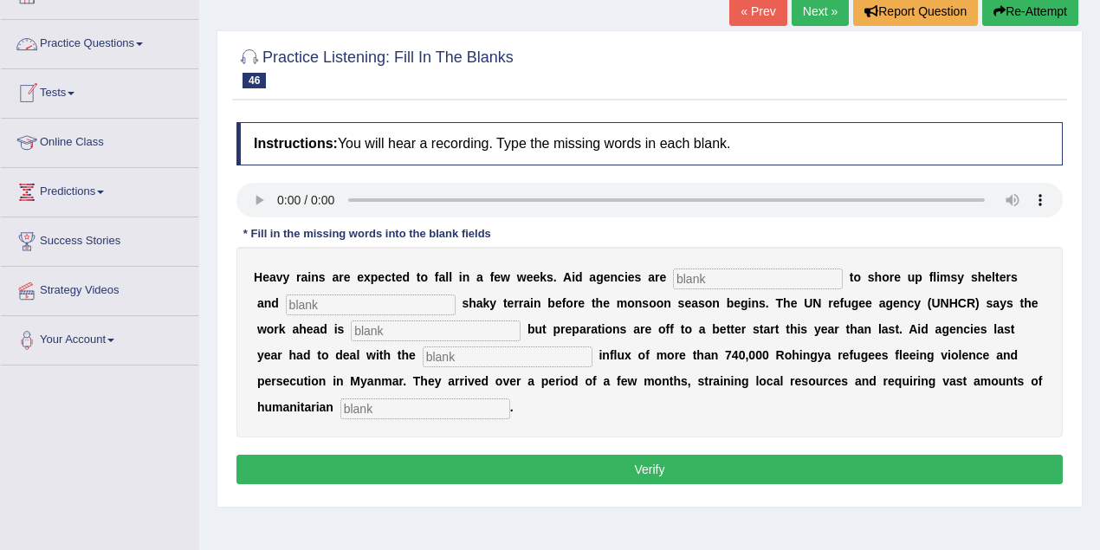
click at [714, 274] on input "text" at bounding box center [758, 279] width 170 height 21
type input "raising"
click at [397, 307] on input "text" at bounding box center [371, 304] width 170 height 21
click at [409, 328] on input "text" at bounding box center [436, 330] width 170 height 21
type input "monimental"
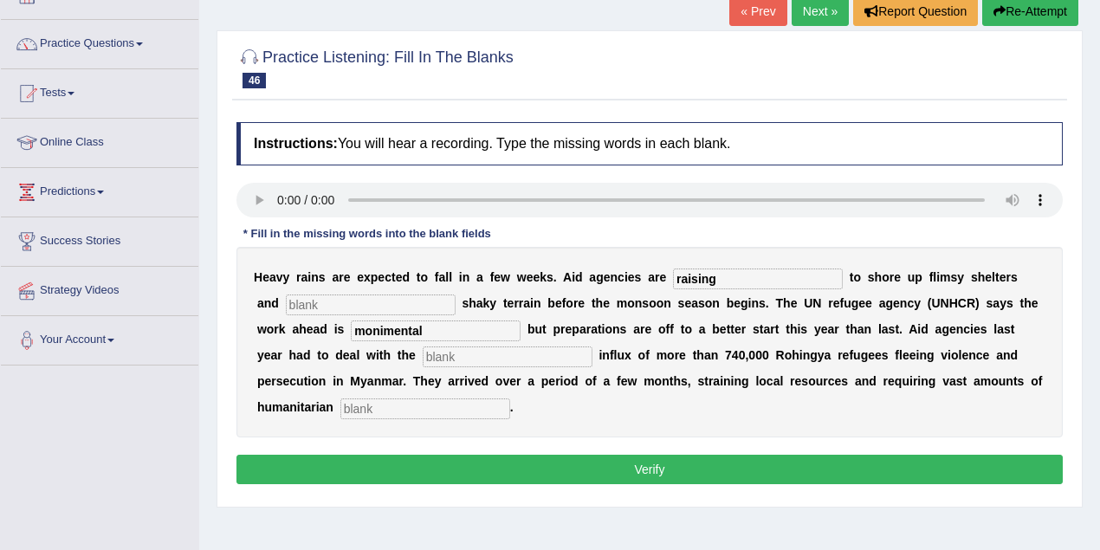
click at [423, 357] on input "text" at bounding box center [508, 356] width 170 height 21
type input "massive"
click at [487, 404] on input "text" at bounding box center [425, 408] width 170 height 21
type input "assistance"
click at [585, 469] on button "Verify" at bounding box center [649, 469] width 826 height 29
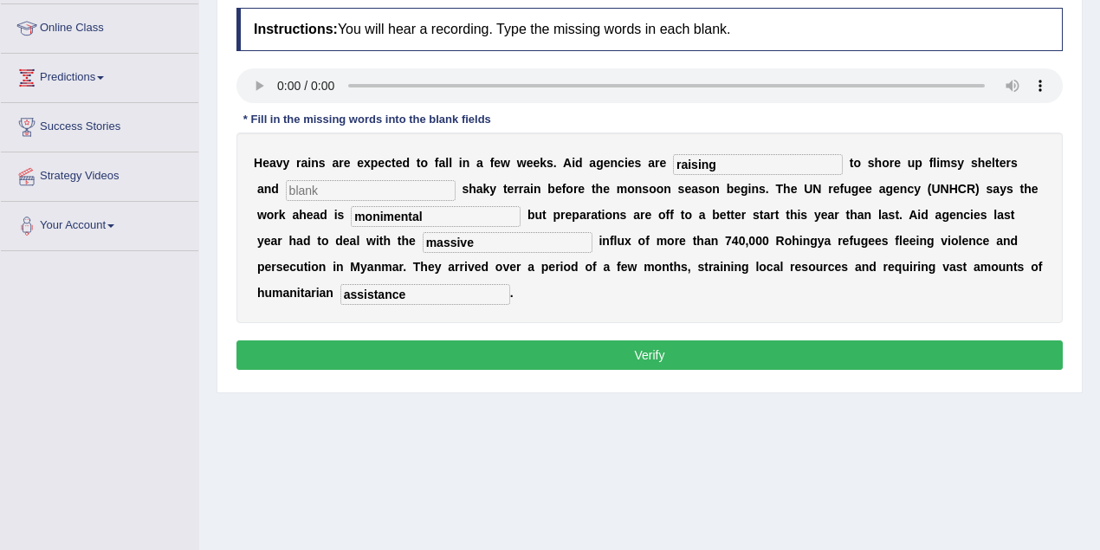
scroll to position [230, 0]
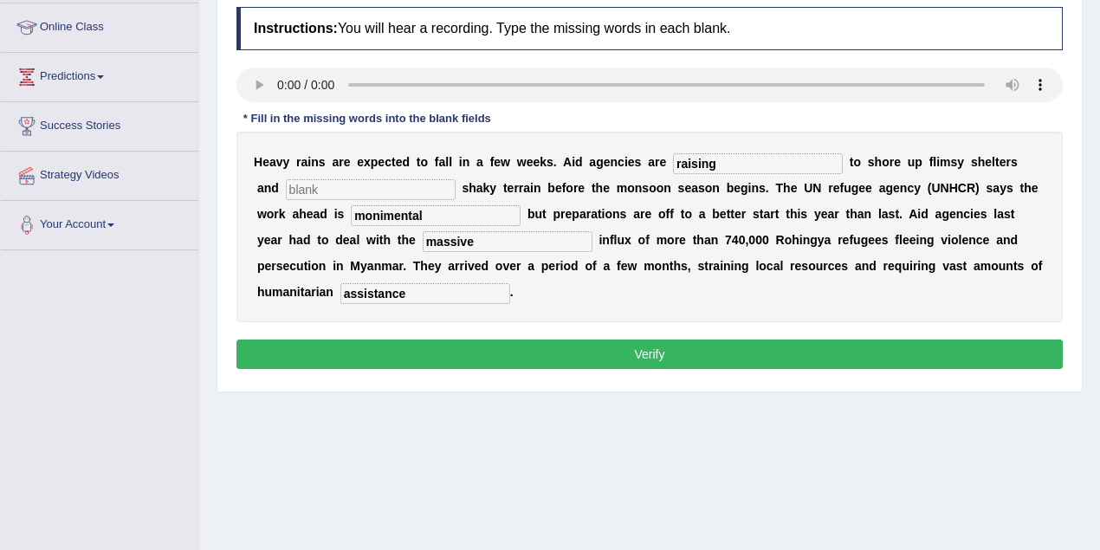
drag, startPoint x: 384, startPoint y: 166, endPoint x: 380, endPoint y: 184, distance: 18.5
click at [380, 177] on div "H e a v y r a i n s a r e e x p e c t e d t o f a l l i n a f e w w e e k s . A…" at bounding box center [649, 227] width 826 height 191
click at [380, 190] on input "text" at bounding box center [371, 189] width 170 height 21
type input "knh"
click at [594, 354] on button "Verify" at bounding box center [649, 354] width 826 height 29
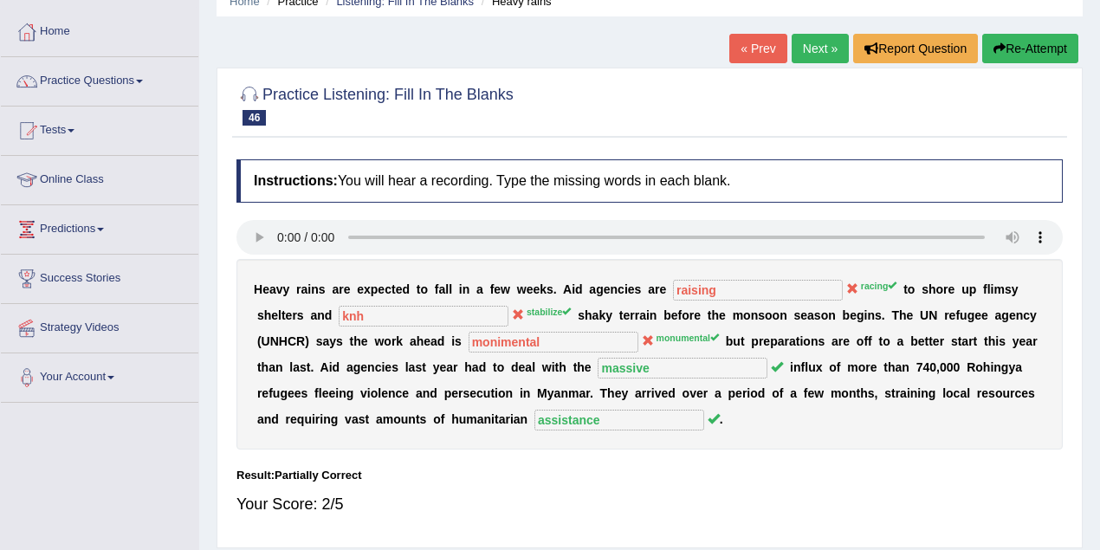
scroll to position [57, 0]
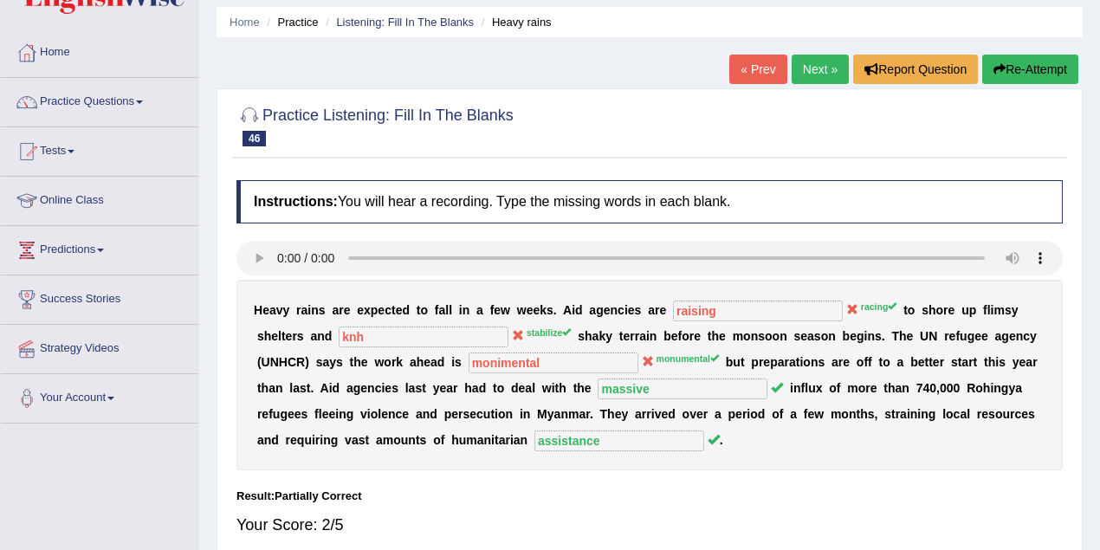
click at [800, 57] on link "Next »" at bounding box center [820, 69] width 57 height 29
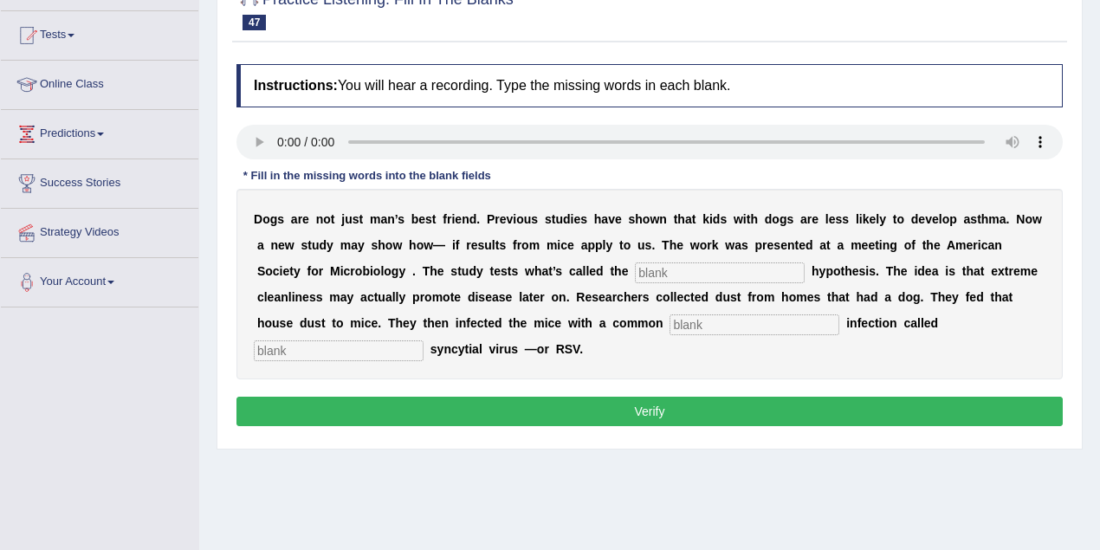
scroll to position [173, 0]
click at [665, 265] on input "text" at bounding box center [720, 272] width 170 height 21
type input "hygene"
click at [676, 319] on input "text" at bounding box center [755, 324] width 170 height 21
type input "child"
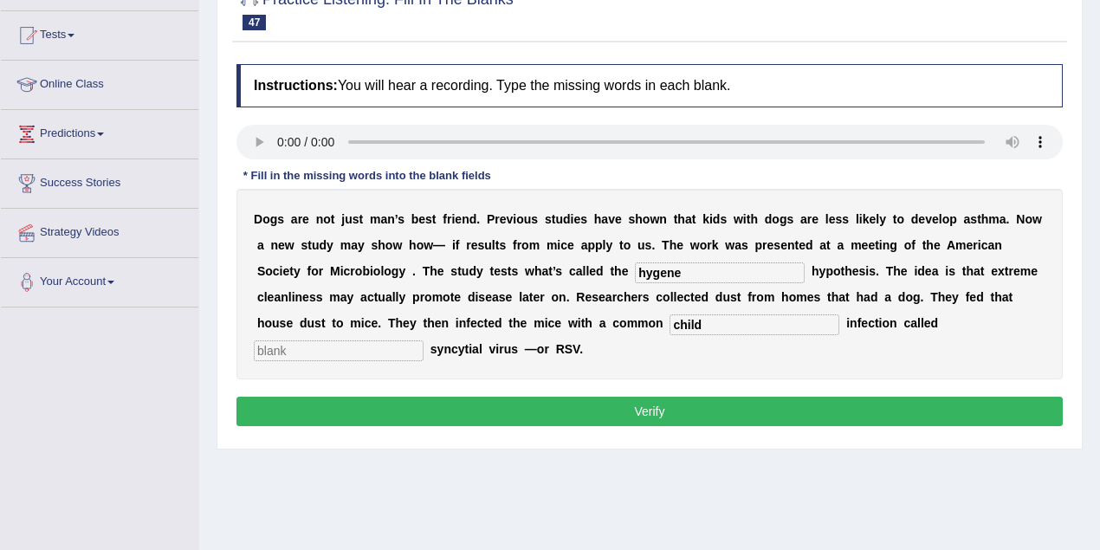
click at [389, 347] on input "text" at bounding box center [339, 350] width 170 height 21
type input "yt"
click at [452, 406] on button "Verify" at bounding box center [649, 411] width 826 height 29
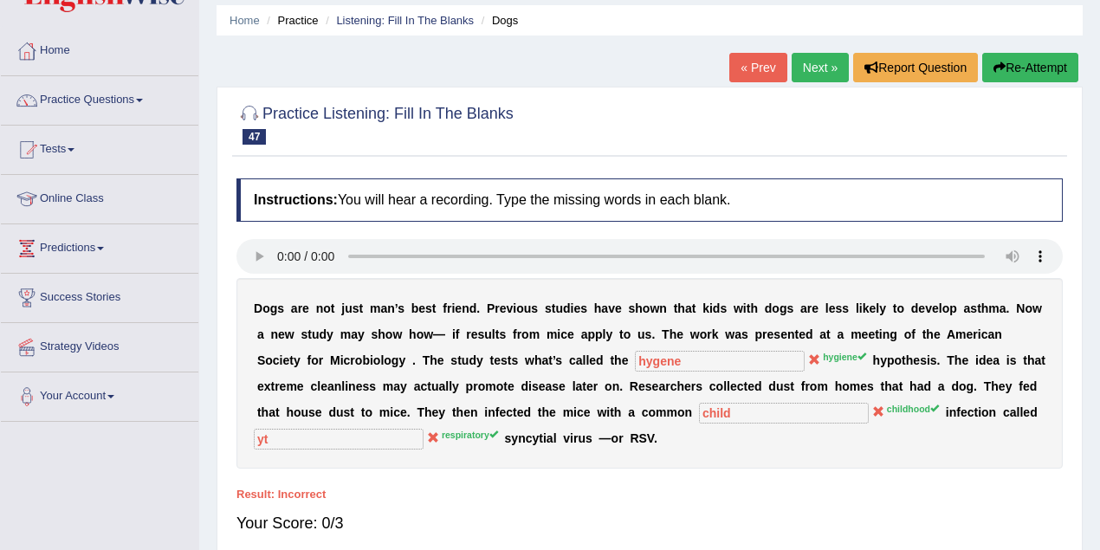
scroll to position [57, 0]
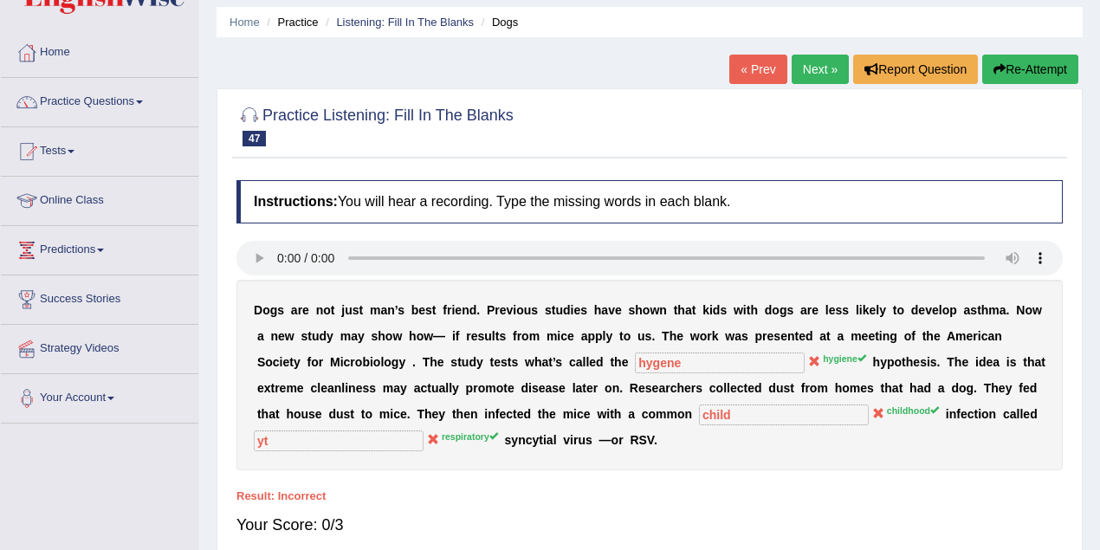
click at [810, 61] on link "Next »" at bounding box center [820, 69] width 57 height 29
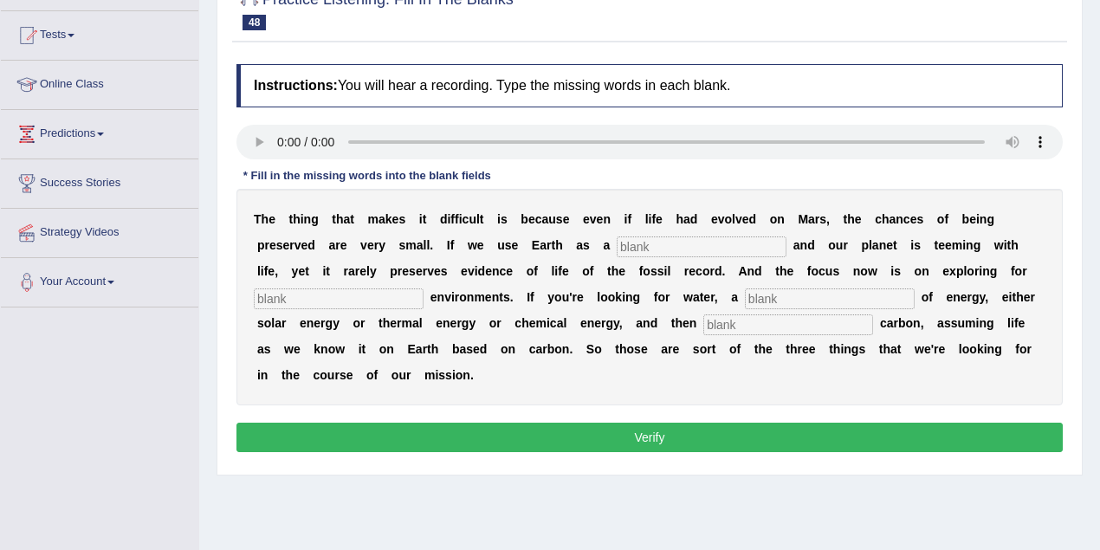
click at [676, 243] on input "text" at bounding box center [702, 246] width 170 height 21
type input "reference"
click at [773, 289] on input "text" at bounding box center [830, 298] width 170 height 21
type input "source"
click at [771, 321] on input "text" at bounding box center [788, 324] width 170 height 21
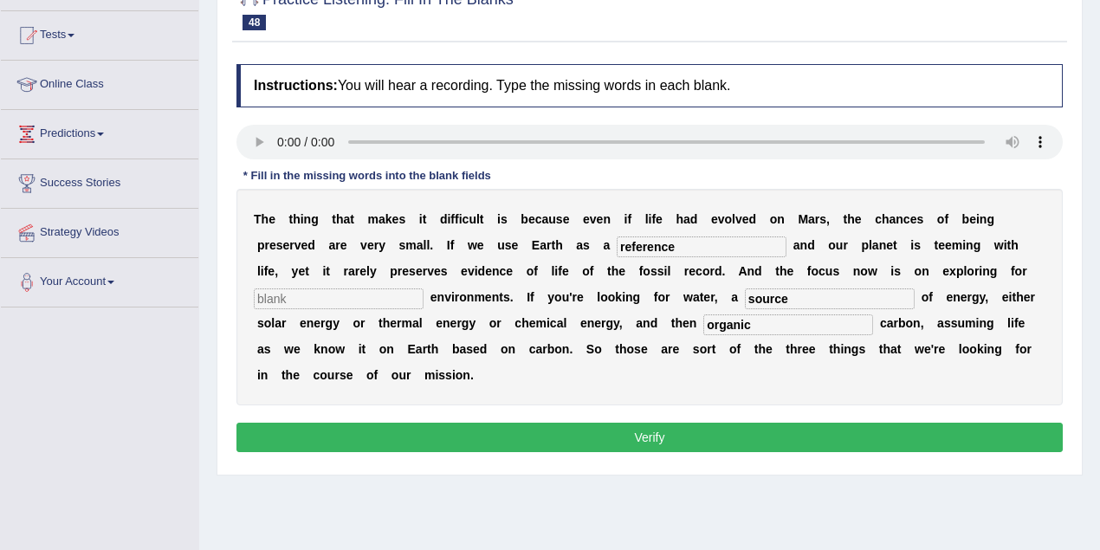
type input "organic"
click at [643, 372] on div "T h e t h i n g t h a t m a k e s i t d i f f i c u l t i s b e c a u s e e v e…" at bounding box center [649, 297] width 826 height 217
click at [343, 300] on input "text" at bounding box center [339, 298] width 170 height 21
type input "harzards"
click at [489, 431] on button "Verify" at bounding box center [649, 437] width 826 height 29
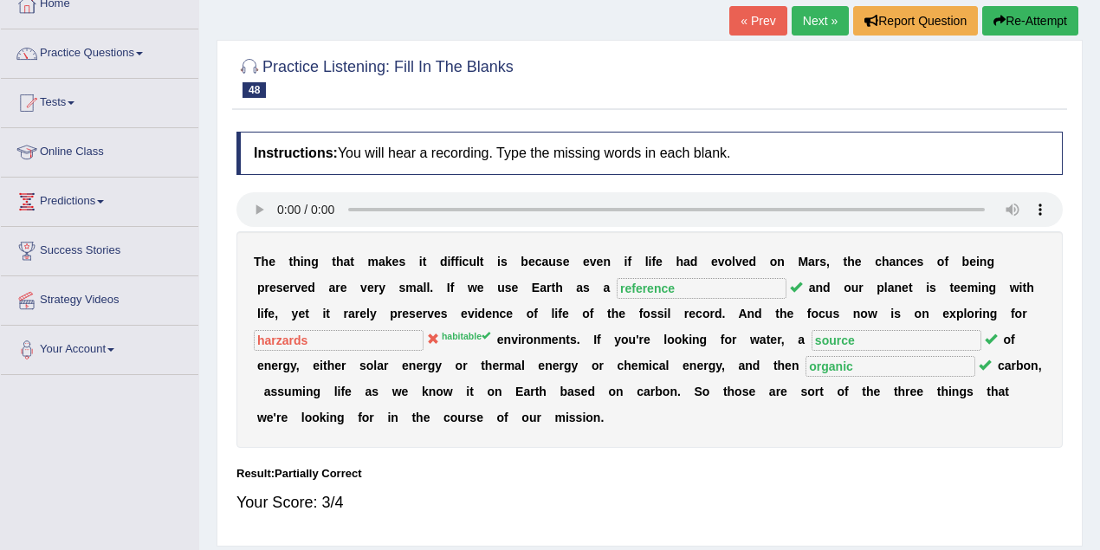
scroll to position [57, 0]
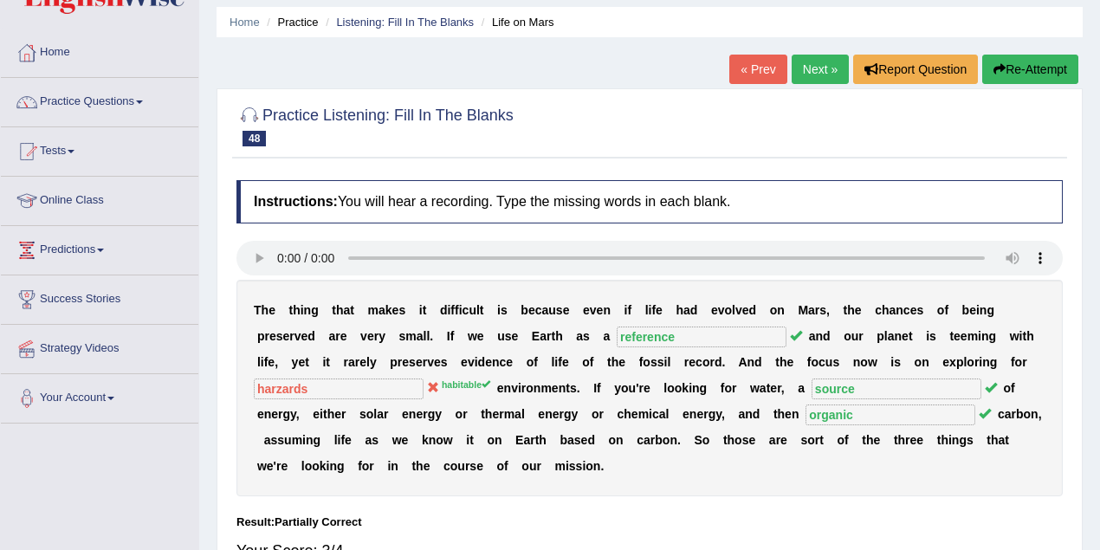
click at [831, 74] on link "Next »" at bounding box center [820, 69] width 57 height 29
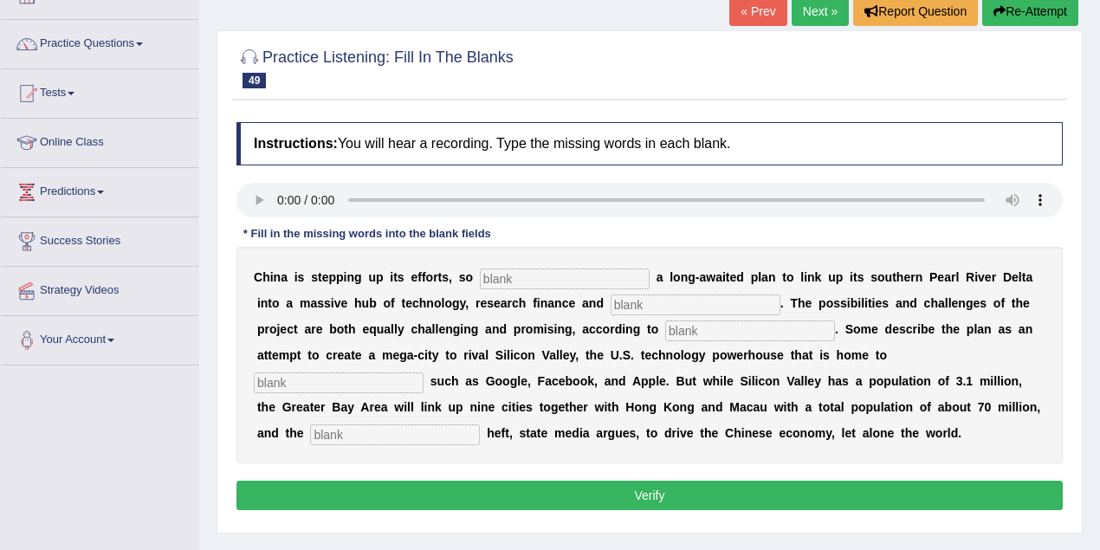
click at [360, 437] on input "text" at bounding box center [395, 434] width 170 height 21
type input "economic"
click at [516, 275] on input "text" at bounding box center [565, 279] width 170 height 21
type input "annoycing"
click at [669, 308] on input "text" at bounding box center [696, 304] width 170 height 21
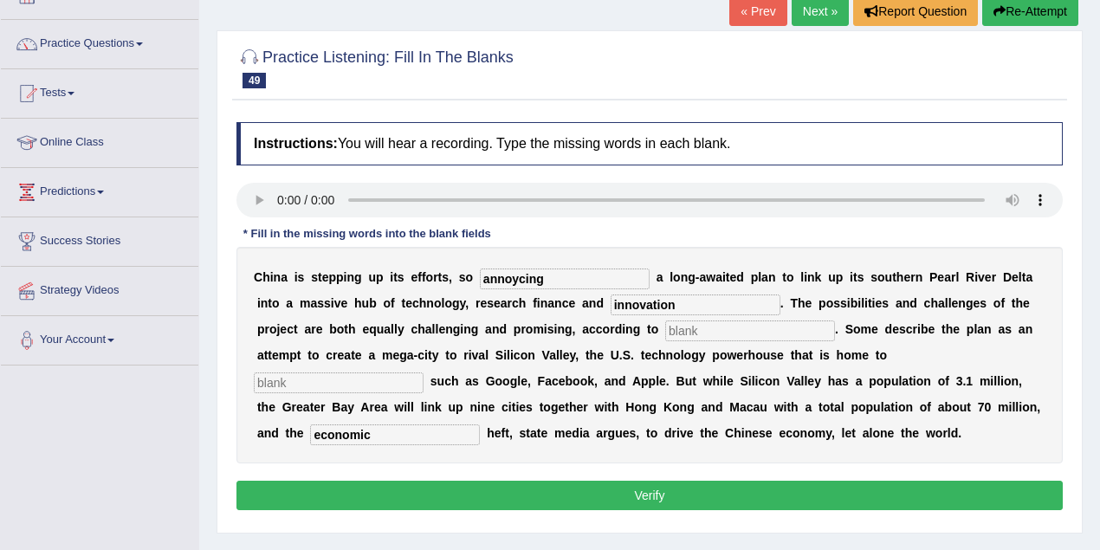
type input "innovation"
drag, startPoint x: 700, startPoint y: 329, endPoint x: 702, endPoint y: 300, distance: 29.5
click at [705, 327] on input "text" at bounding box center [750, 330] width 170 height 21
click at [701, 327] on input "analyisis" at bounding box center [750, 330] width 170 height 21
type input "analysis"
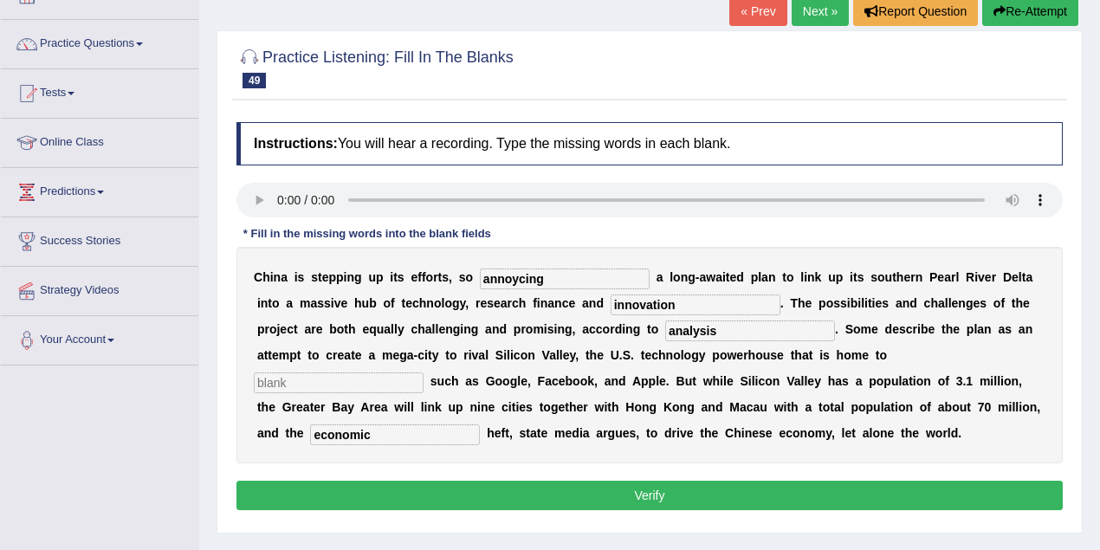
click at [307, 385] on input "text" at bounding box center [339, 382] width 170 height 21
type input "company"
click at [442, 435] on input "economic" at bounding box center [395, 434] width 170 height 21
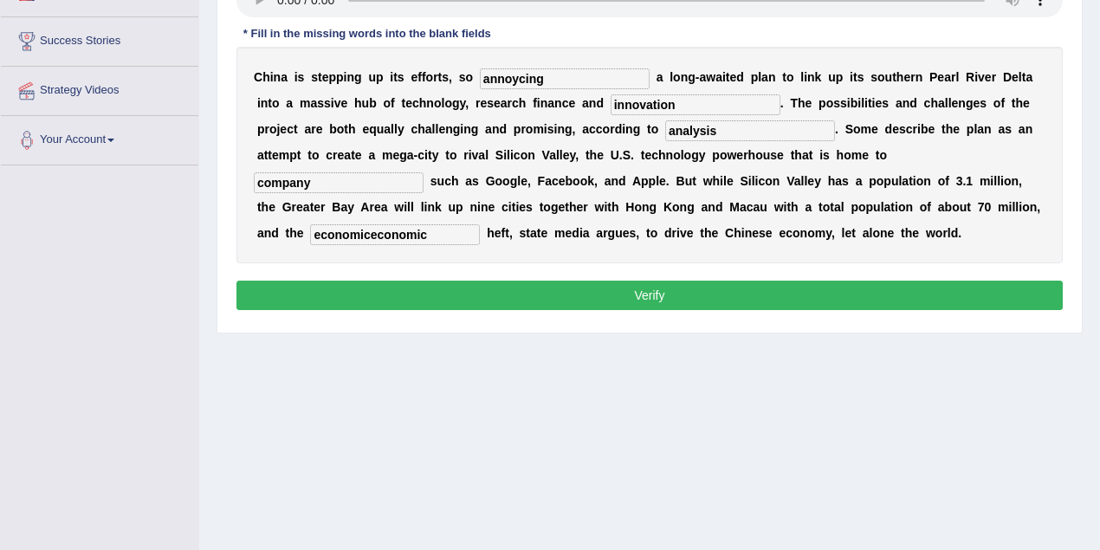
scroll to position [346, 0]
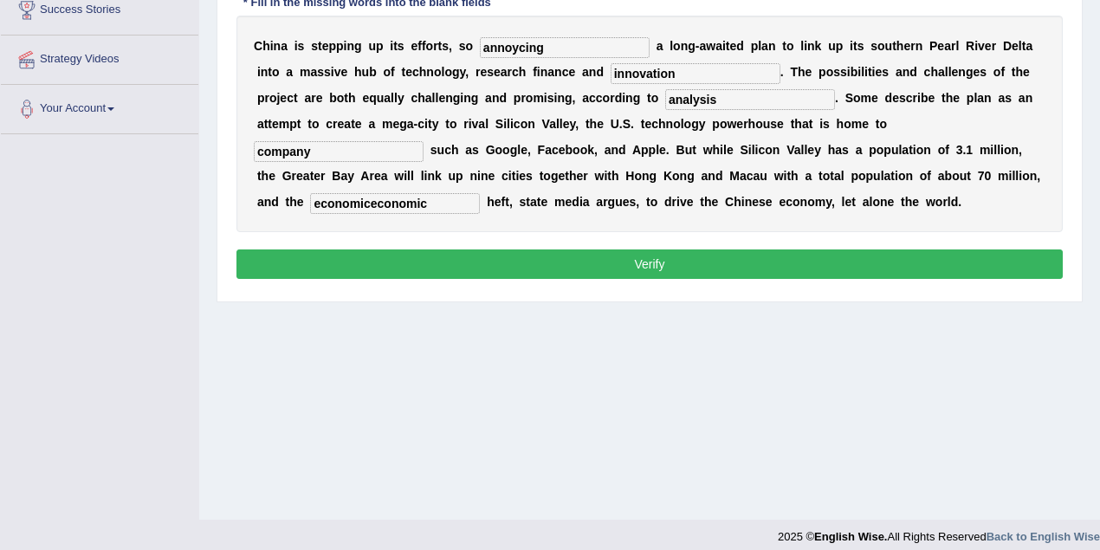
type input "economiceconomic"
click at [719, 260] on button "Verify" at bounding box center [649, 263] width 826 height 29
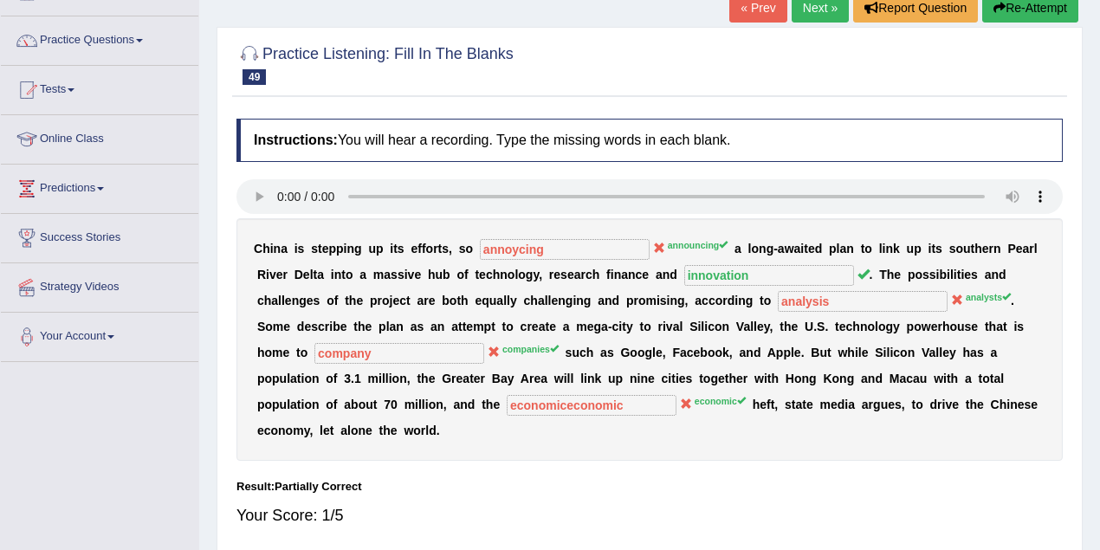
scroll to position [115, 0]
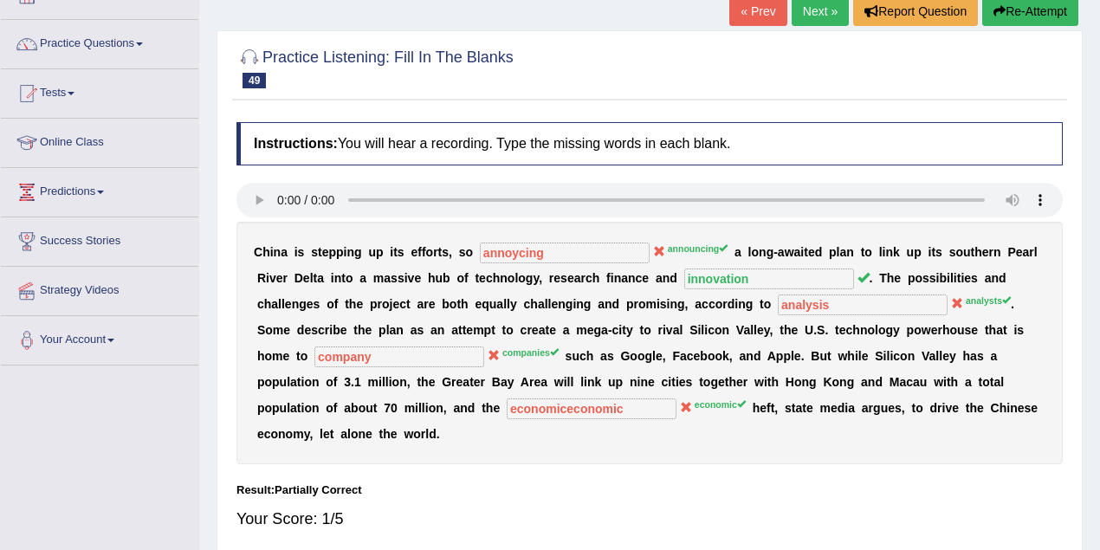
click at [821, 5] on link "Next »" at bounding box center [820, 11] width 57 height 29
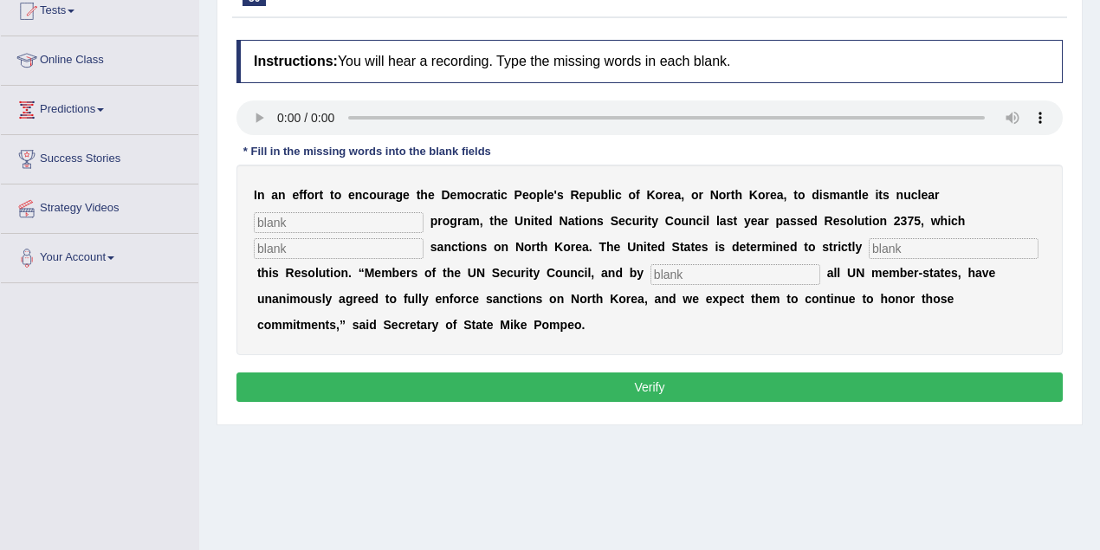
scroll to position [230, 0]
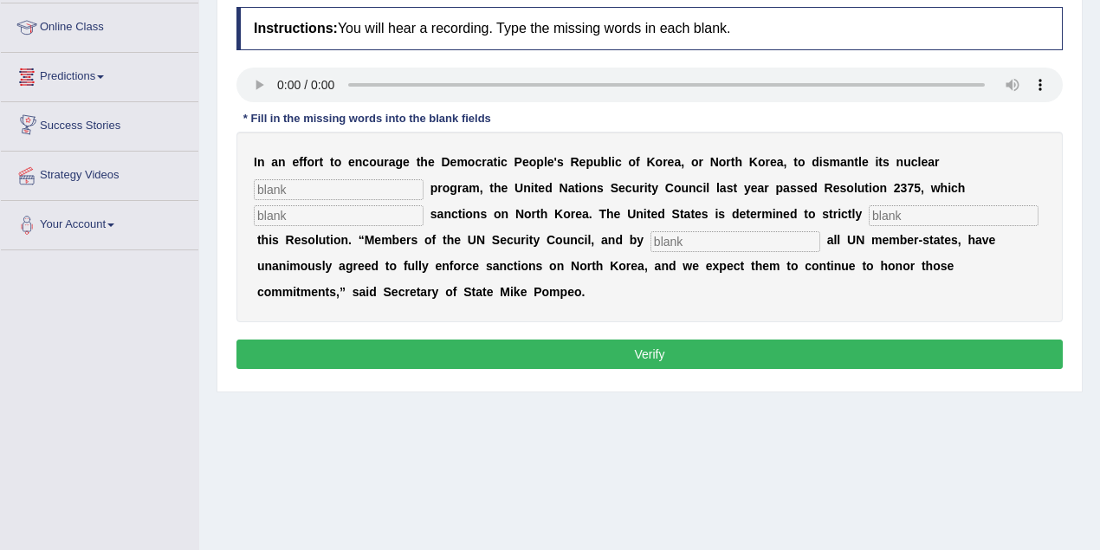
click at [359, 189] on input "text" at bounding box center [339, 189] width 170 height 21
type input "veapon"
click at [312, 210] on input "text" at bounding box center [339, 215] width 170 height 21
type input "imposes"
click at [675, 241] on input "text" at bounding box center [735, 241] width 170 height 21
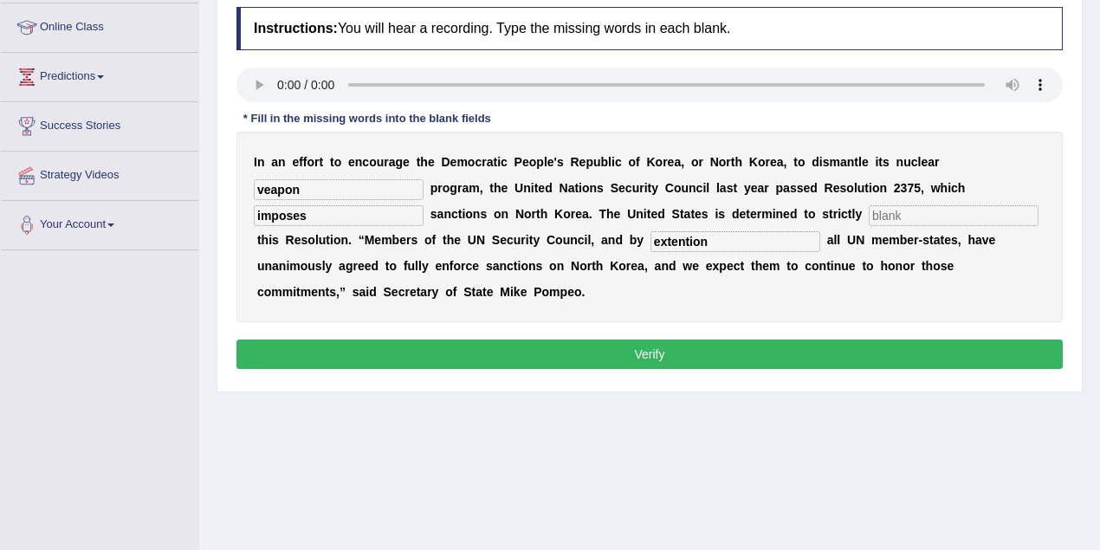
type input "extention"
click at [644, 351] on button "Verify" at bounding box center [649, 354] width 826 height 29
click at [896, 217] on input "text" at bounding box center [954, 215] width 170 height 21
click at [901, 218] on input "text" at bounding box center [954, 215] width 170 height 21
type input ".,m"
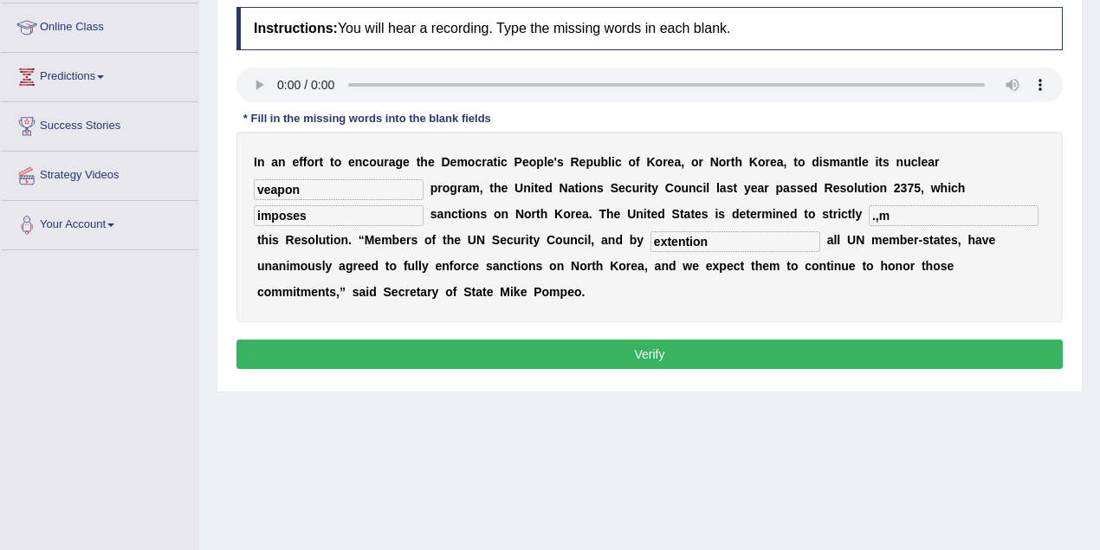
click at [700, 345] on button "Verify" at bounding box center [649, 354] width 826 height 29
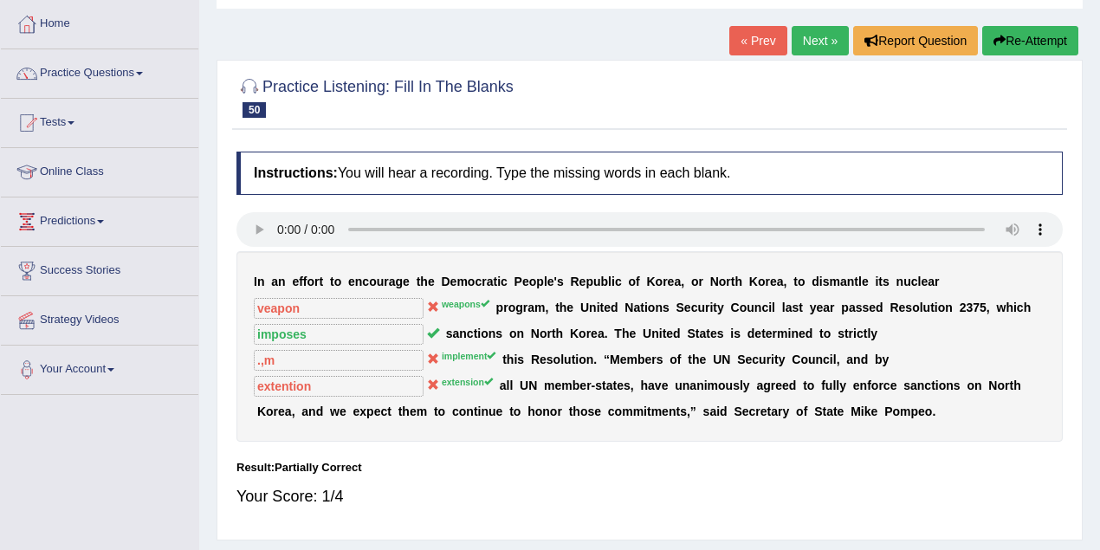
scroll to position [57, 0]
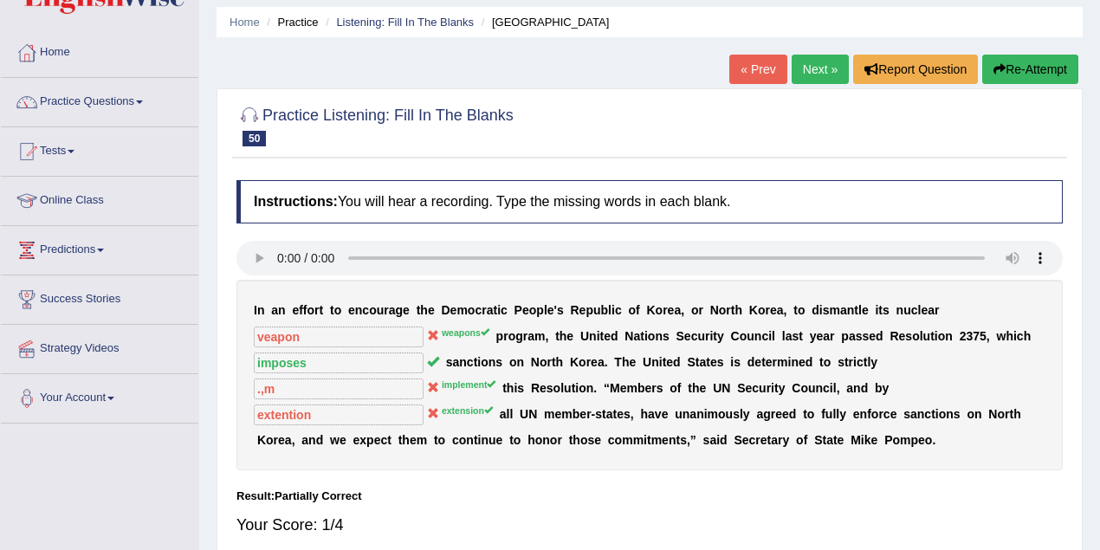
click at [804, 66] on link "Next »" at bounding box center [820, 69] width 57 height 29
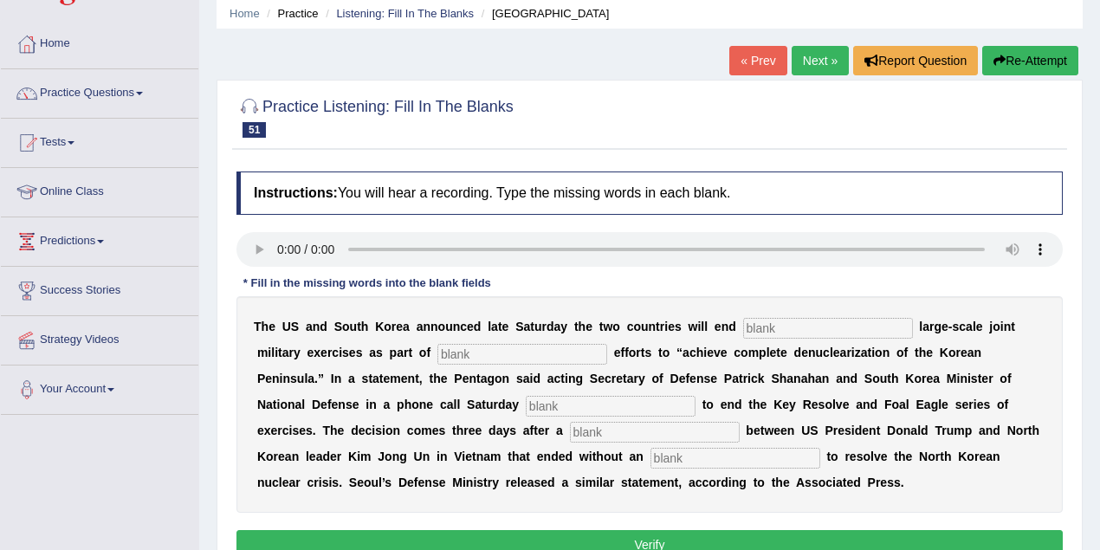
scroll to position [173, 0]
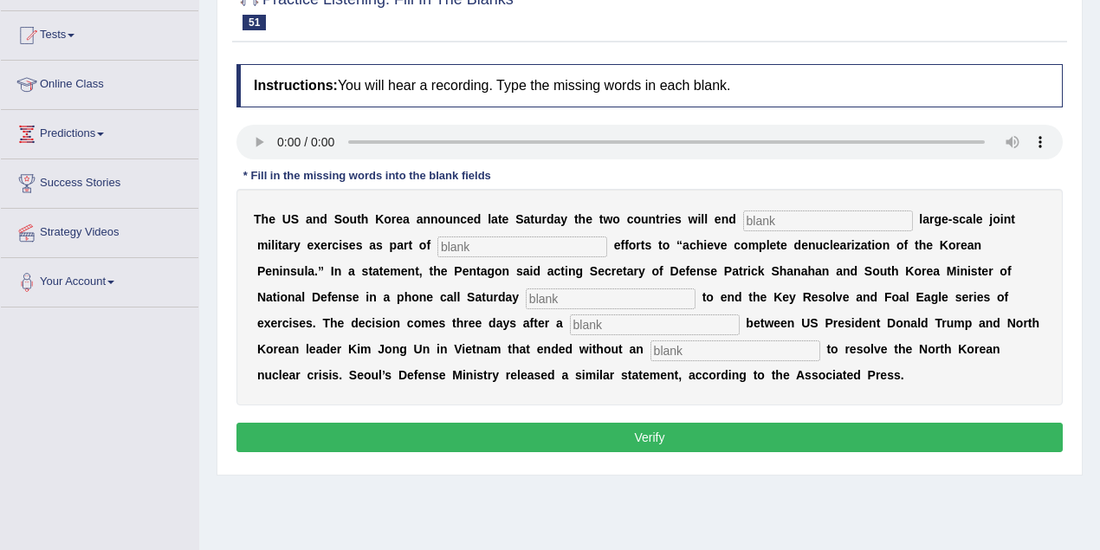
click at [790, 218] on input "text" at bounding box center [828, 220] width 170 height 21
type input "annual"
click at [481, 246] on input "text" at bounding box center [522, 246] width 170 height 21
type input "development"
click at [589, 304] on input "text" at bounding box center [611, 298] width 170 height 21
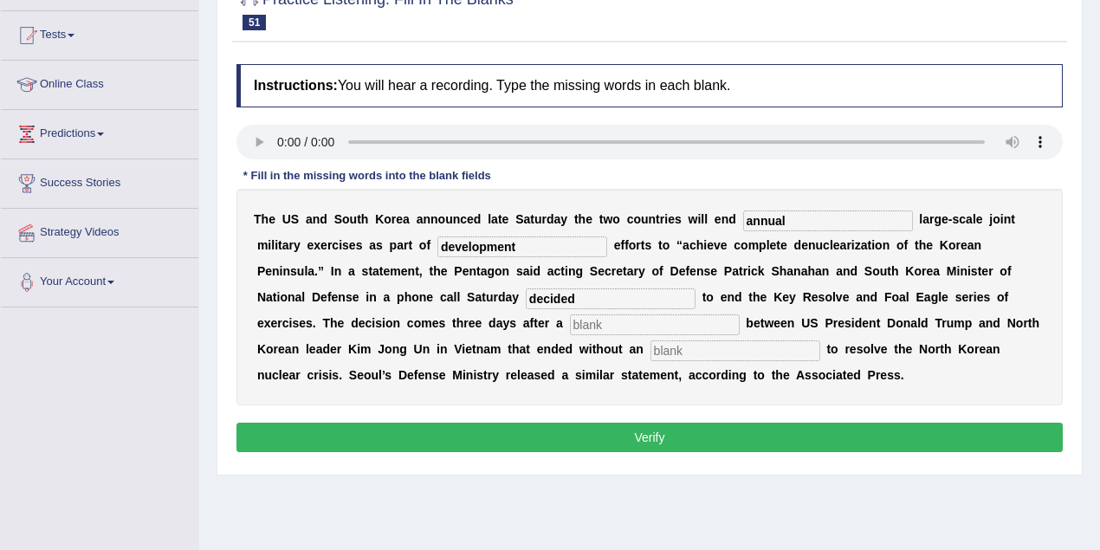
type input "decided"
click at [612, 330] on input "text" at bounding box center [655, 324] width 170 height 21
type input "submmit"
click at [674, 345] on input "text" at bounding box center [735, 350] width 170 height 21
type input "agreement"
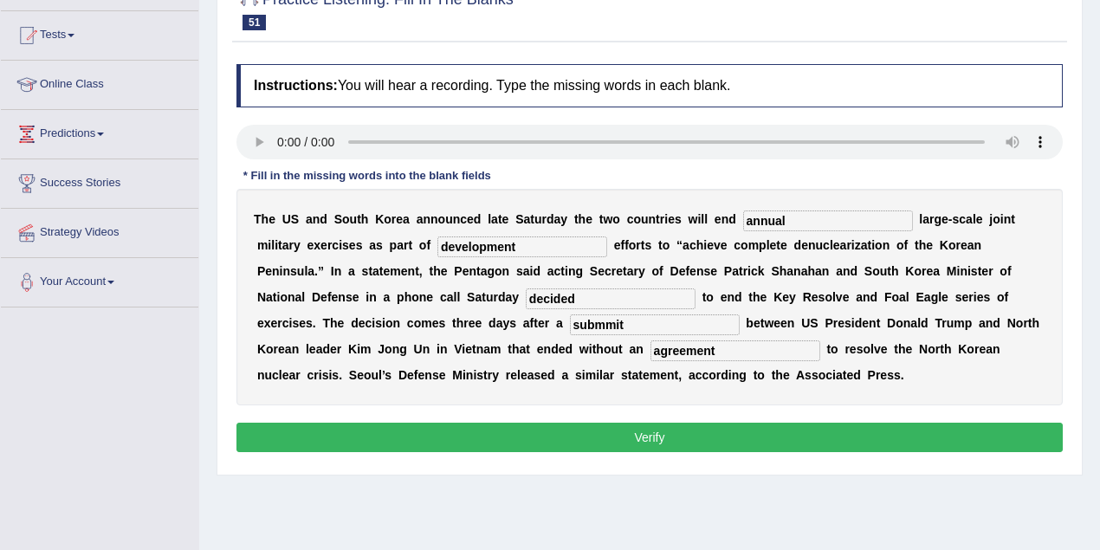
click at [683, 430] on button "Verify" at bounding box center [649, 437] width 826 height 29
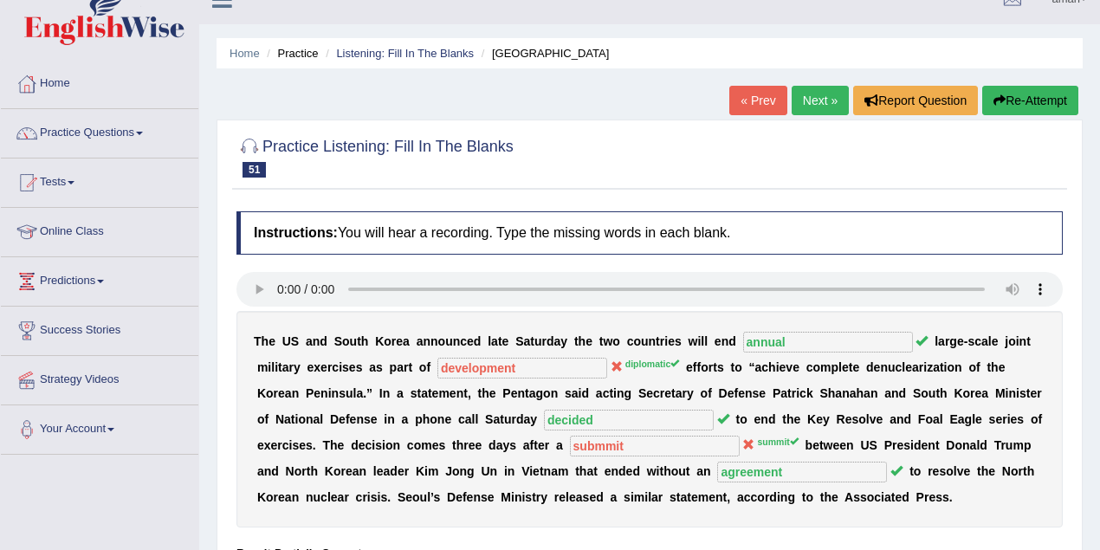
scroll to position [0, 0]
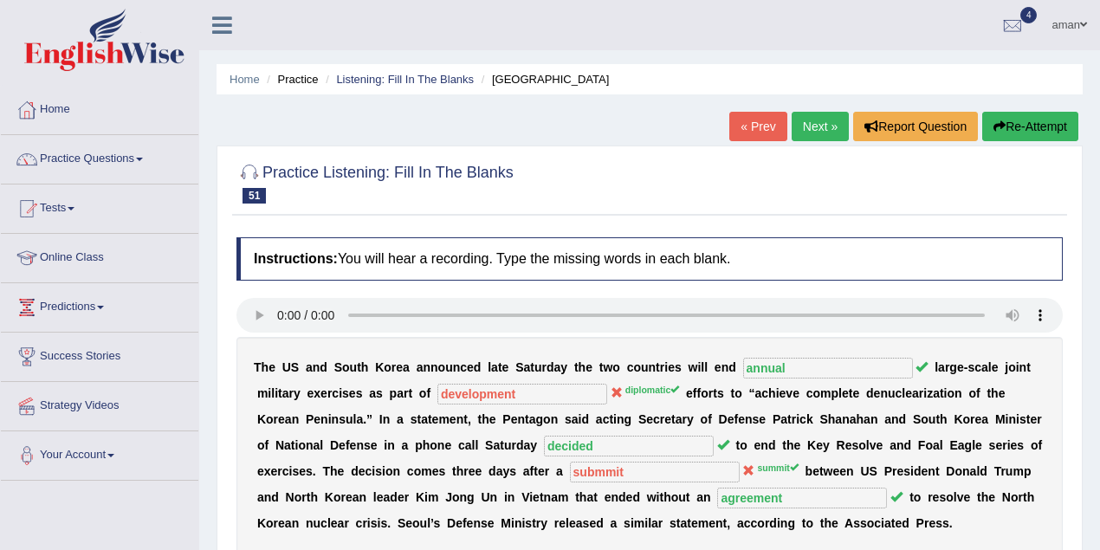
click at [808, 129] on link "Next »" at bounding box center [820, 126] width 57 height 29
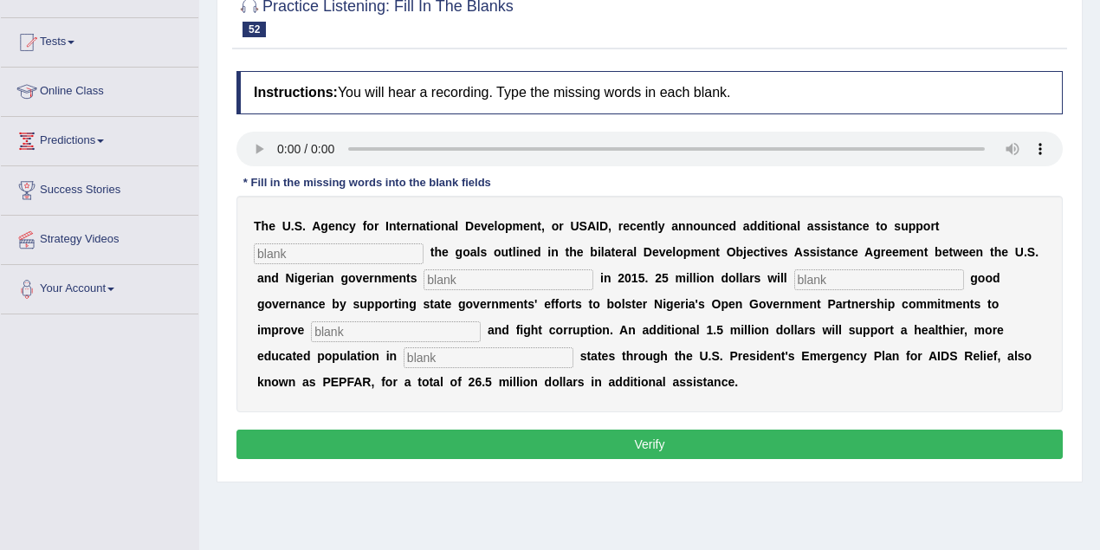
scroll to position [173, 0]
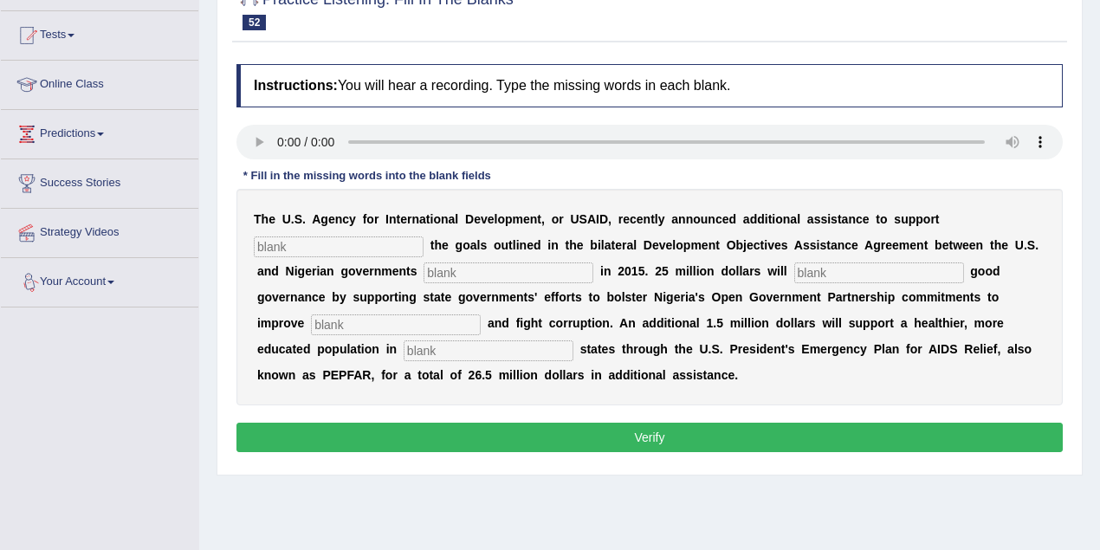
click at [487, 355] on input "text" at bounding box center [489, 350] width 170 height 21
type input "targeted"
click at [379, 327] on input "text" at bounding box center [396, 324] width 170 height 21
type input "transpirtory"
click at [363, 245] on input "text" at bounding box center [339, 246] width 170 height 21
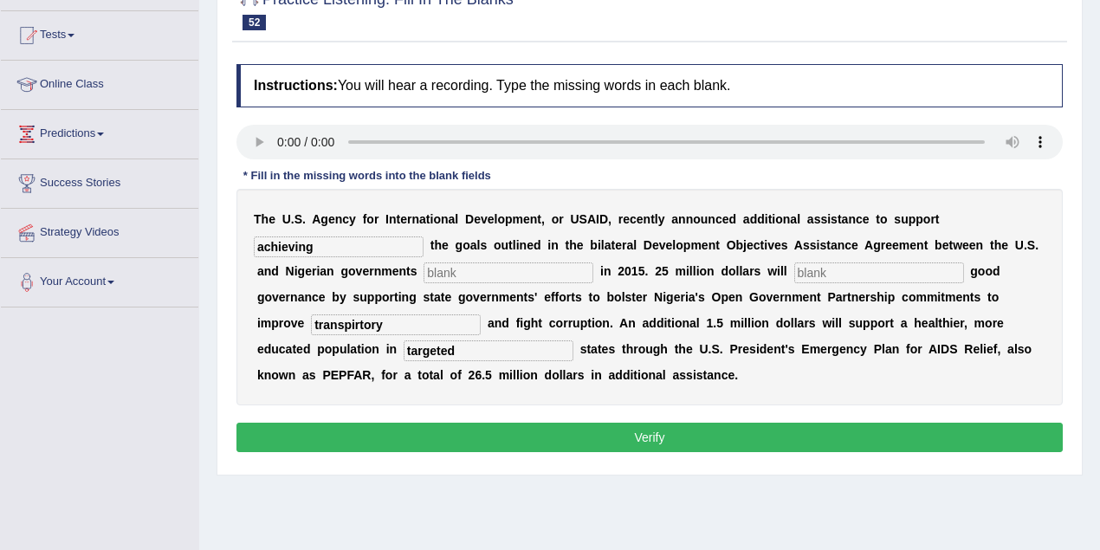
type input "achieving"
click at [462, 275] on input "text" at bounding box center [509, 272] width 170 height 21
type input "signed"
click at [831, 274] on input "text" at bounding box center [879, 272] width 170 height 21
type input "g"
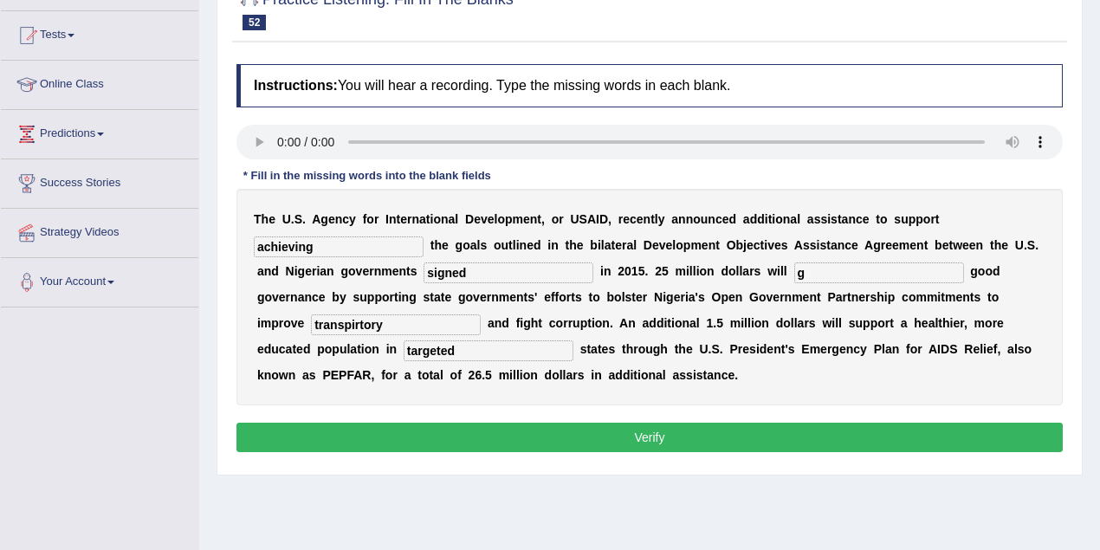
click at [626, 437] on button "Verify" at bounding box center [649, 437] width 826 height 29
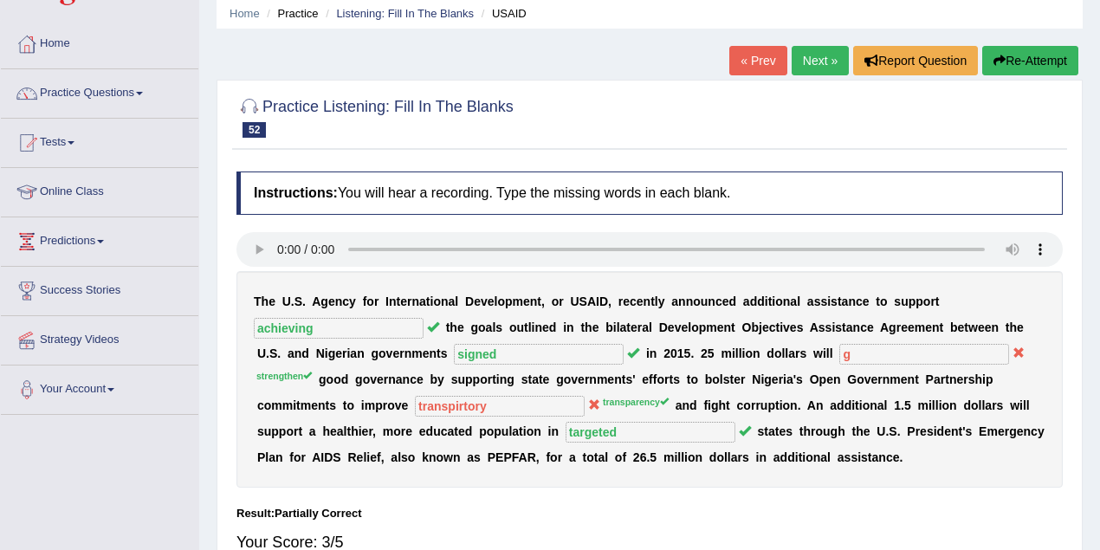
scroll to position [57, 0]
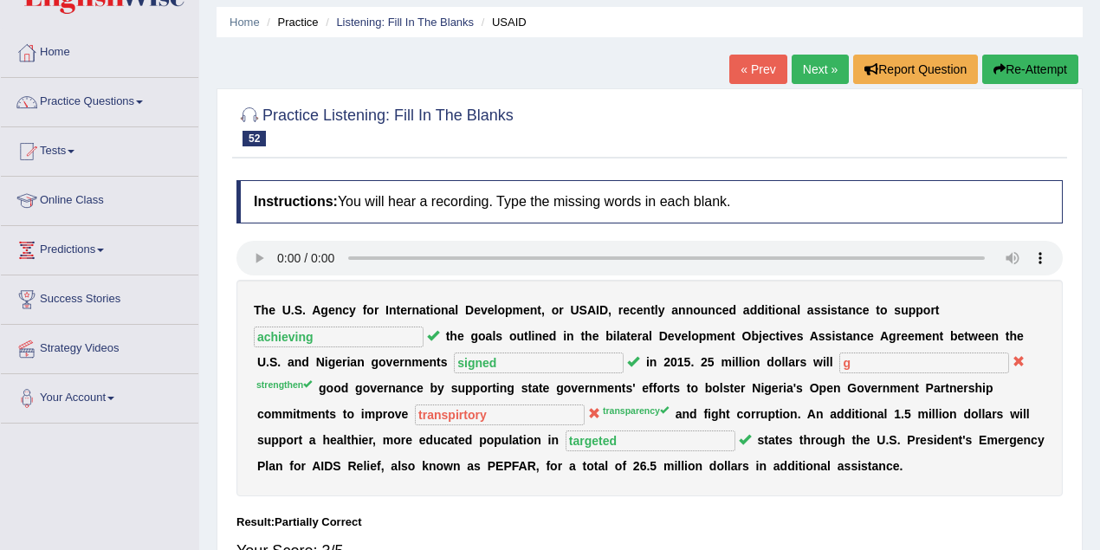
click at [824, 71] on link "Next »" at bounding box center [820, 69] width 57 height 29
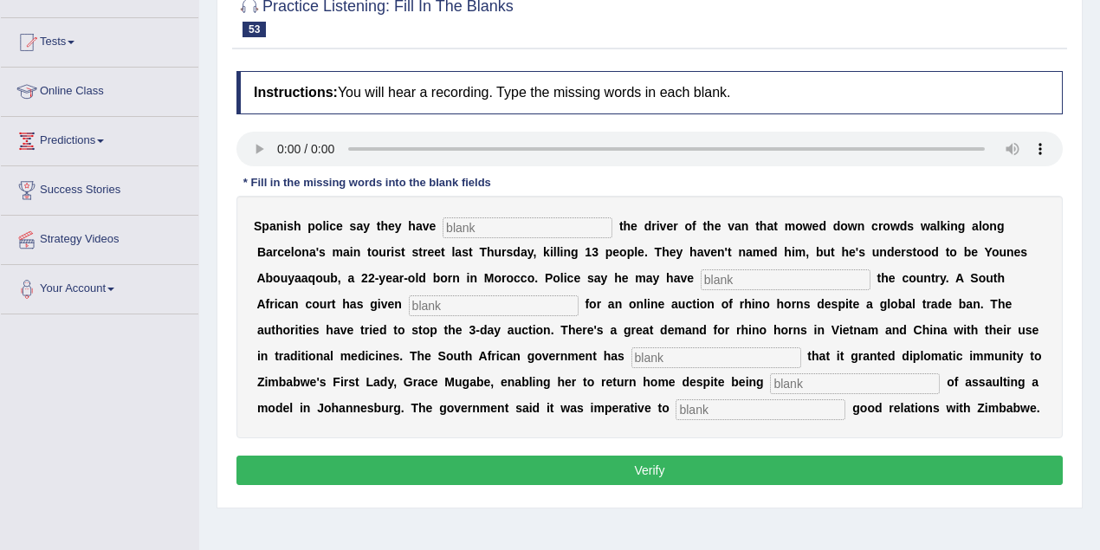
scroll to position [173, 0]
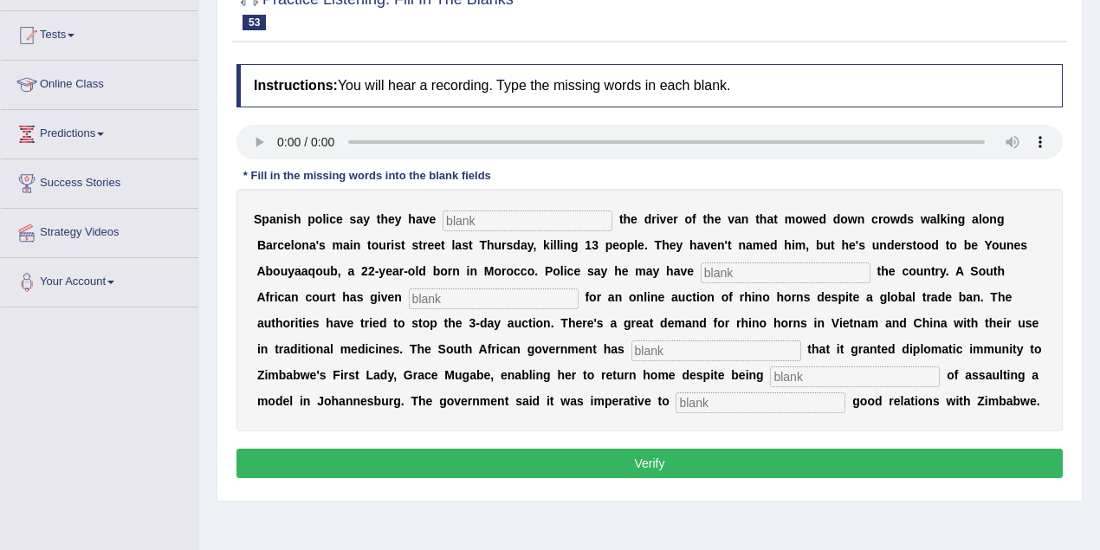
click at [754, 404] on input "text" at bounding box center [761, 402] width 170 height 21
type input "maintain"
click at [454, 217] on input "text" at bounding box center [528, 220] width 170 height 21
type input "identityfied"
click at [717, 271] on input "text" at bounding box center [786, 272] width 170 height 21
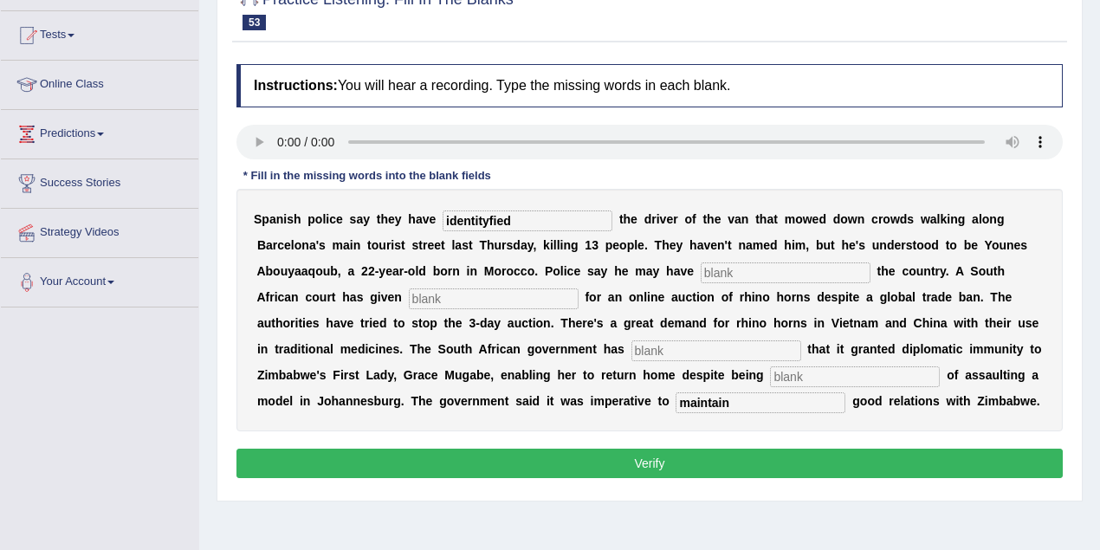
drag, startPoint x: 771, startPoint y: 269, endPoint x: 774, endPoint y: 278, distance: 9.3
click at [773, 271] on input "text" at bounding box center [786, 272] width 170 height 21
type input "left"
click at [447, 296] on input "text" at bounding box center [494, 298] width 170 height 21
click at [417, 294] on input "admission" at bounding box center [494, 298] width 170 height 21
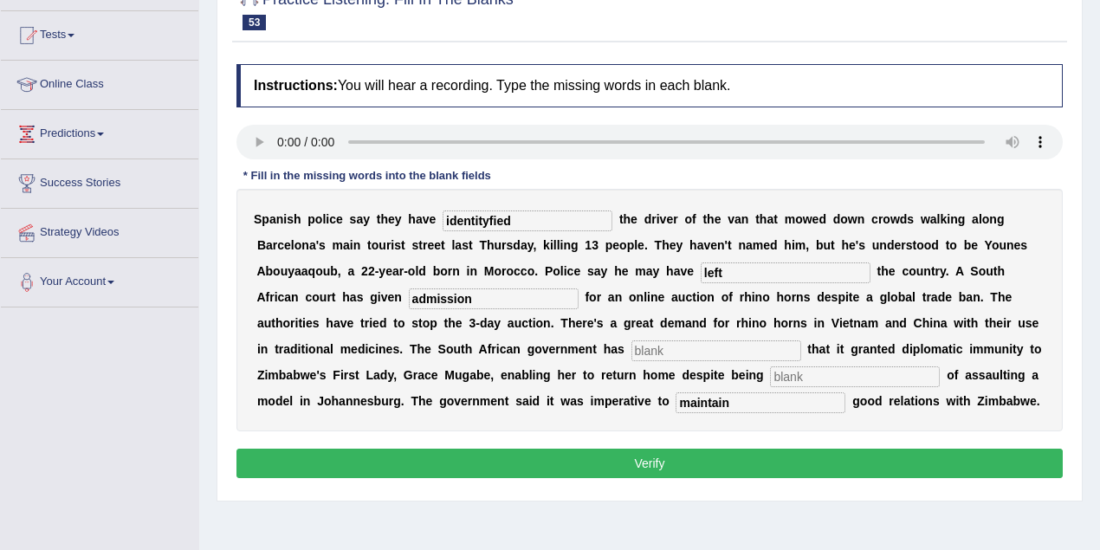
type input "admission"
drag, startPoint x: 694, startPoint y: 350, endPoint x: 732, endPoint y: 359, distance: 39.3
click at [695, 350] on input "text" at bounding box center [716, 350] width 170 height 21
type input "cinfirmed"
click at [819, 374] on input "text" at bounding box center [855, 376] width 170 height 21
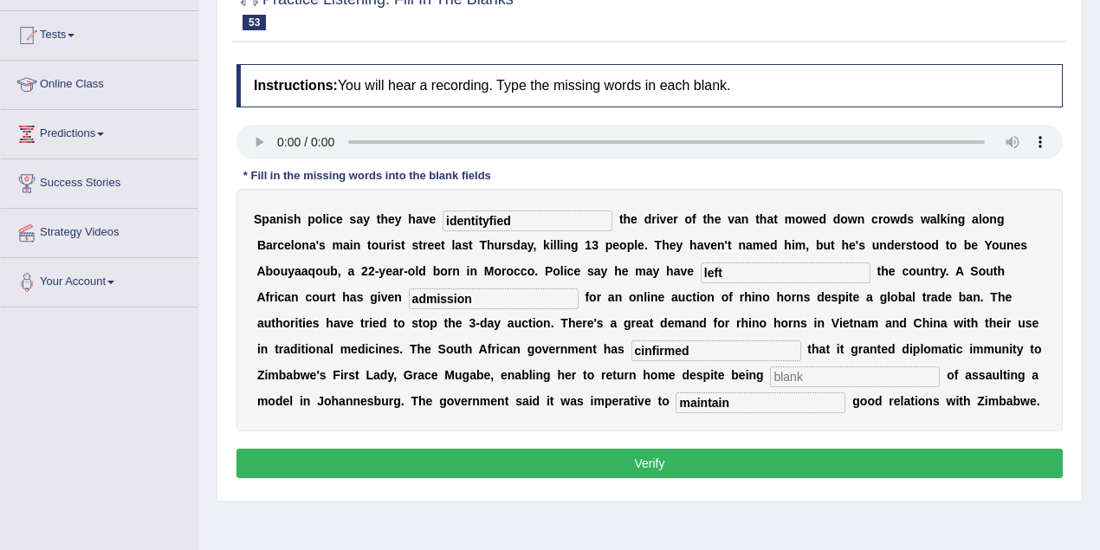
type input "a"
type input "escute"
click at [618, 456] on button "Verify" at bounding box center [649, 463] width 826 height 29
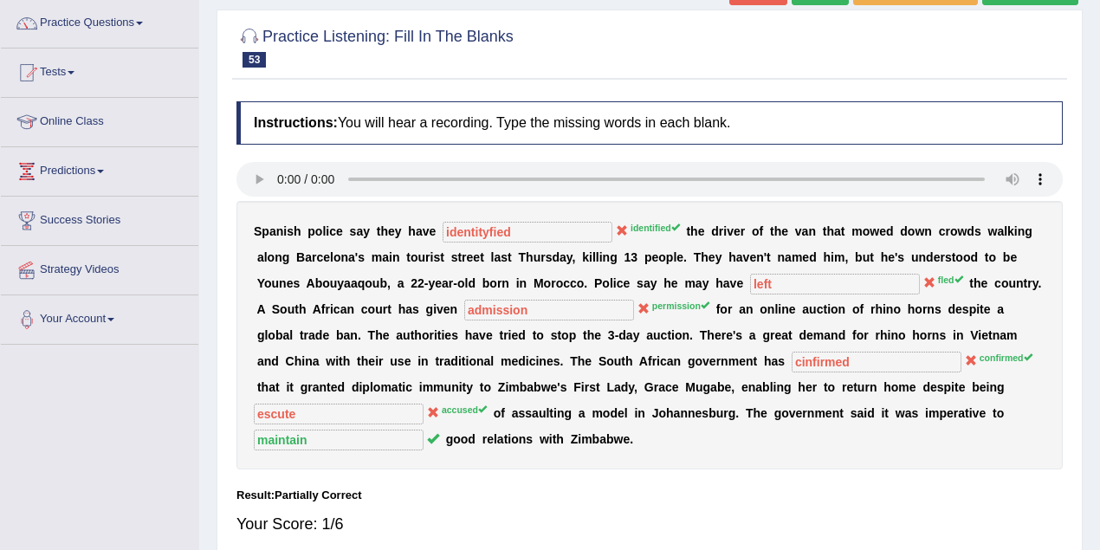
scroll to position [57, 0]
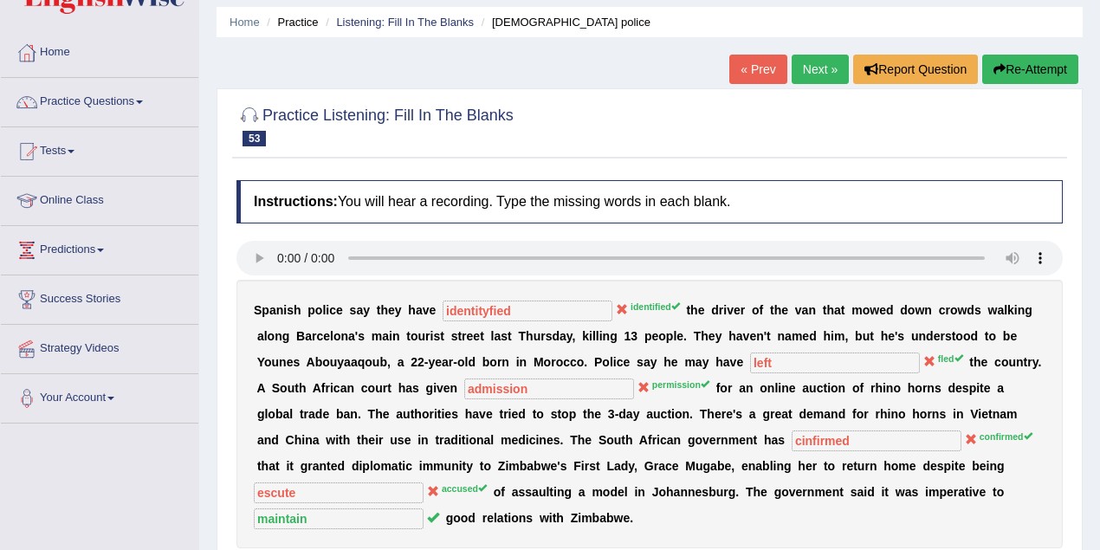
click at [835, 68] on link "Next »" at bounding box center [820, 69] width 57 height 29
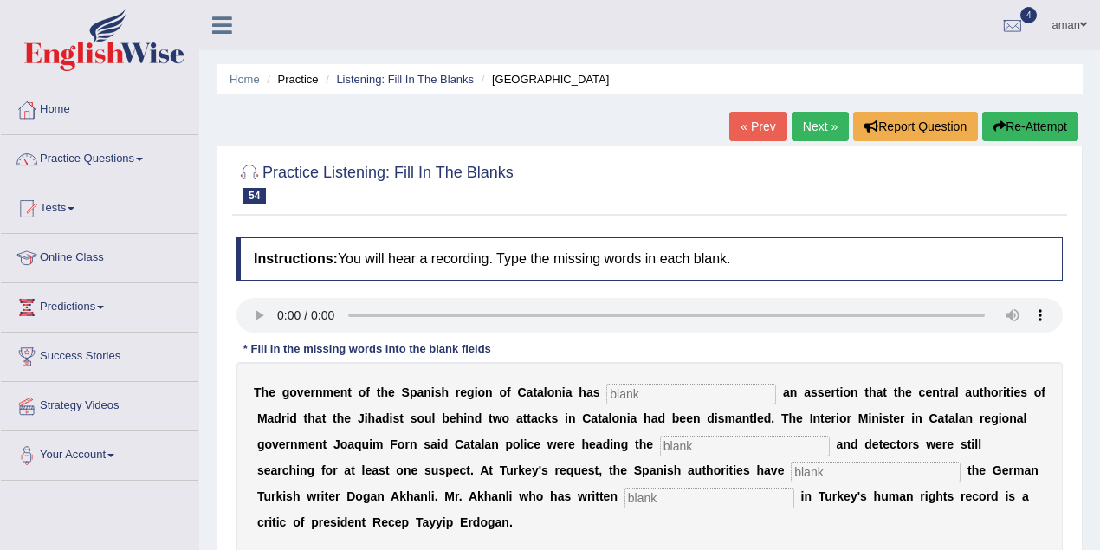
click at [828, 130] on link "Next »" at bounding box center [820, 126] width 57 height 29
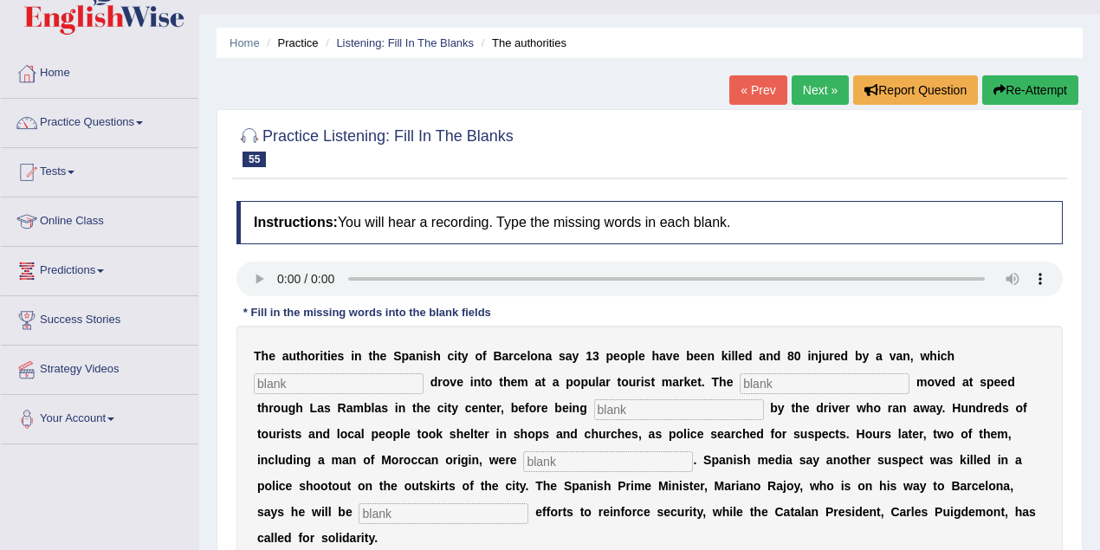
scroll to position [57, 0]
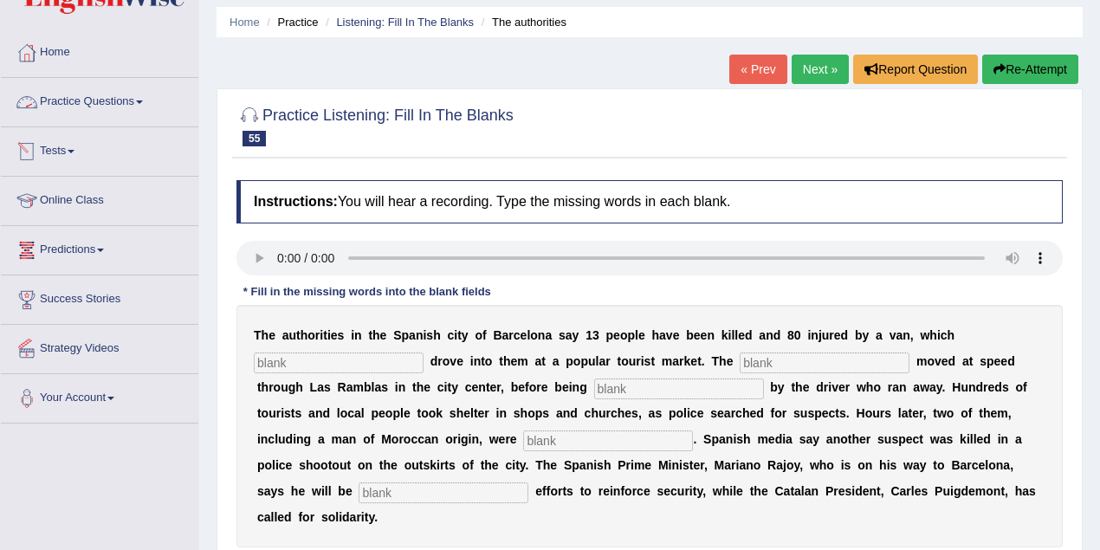
click at [57, 105] on link "Practice Questions" at bounding box center [99, 99] width 197 height 43
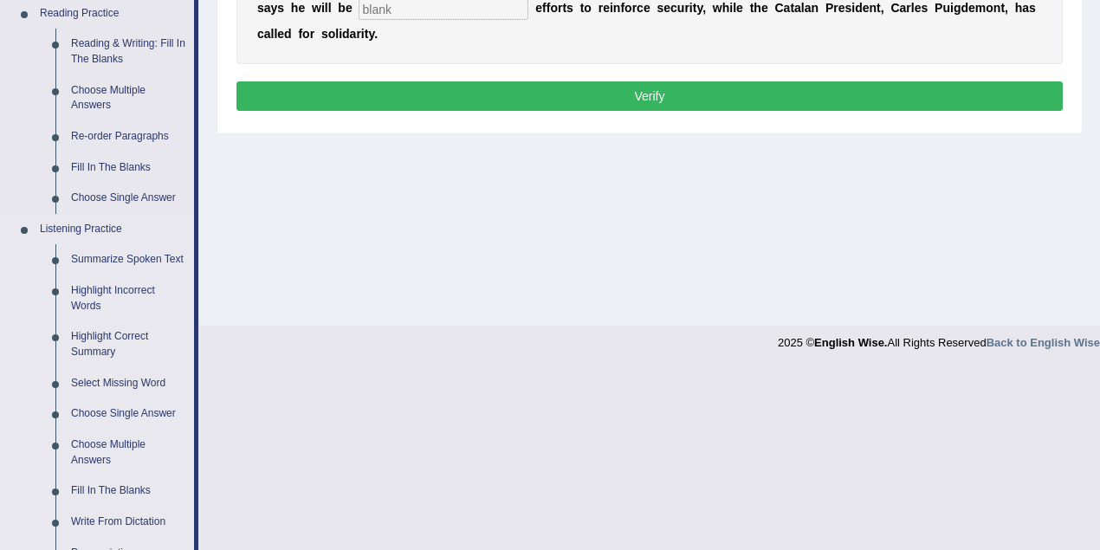
scroll to position [520, 0]
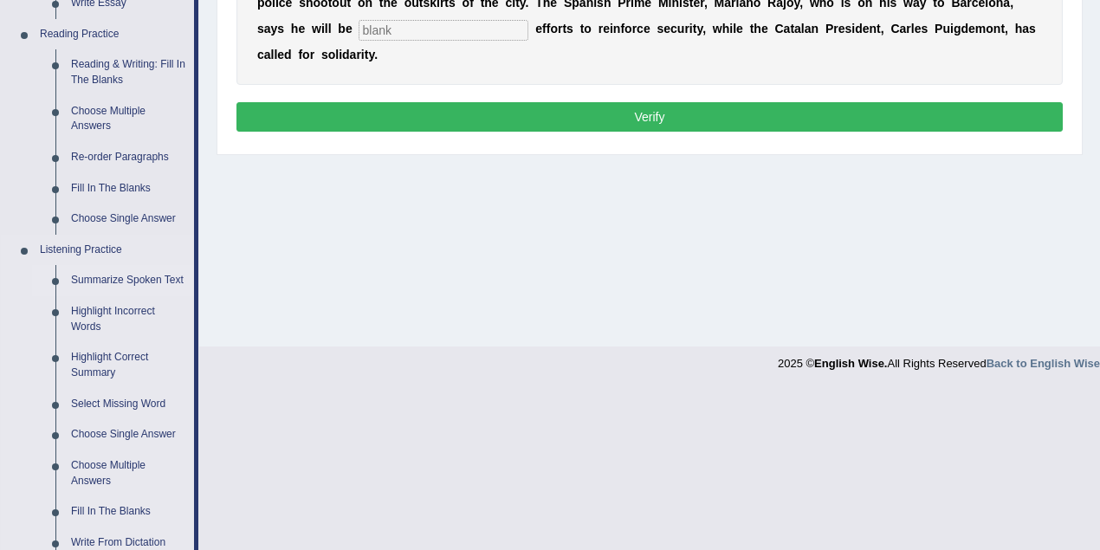
click at [141, 280] on link "Summarize Spoken Text" at bounding box center [128, 280] width 131 height 31
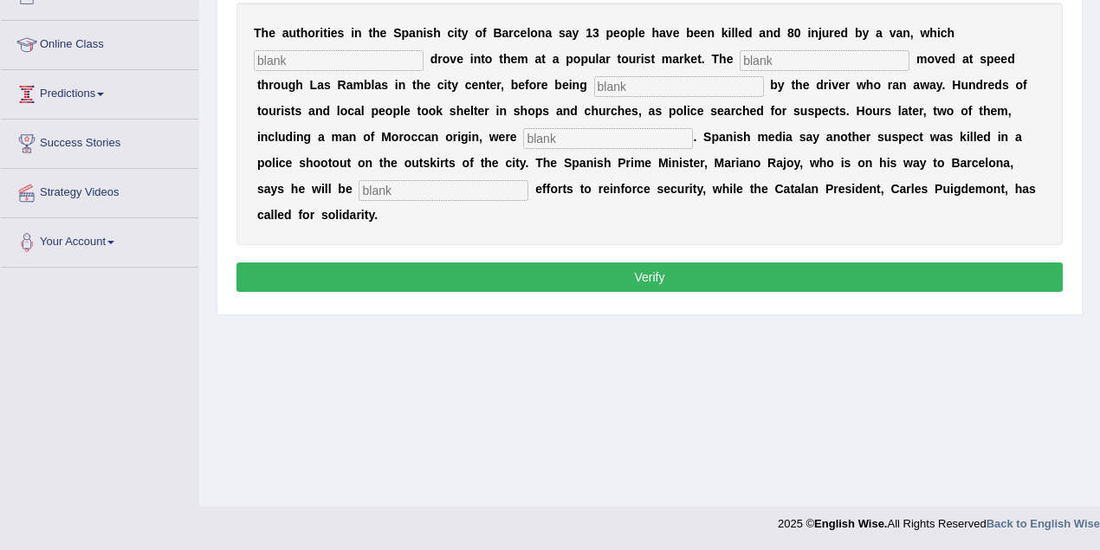
scroll to position [285, 0]
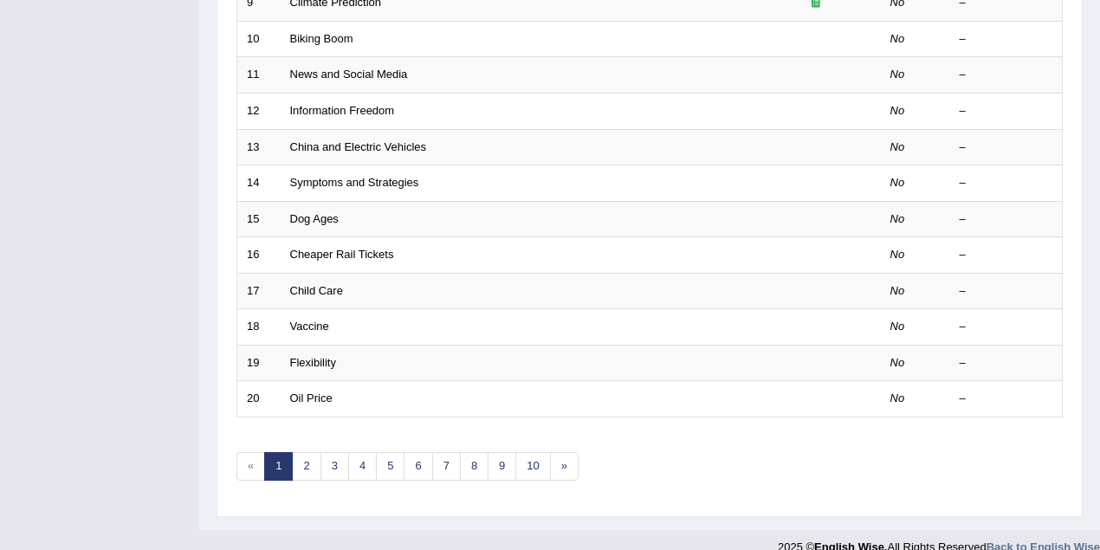
scroll to position [588, 0]
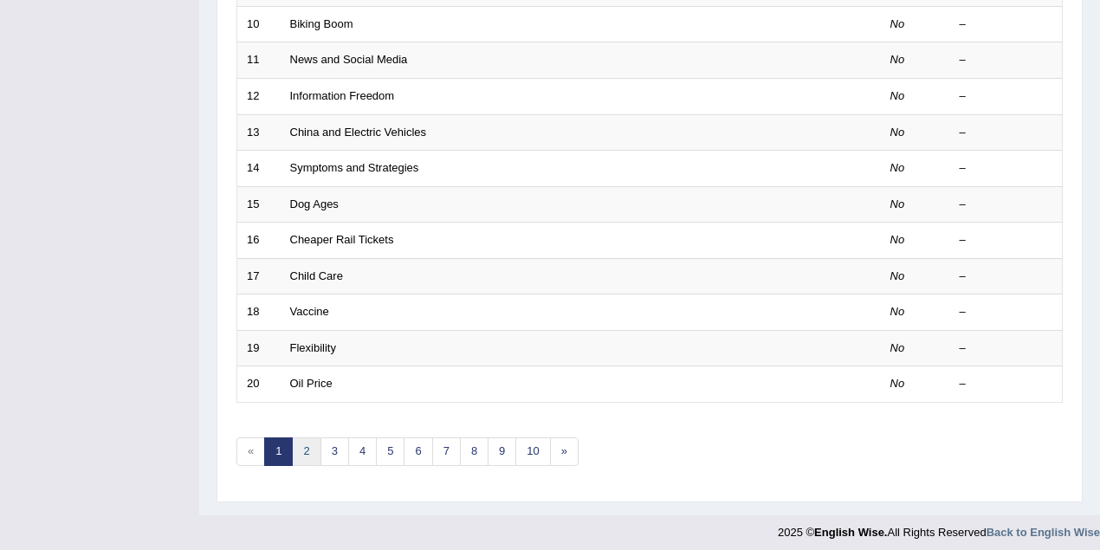
click at [301, 443] on link "2" at bounding box center [306, 451] width 29 height 29
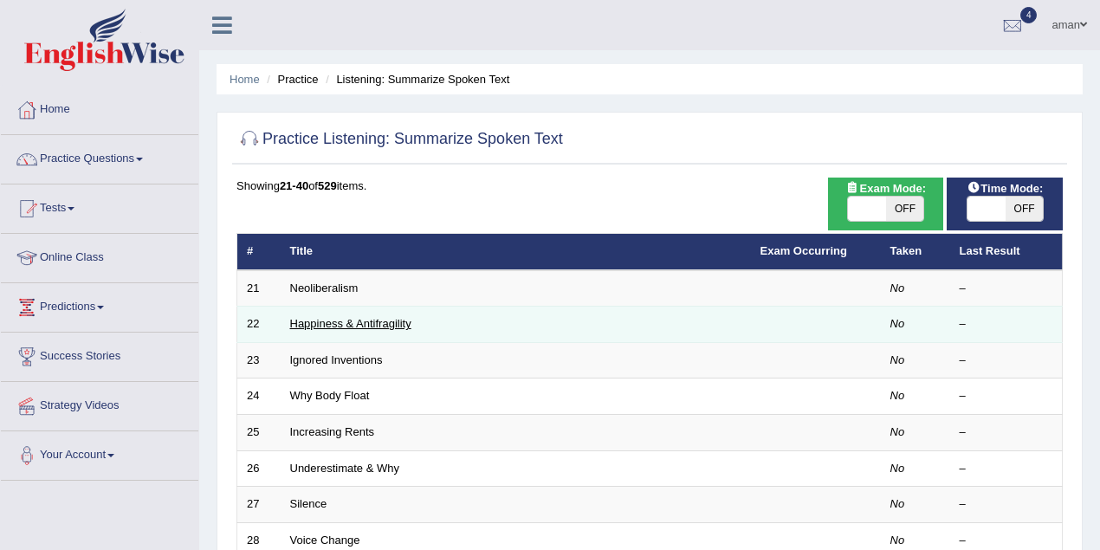
click at [343, 327] on link "Happiness & Antifragility" at bounding box center [350, 323] width 121 height 13
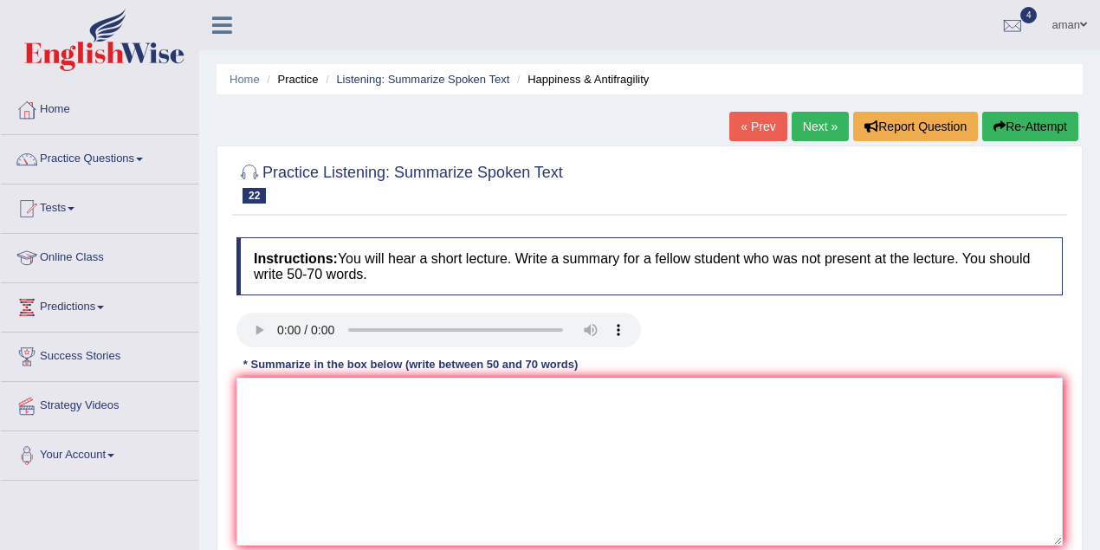
click at [831, 130] on link "Next »" at bounding box center [820, 126] width 57 height 29
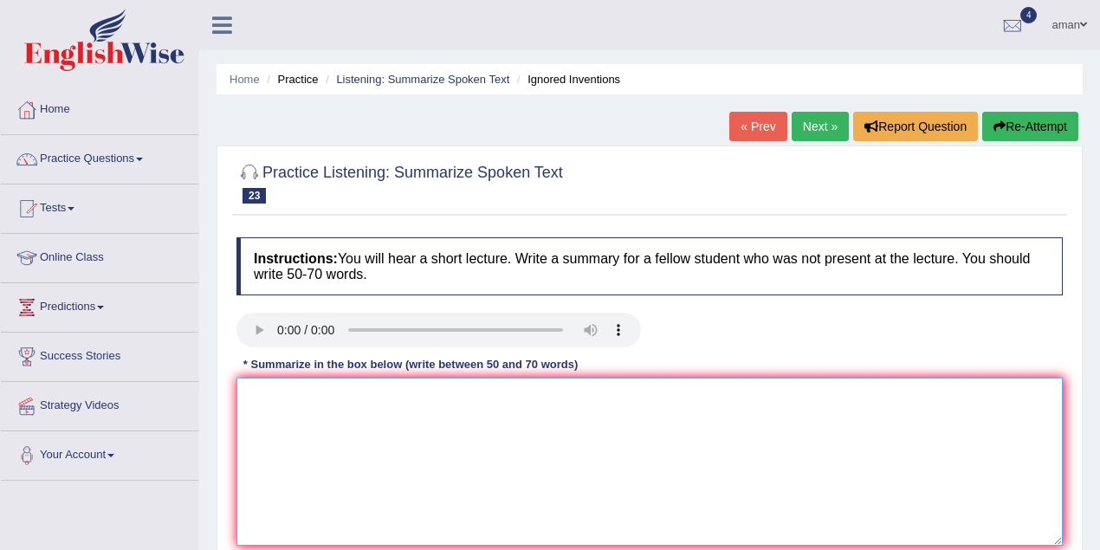
click at [291, 405] on textarea at bounding box center [649, 462] width 826 height 168
type textarea "A noteworthy point ew"
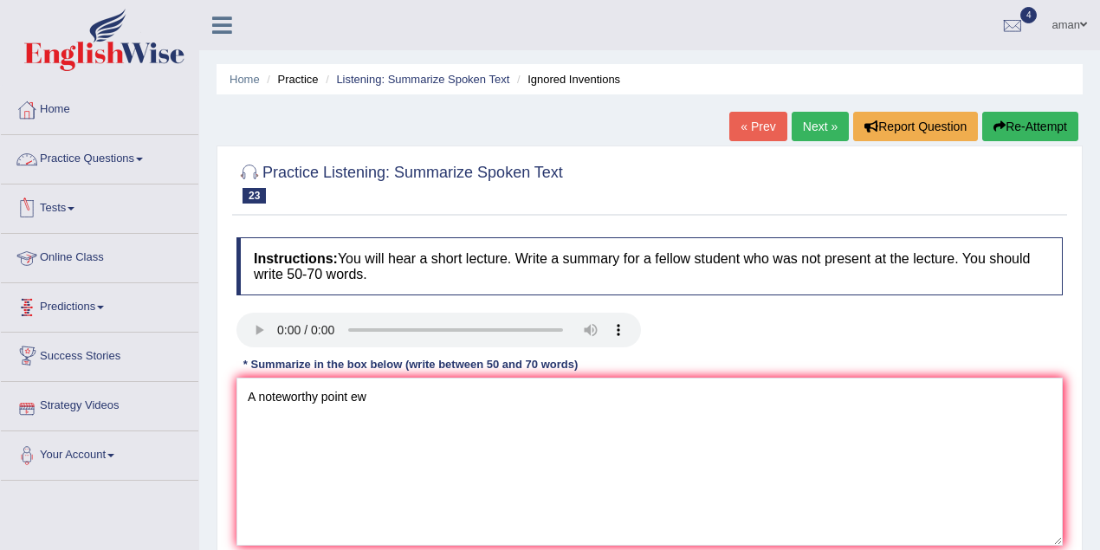
click at [87, 152] on link "Practice Questions" at bounding box center [99, 156] width 197 height 43
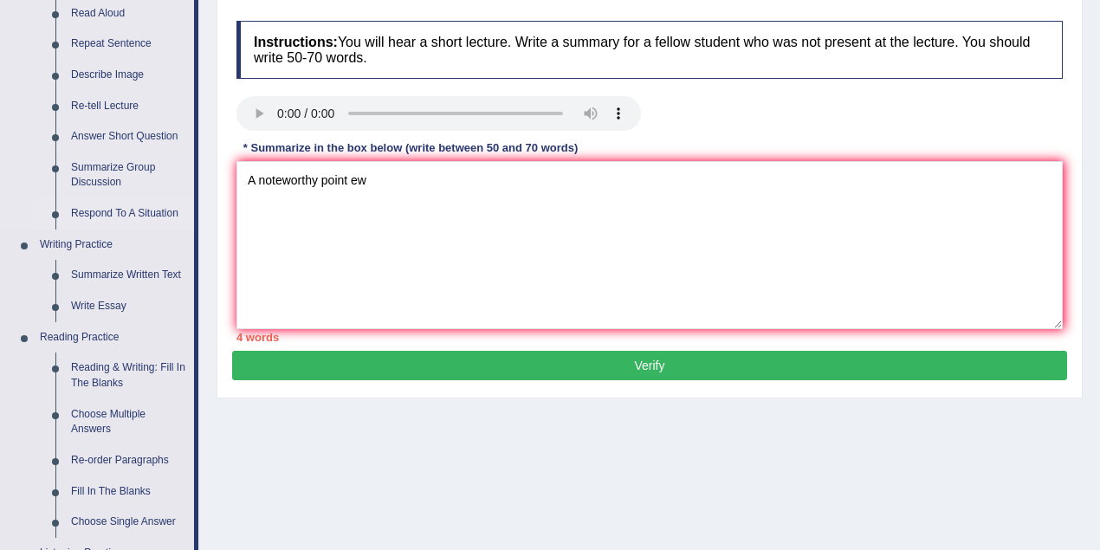
scroll to position [57, 0]
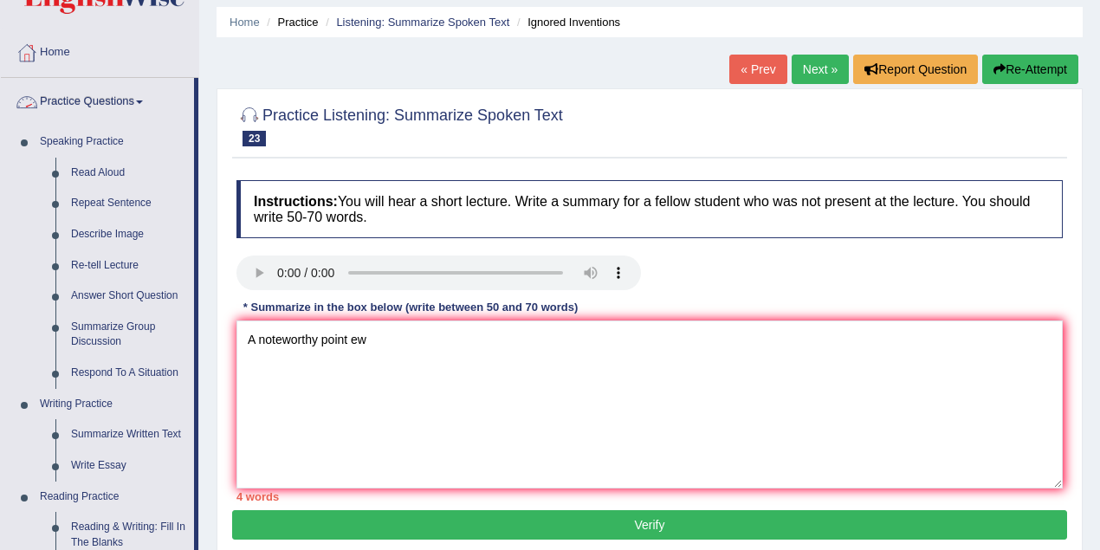
click at [93, 95] on link "Practice Questions" at bounding box center [97, 99] width 193 height 43
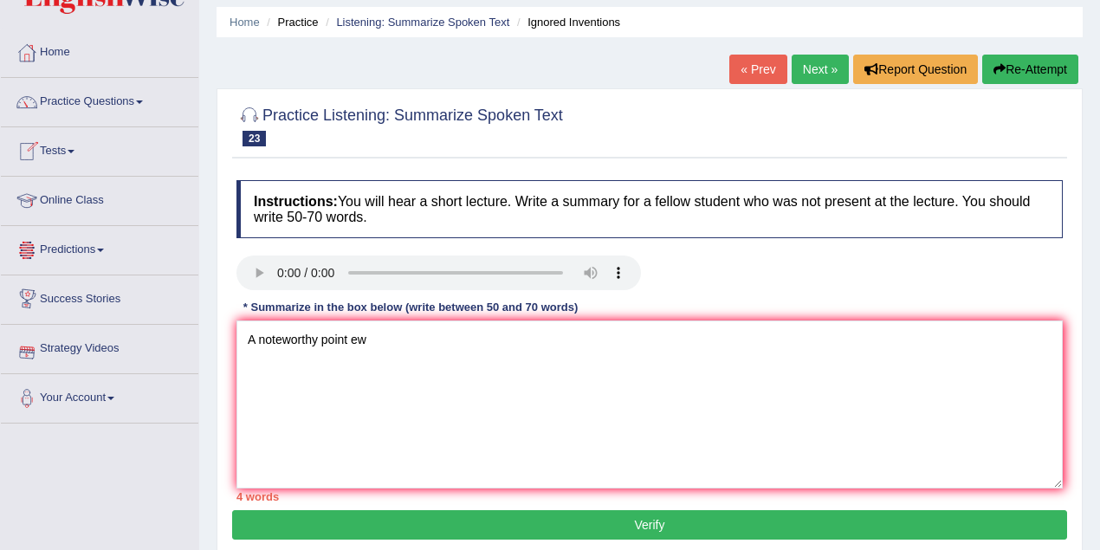
click at [72, 149] on link "Tests" at bounding box center [99, 148] width 197 height 43
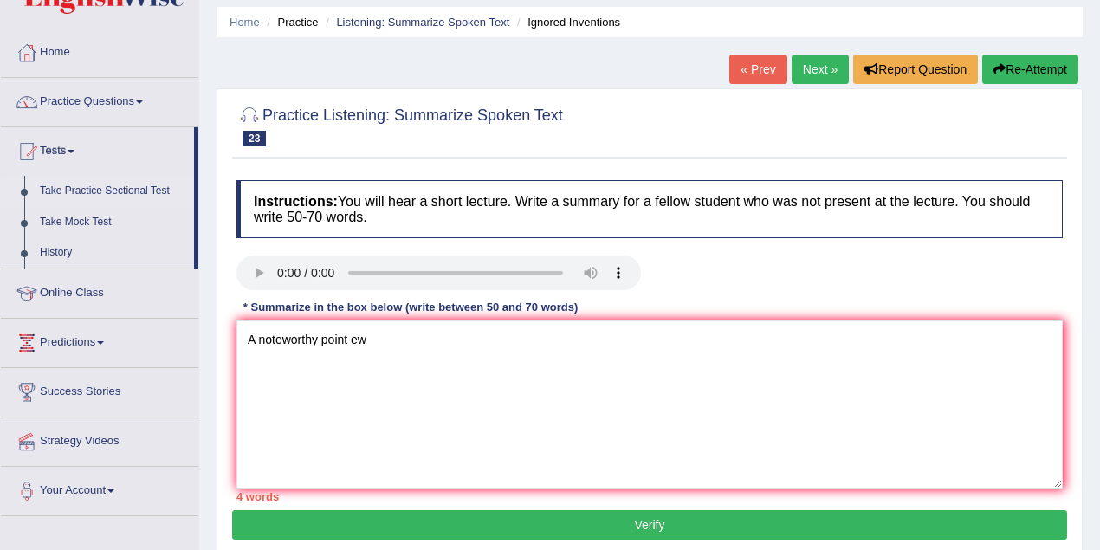
click at [154, 184] on link "Take Practice Sectional Test" at bounding box center [113, 191] width 162 height 31
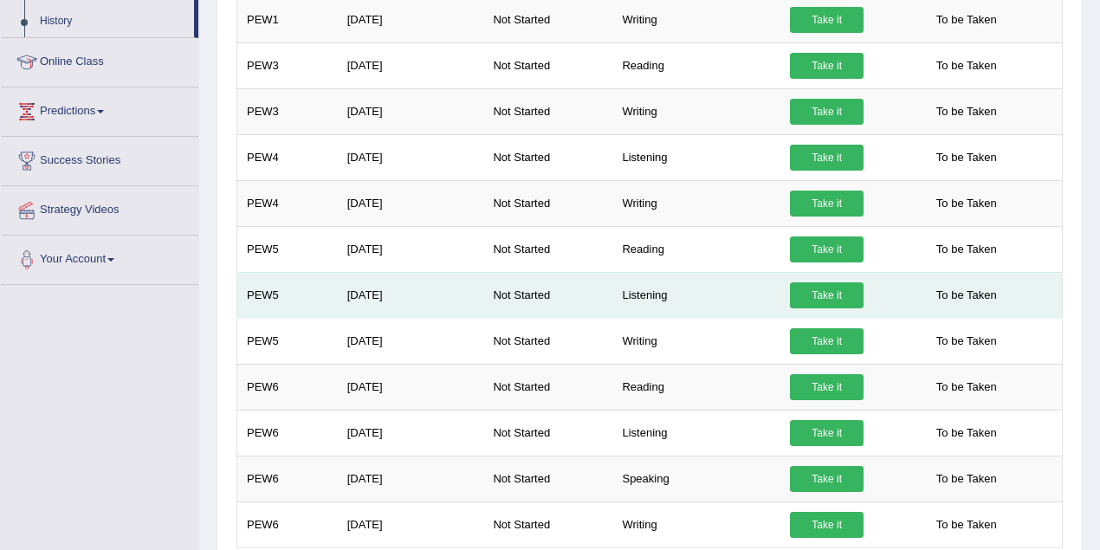
click at [828, 291] on link "Take it" at bounding box center [827, 295] width 74 height 26
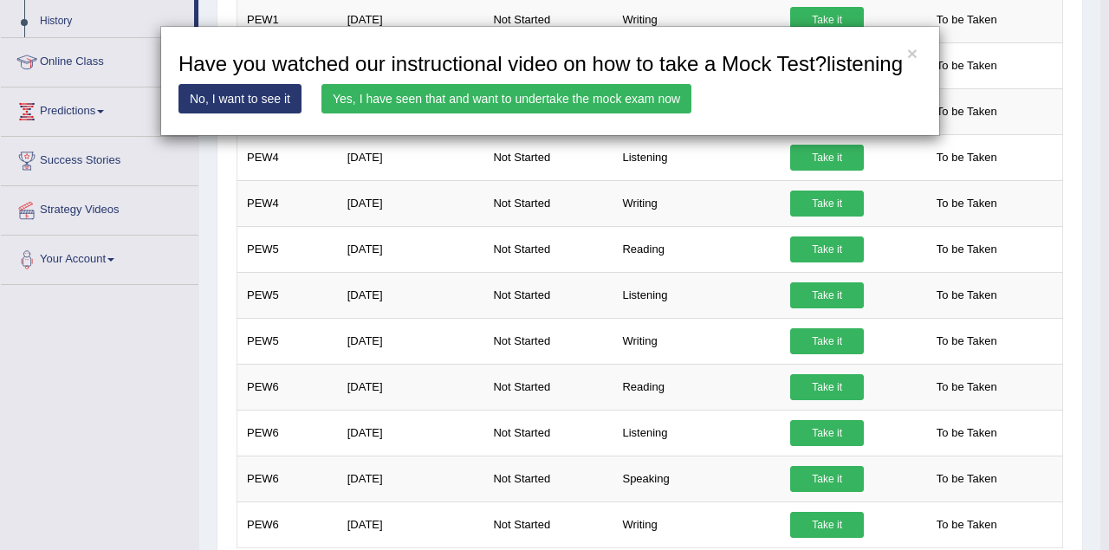
click at [558, 102] on link "Yes, I have seen that and want to undertake the mock exam now" at bounding box center [506, 98] width 370 height 29
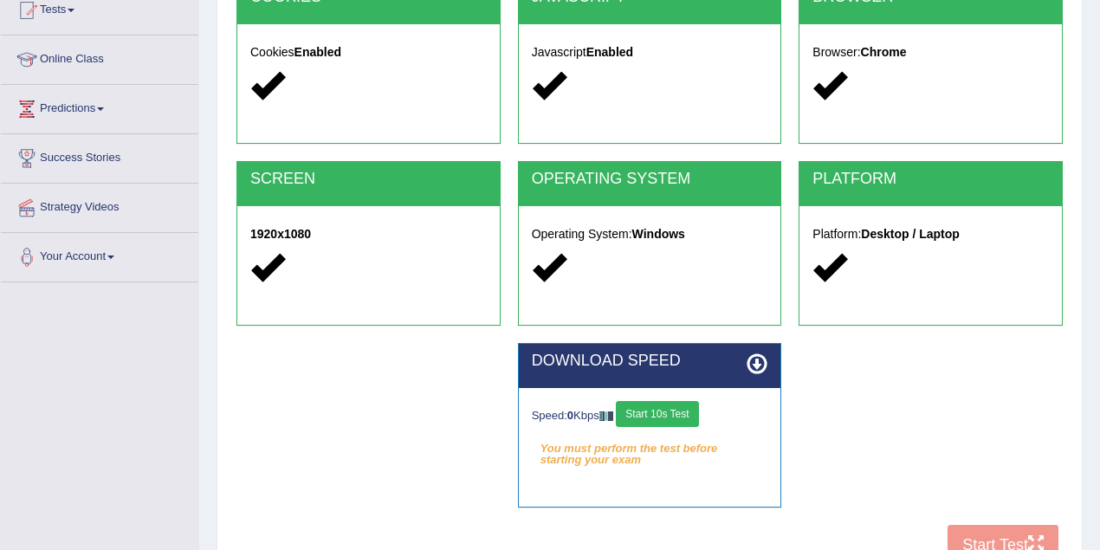
scroll to position [288, 0]
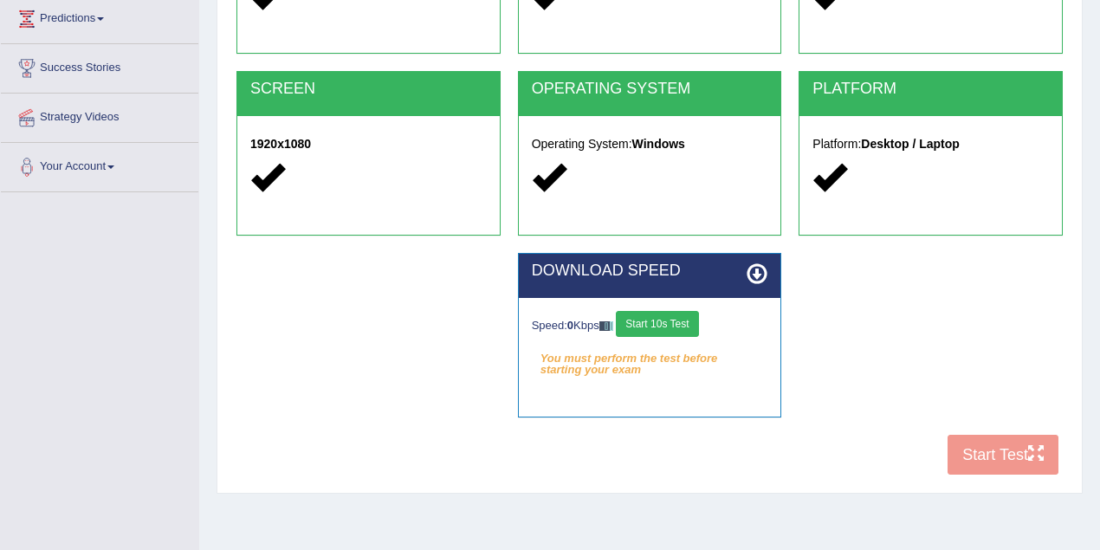
click at [688, 322] on button "Start 10s Test" at bounding box center [657, 324] width 82 height 26
drag, startPoint x: 688, startPoint y: 322, endPoint x: 781, endPoint y: 358, distance: 100.1
click at [713, 331] on button "Start 10s Test" at bounding box center [676, 324] width 82 height 26
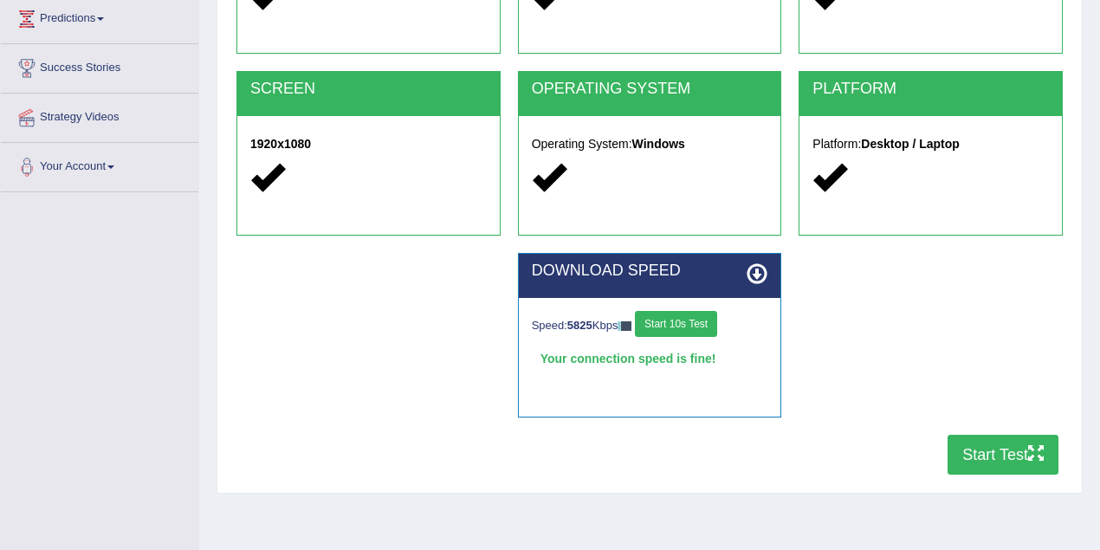
drag, startPoint x: 969, startPoint y: 453, endPoint x: 943, endPoint y: 454, distance: 26.0
click at [968, 453] on button "Start Test" at bounding box center [1003, 455] width 111 height 40
